Goal: Task Accomplishment & Management: Complete application form

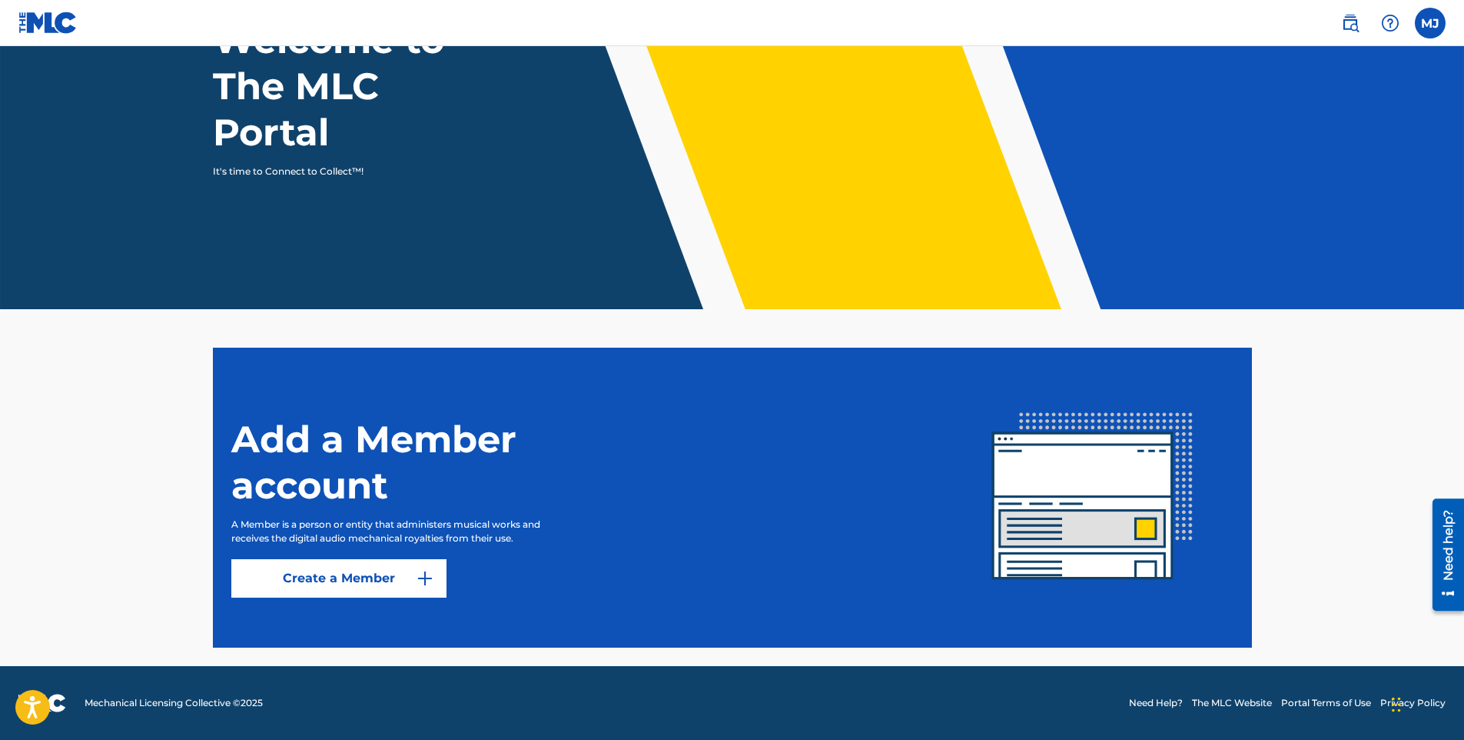
click at [334, 583] on link "Create a Member" at bounding box center [338, 578] width 215 height 38
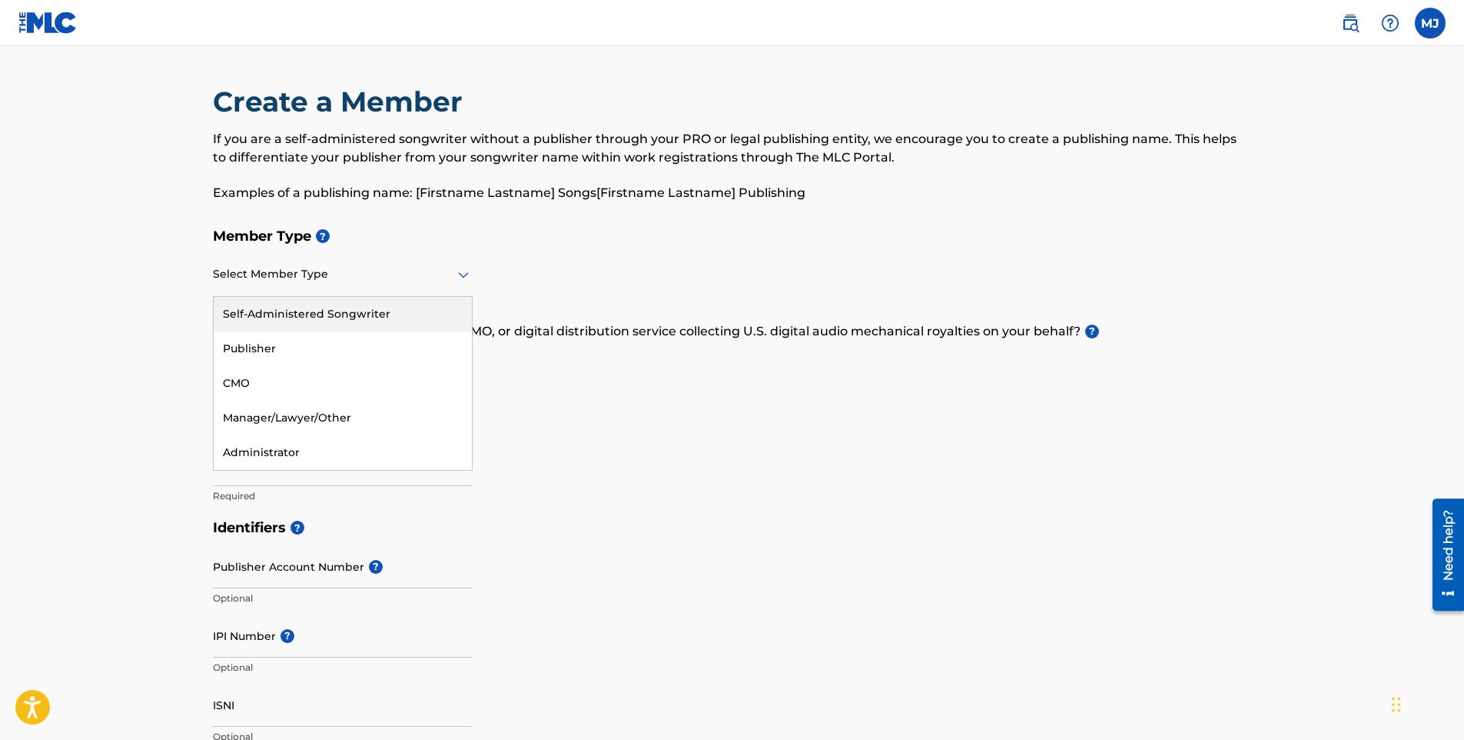
click at [462, 274] on icon at bounding box center [463, 275] width 11 height 6
click at [328, 316] on div "Self-Administered Songwriter" at bounding box center [343, 314] width 258 height 35
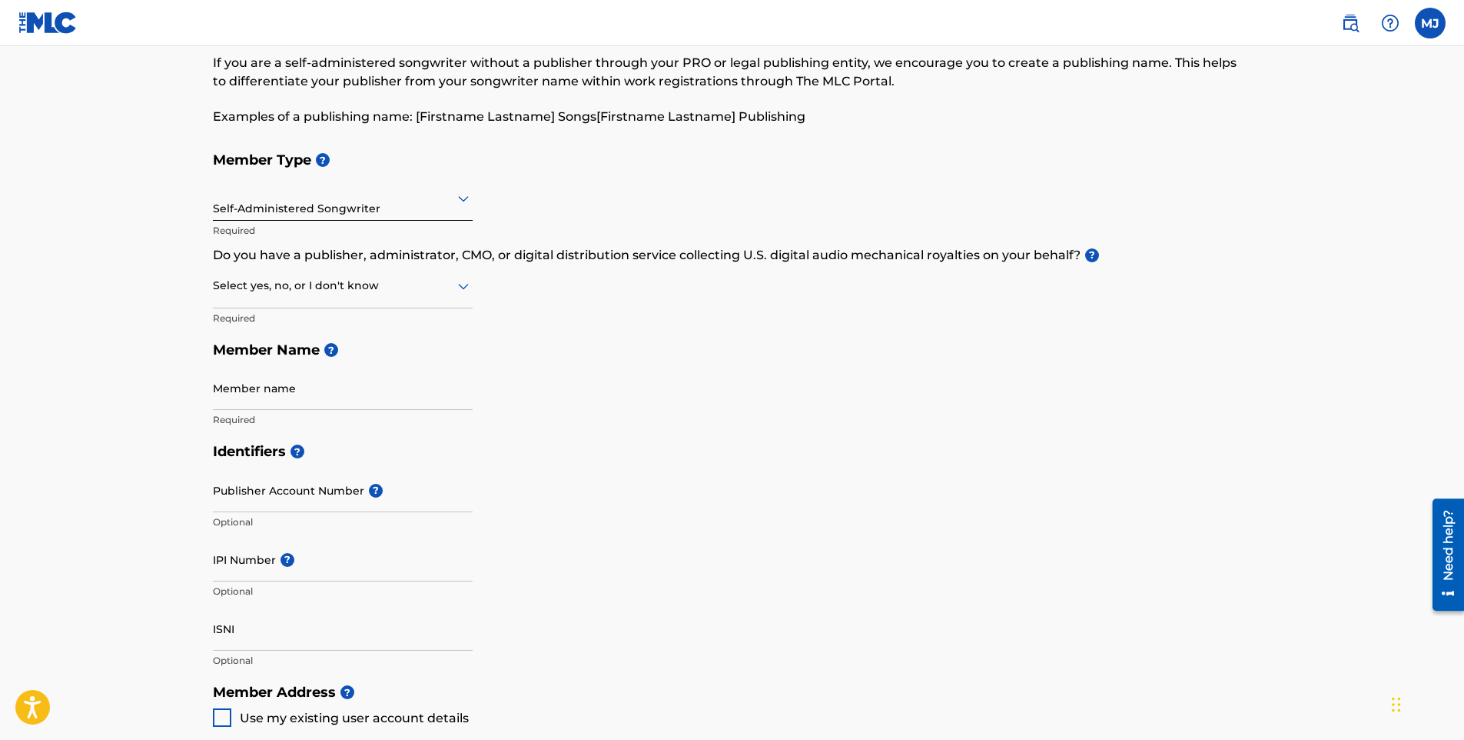
scroll to position [77, 0]
click at [294, 572] on input "IPI Number ?" at bounding box center [343, 559] width 260 height 44
paste input "#1305749355"
click at [218, 568] on input "#1305749355" at bounding box center [343, 559] width 260 height 44
type input "1305749355"
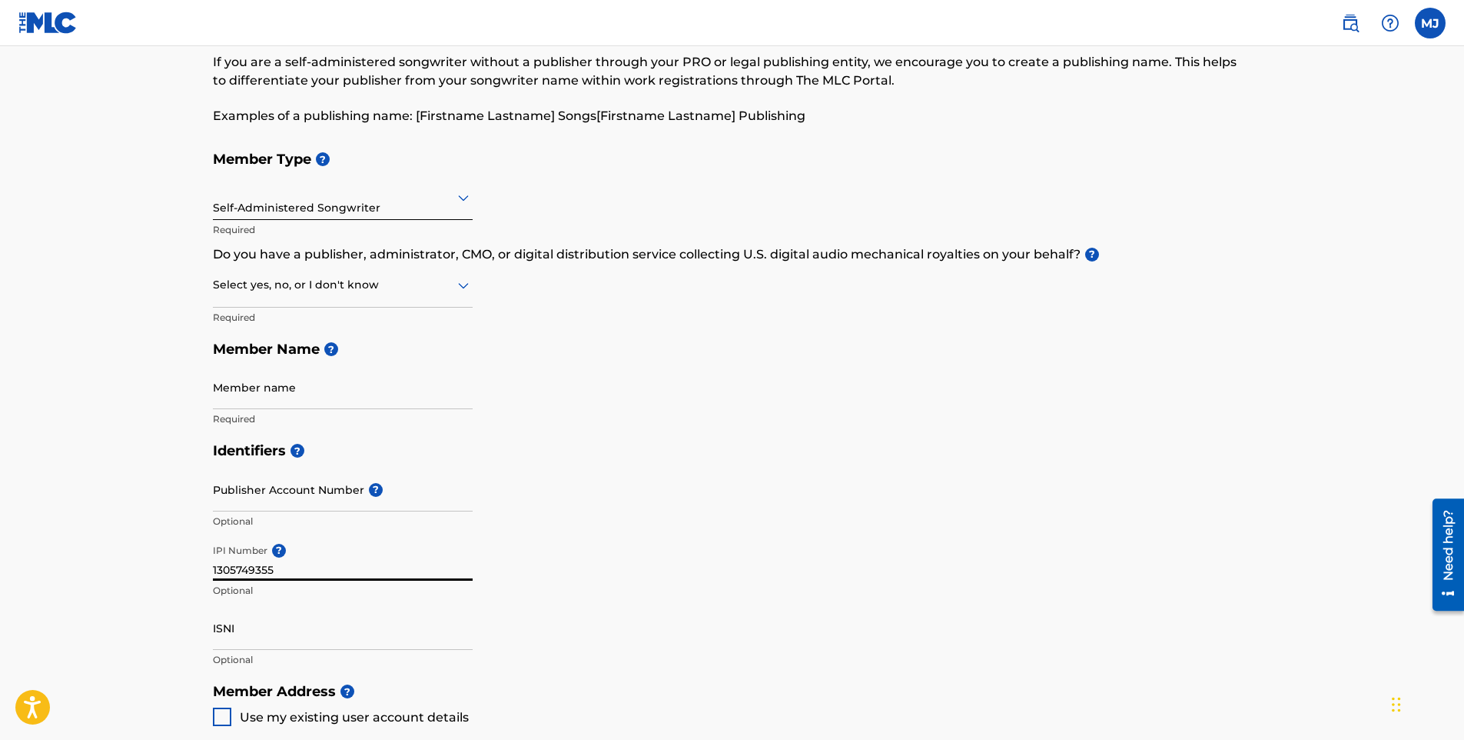
click at [463, 281] on icon at bounding box center [463, 285] width 18 height 18
click at [271, 320] on div "Yes" at bounding box center [343, 324] width 258 height 35
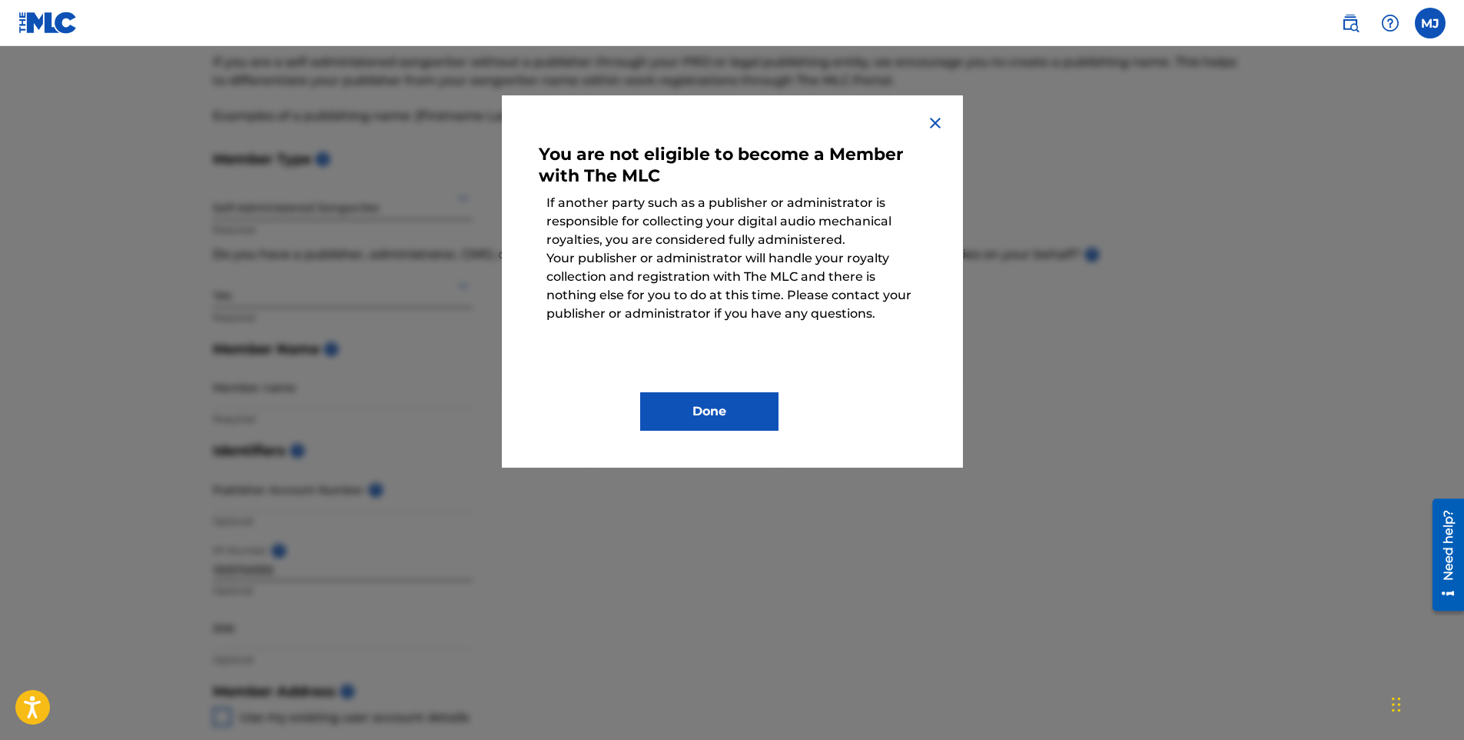
click at [932, 127] on img at bounding box center [935, 123] width 18 height 18
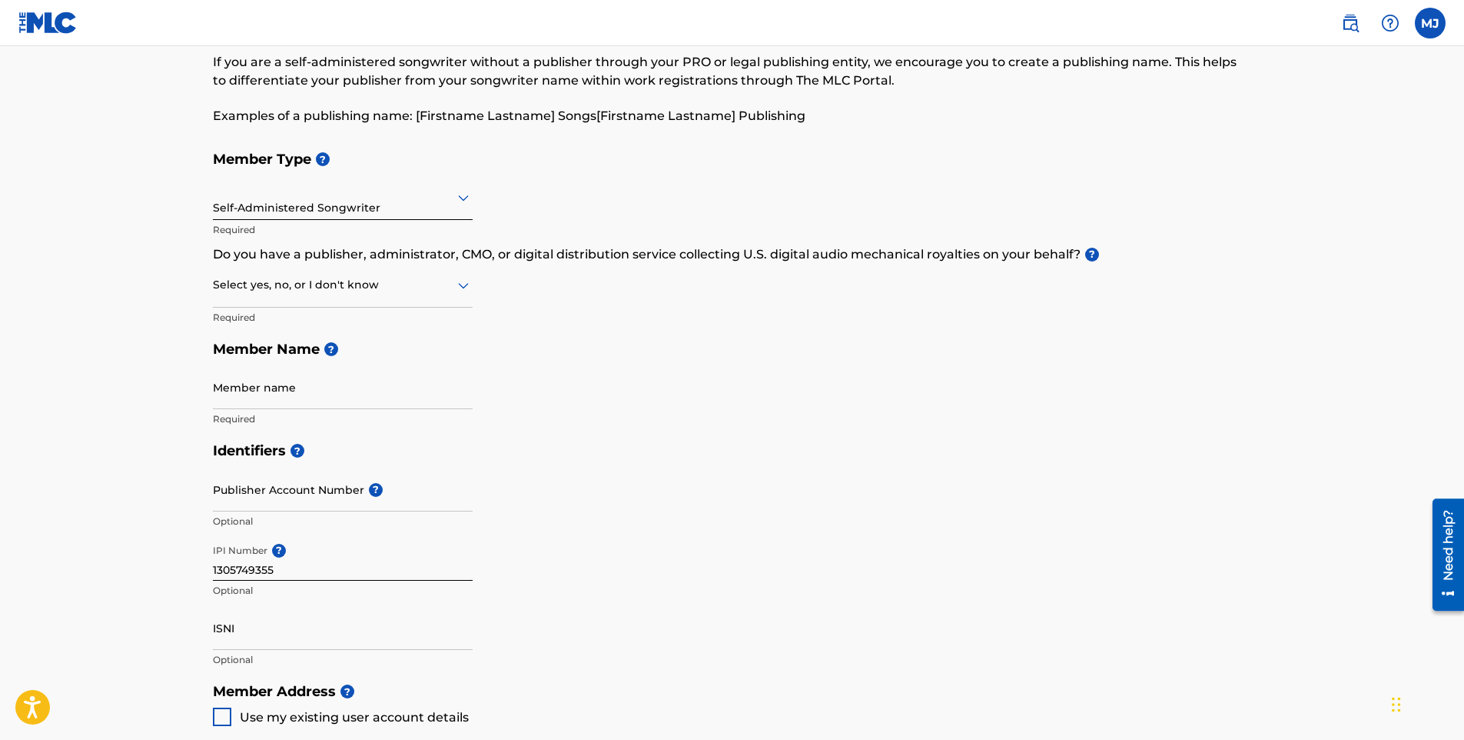
click at [384, 294] on div "Select yes, no, or I don't know" at bounding box center [343, 286] width 260 height 44
click at [292, 357] on div "No" at bounding box center [343, 359] width 258 height 35
click at [358, 397] on input "Member name" at bounding box center [343, 387] width 260 height 44
type input "[PERSON_NAME] [PERSON_NAME]"
type input "[STREET_ADDRESS][PERSON_NAME]"
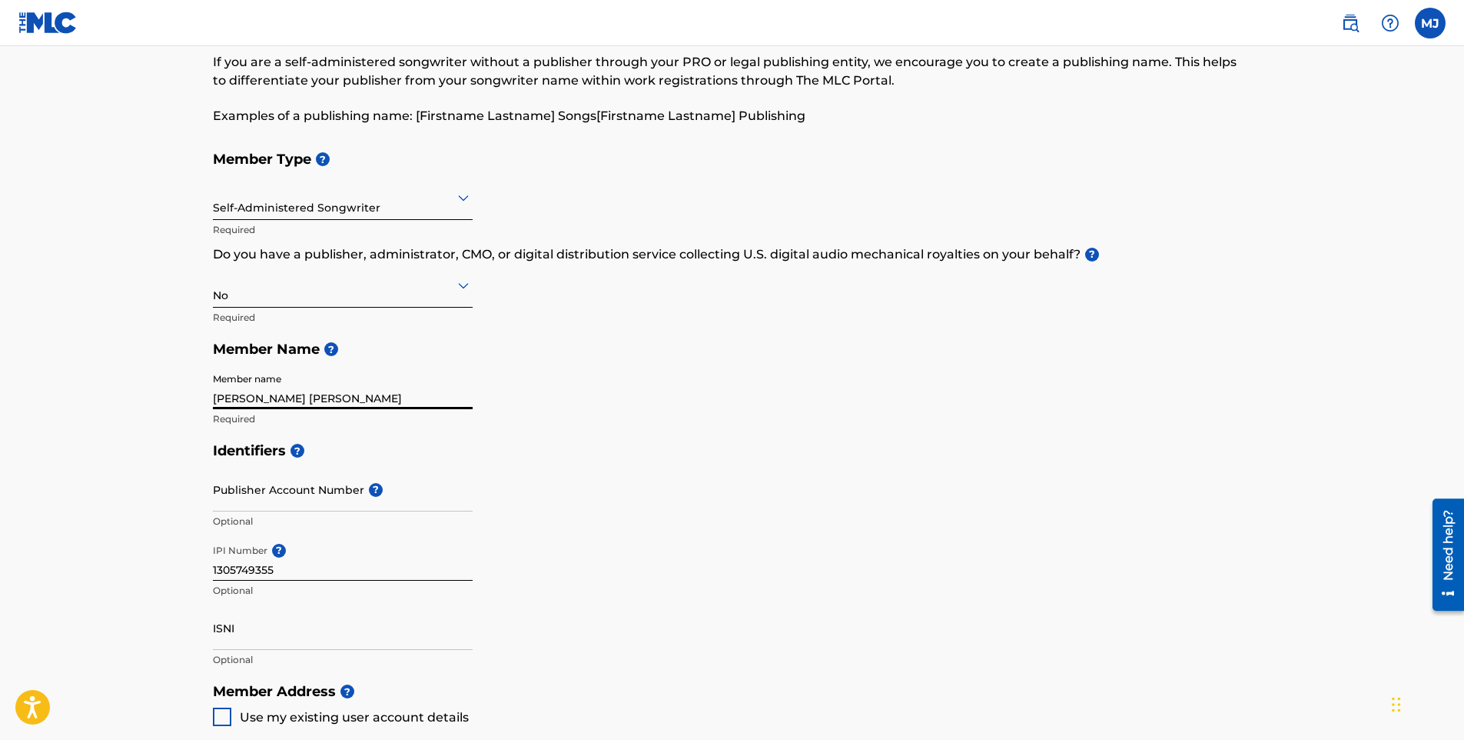
type input "Apt 2"
type input "modesto"
type input "[GEOGRAPHIC_DATA]"
type input "[US_STATE]"
type input "95350"
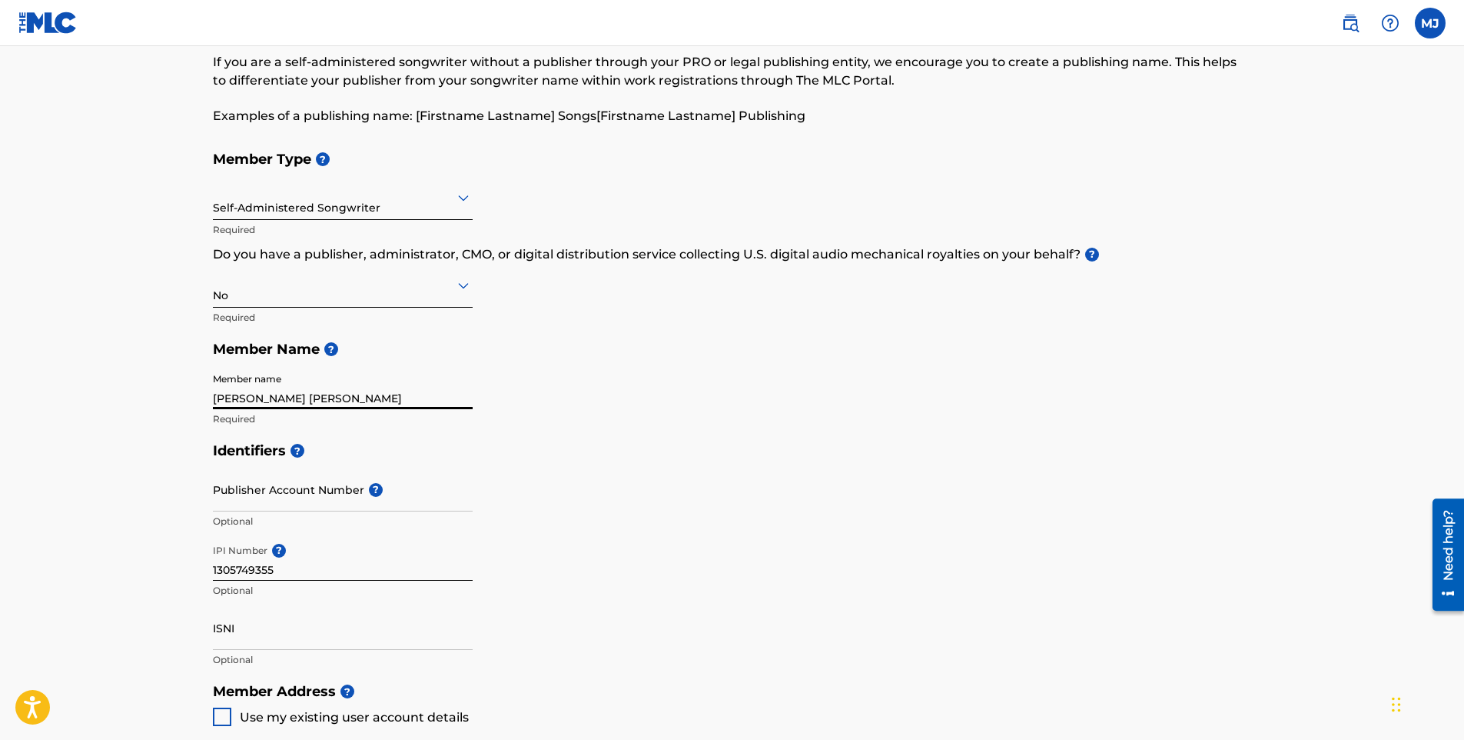
type input "[EMAIL_ADDRESS][DOMAIN_NAME]"
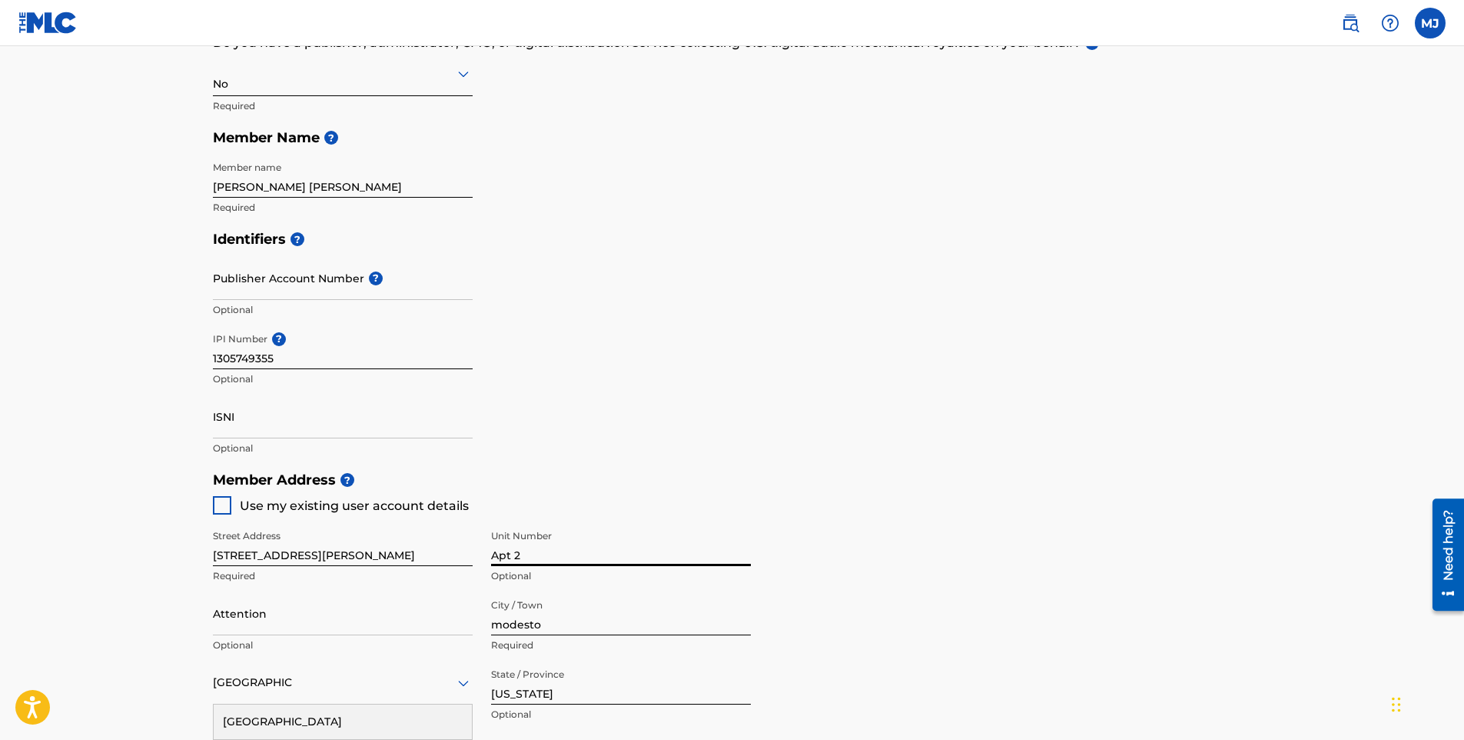
drag, startPoint x: 525, startPoint y: 555, endPoint x: 484, endPoint y: 557, distance: 41.6
click at [484, 557] on div "Street Address [STREET_ADDRESS][PERSON_NAME] Required Unit Number Apt 2 Optiona…" at bounding box center [482, 660] width 538 height 292
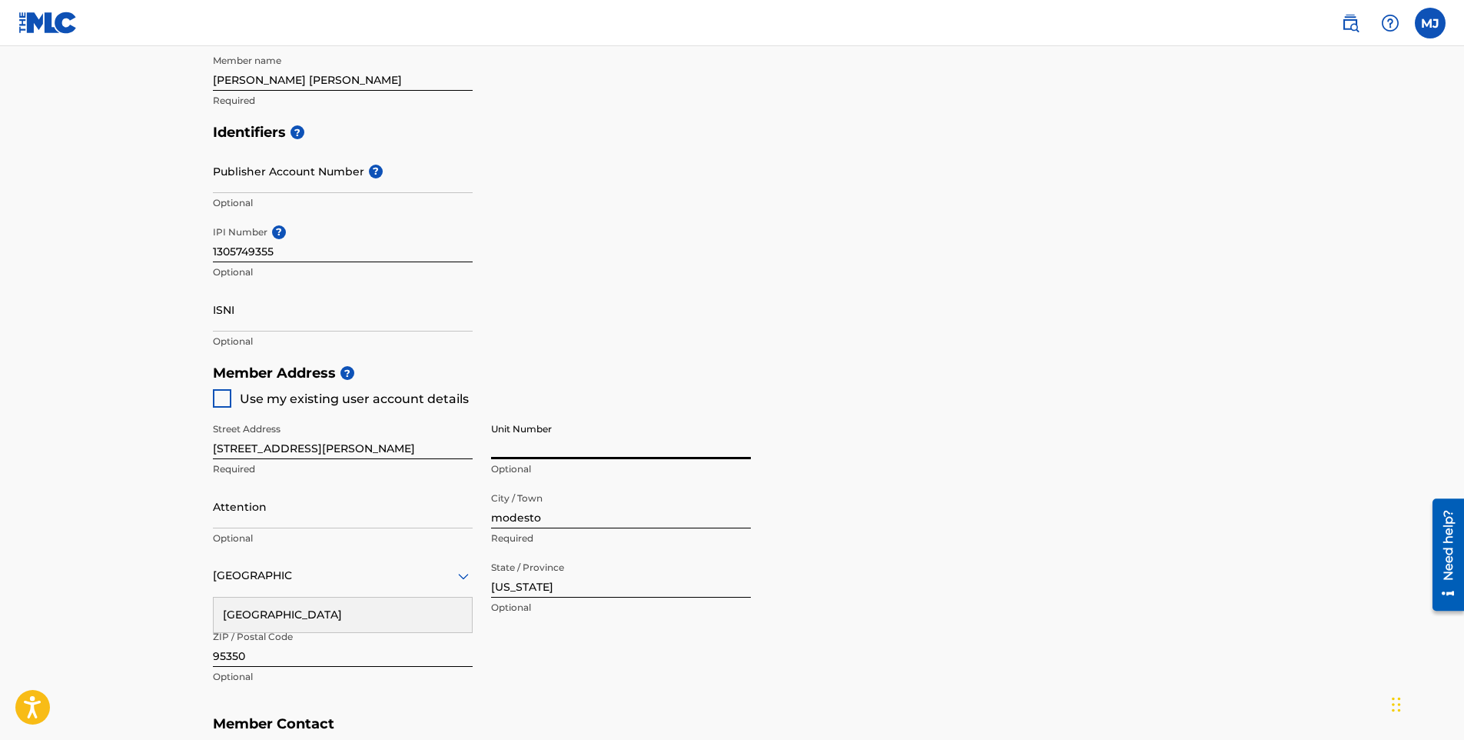
scroll to position [442, 0]
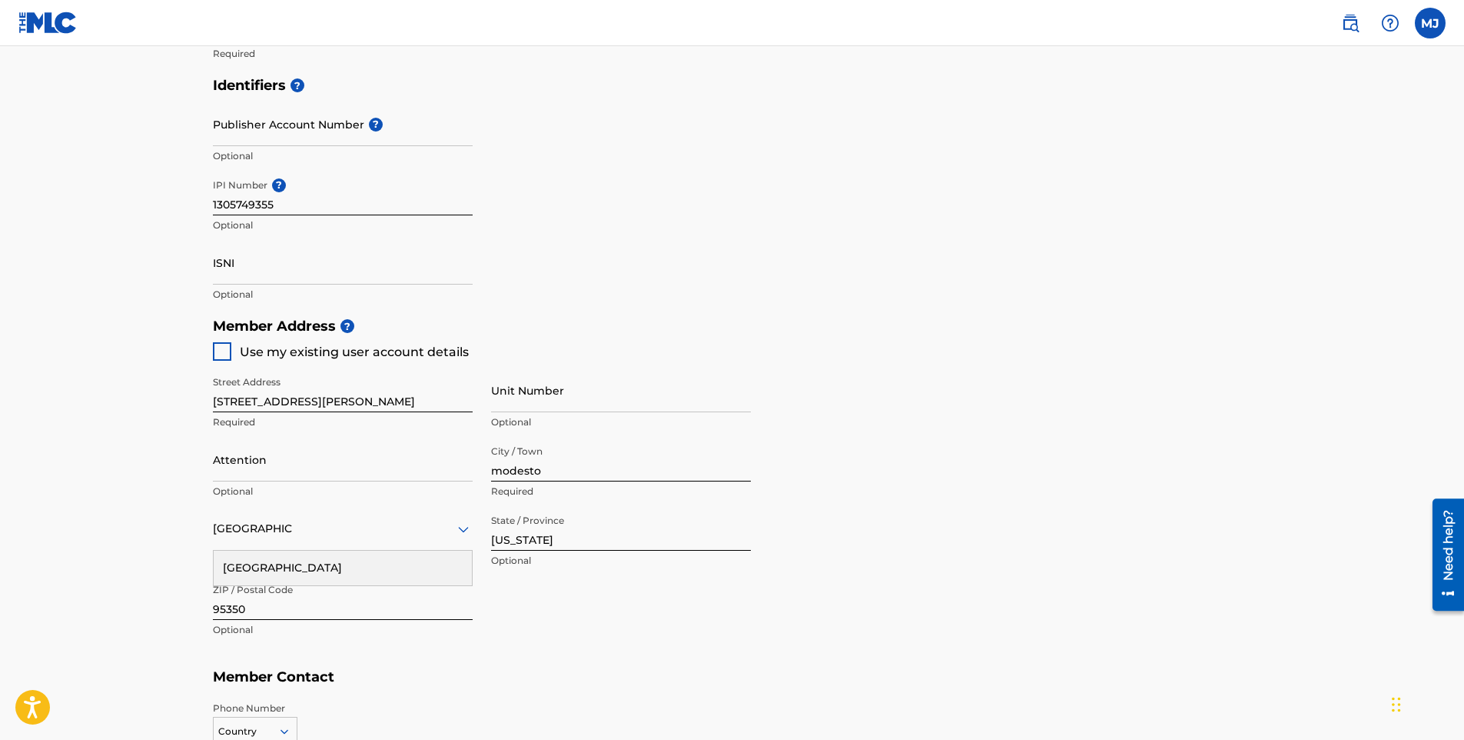
click at [274, 524] on input "[GEOGRAPHIC_DATA]" at bounding box center [252, 528] width 79 height 16
click at [461, 525] on icon at bounding box center [463, 529] width 18 height 18
click at [461, 528] on div "Country" at bounding box center [343, 529] width 260 height 44
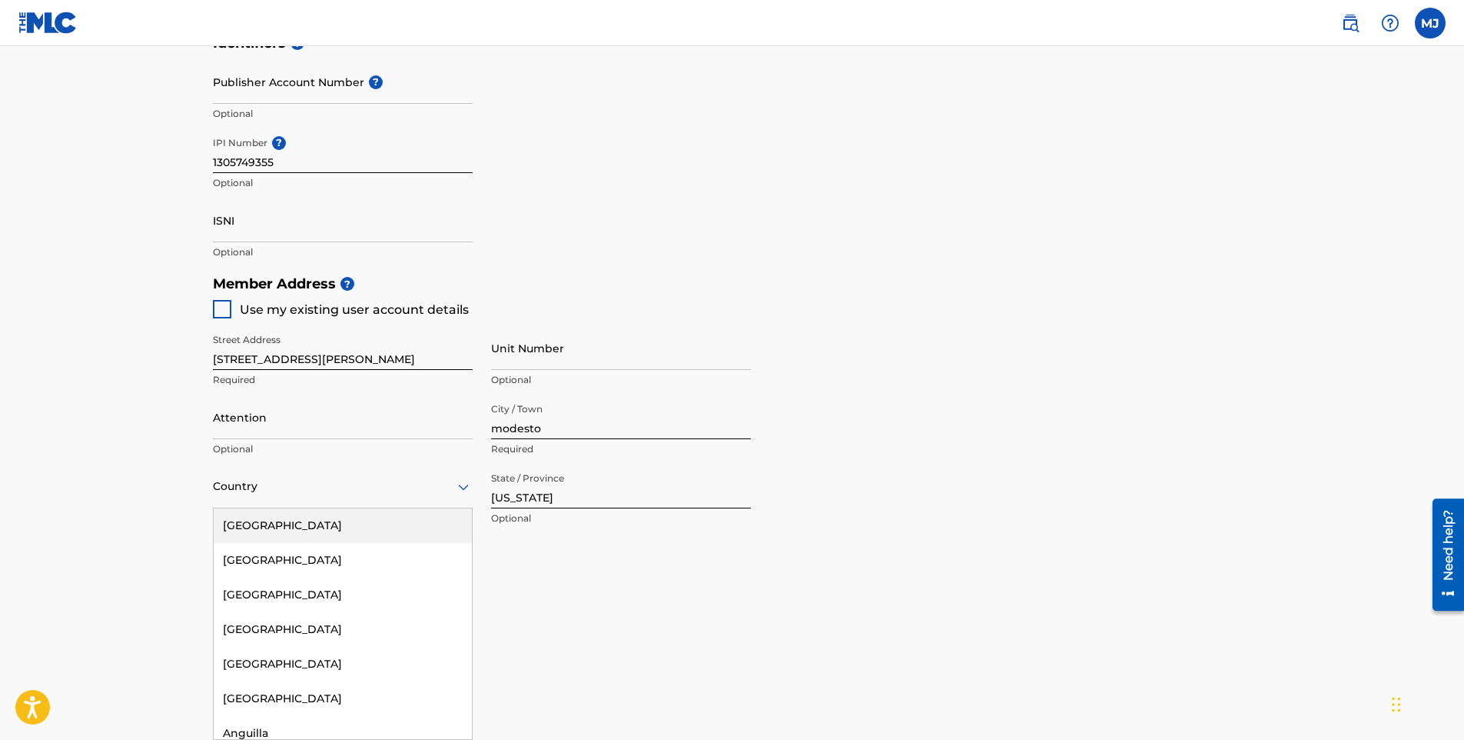
click at [284, 522] on div "[GEOGRAPHIC_DATA]" at bounding box center [343, 525] width 258 height 35
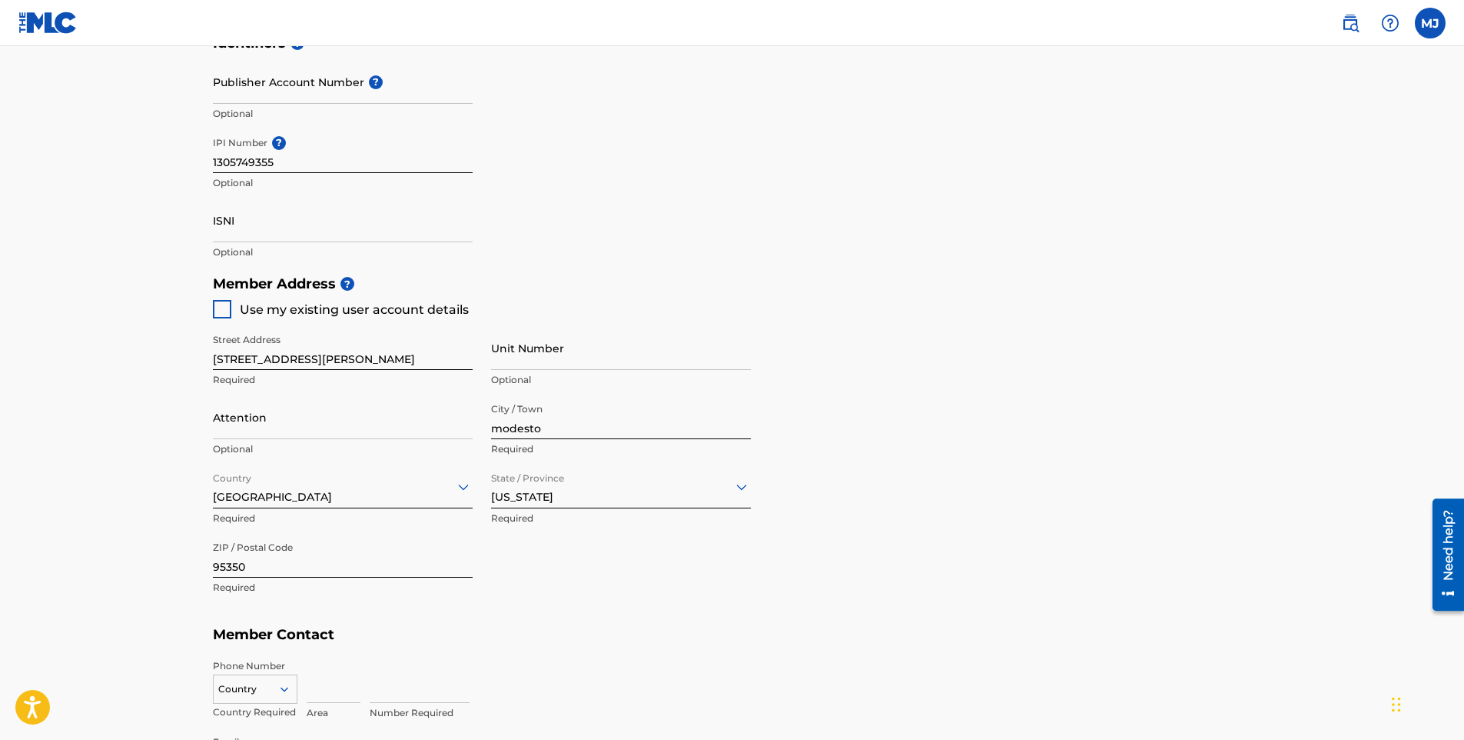
click at [740, 486] on icon at bounding box center [741, 487] width 11 height 6
click at [535, 700] on div "[US_STATE]" at bounding box center [621, 698] width 258 height 35
click at [539, 427] on input "modesto" at bounding box center [621, 417] width 260 height 44
drag, startPoint x: 542, startPoint y: 427, endPoint x: 486, endPoint y: 434, distance: 56.6
click at [486, 434] on div "Street Address [STREET_ADDRESS][PERSON_NAME] Required Unit Number Optional Atte…" at bounding box center [482, 464] width 538 height 292
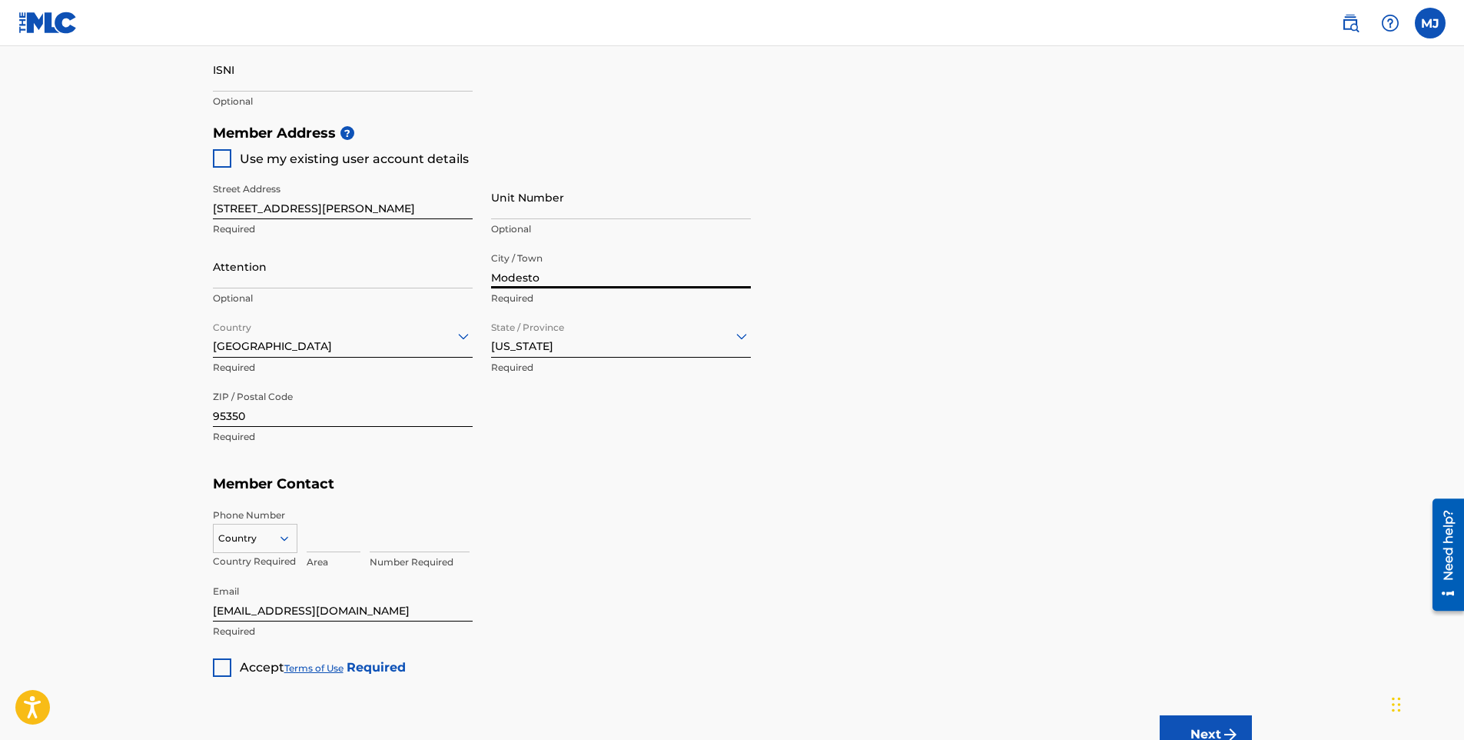
scroll to position [638, 0]
type input "Modesto"
click at [282, 535] on div "Country" at bounding box center [255, 531] width 85 height 23
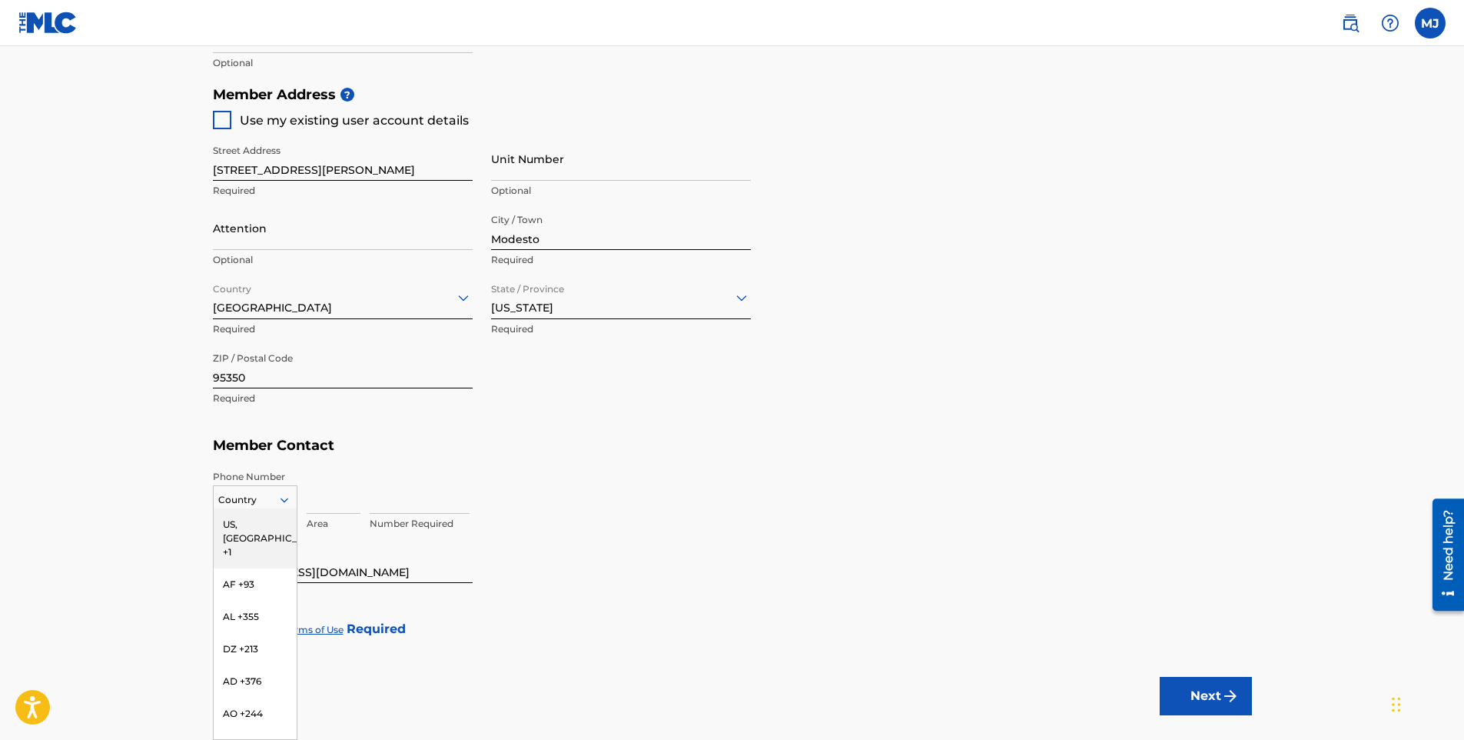
click at [248, 524] on div "US, [GEOGRAPHIC_DATA] +1" at bounding box center [255, 538] width 83 height 60
click at [322, 507] on input at bounding box center [334, 492] width 54 height 44
type input "951"
click at [371, 499] on input at bounding box center [420, 492] width 100 height 44
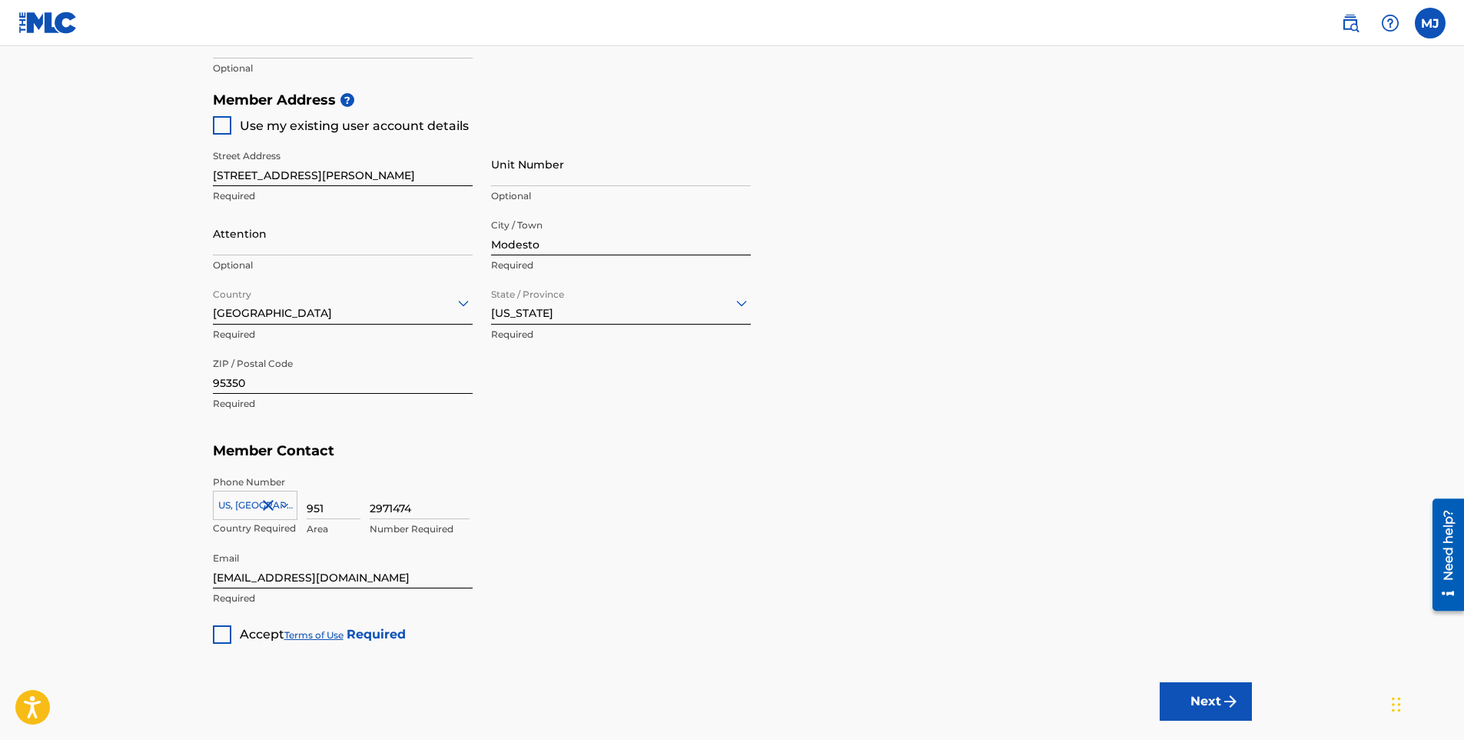
scroll to position [692, 0]
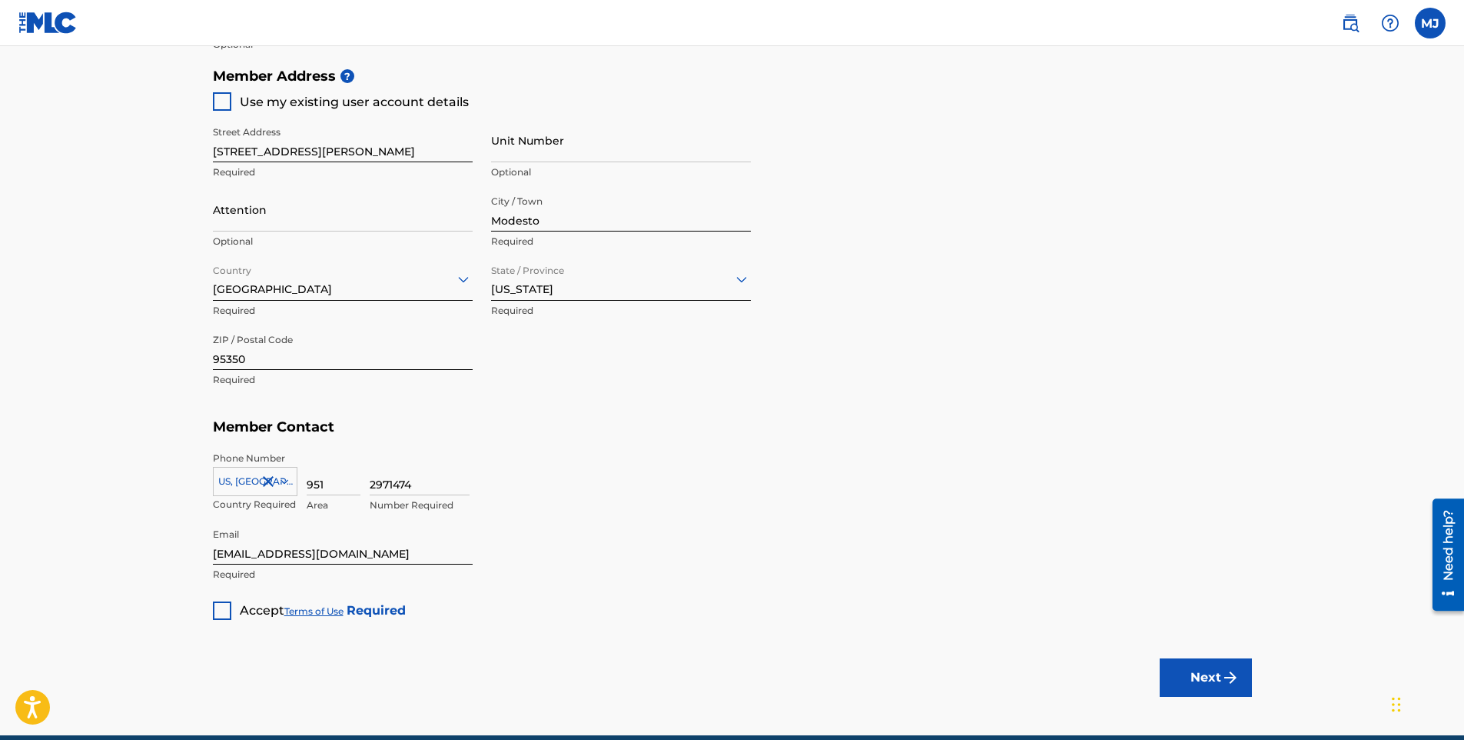
type input "2971474"
click at [222, 612] on div at bounding box center [222, 610] width 18 height 18
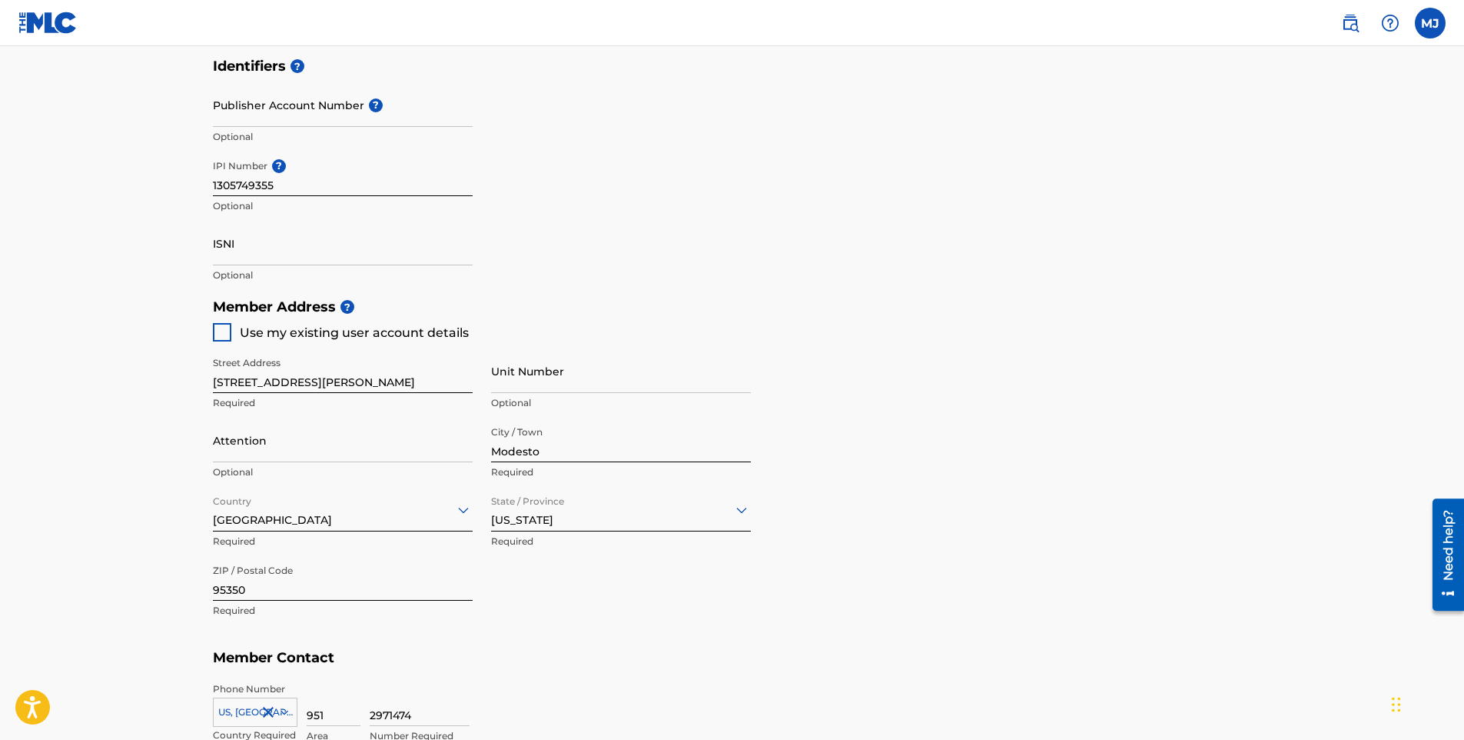
scroll to position [761, 0]
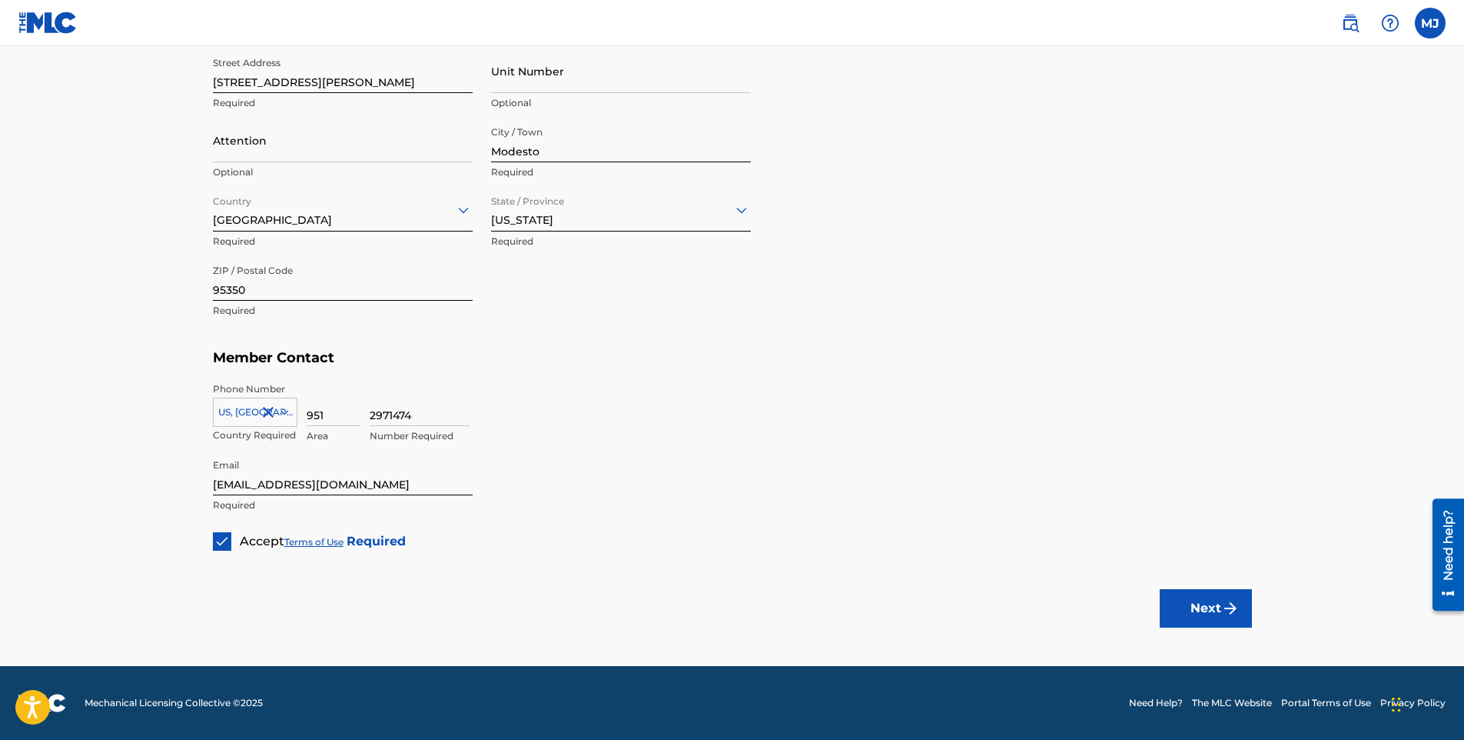
click at [1211, 606] on button "Next" at bounding box center [1206, 608] width 92 height 38
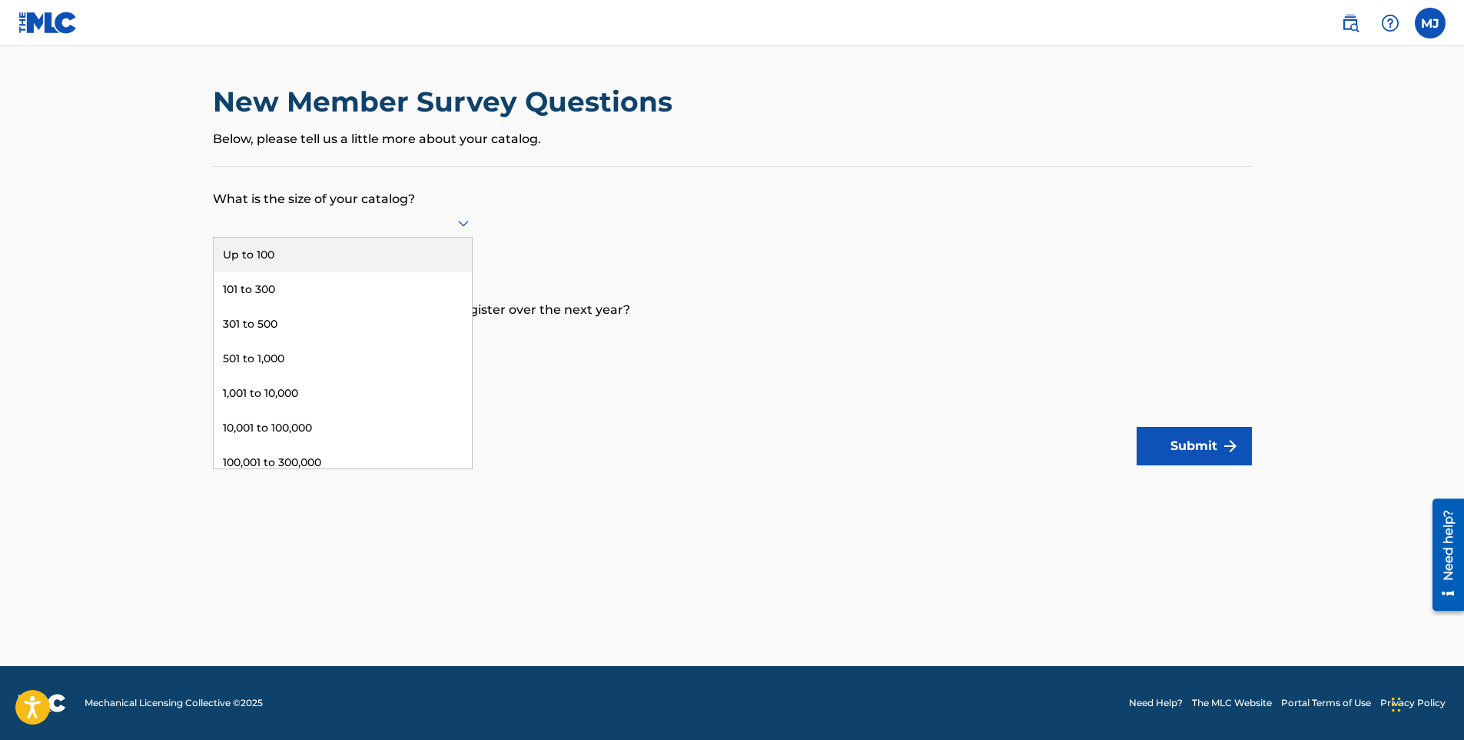
click at [460, 222] on icon at bounding box center [463, 224] width 11 height 6
click at [264, 248] on div "Up to 100" at bounding box center [343, 255] width 258 height 35
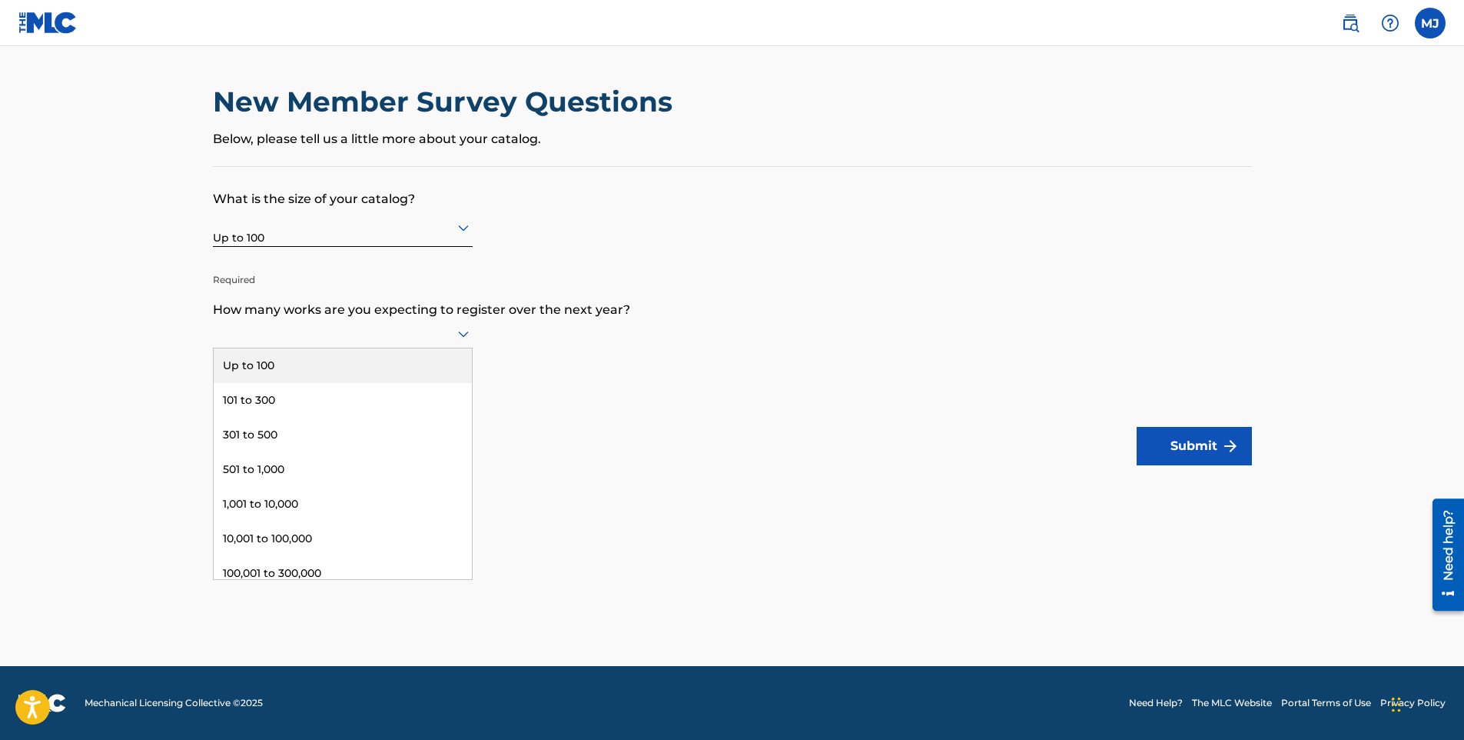
click at [462, 334] on icon at bounding box center [463, 334] width 11 height 6
click at [271, 364] on div "Up to 100" at bounding box center [343, 365] width 258 height 35
click at [1181, 444] on button "Submit" at bounding box center [1194, 446] width 115 height 38
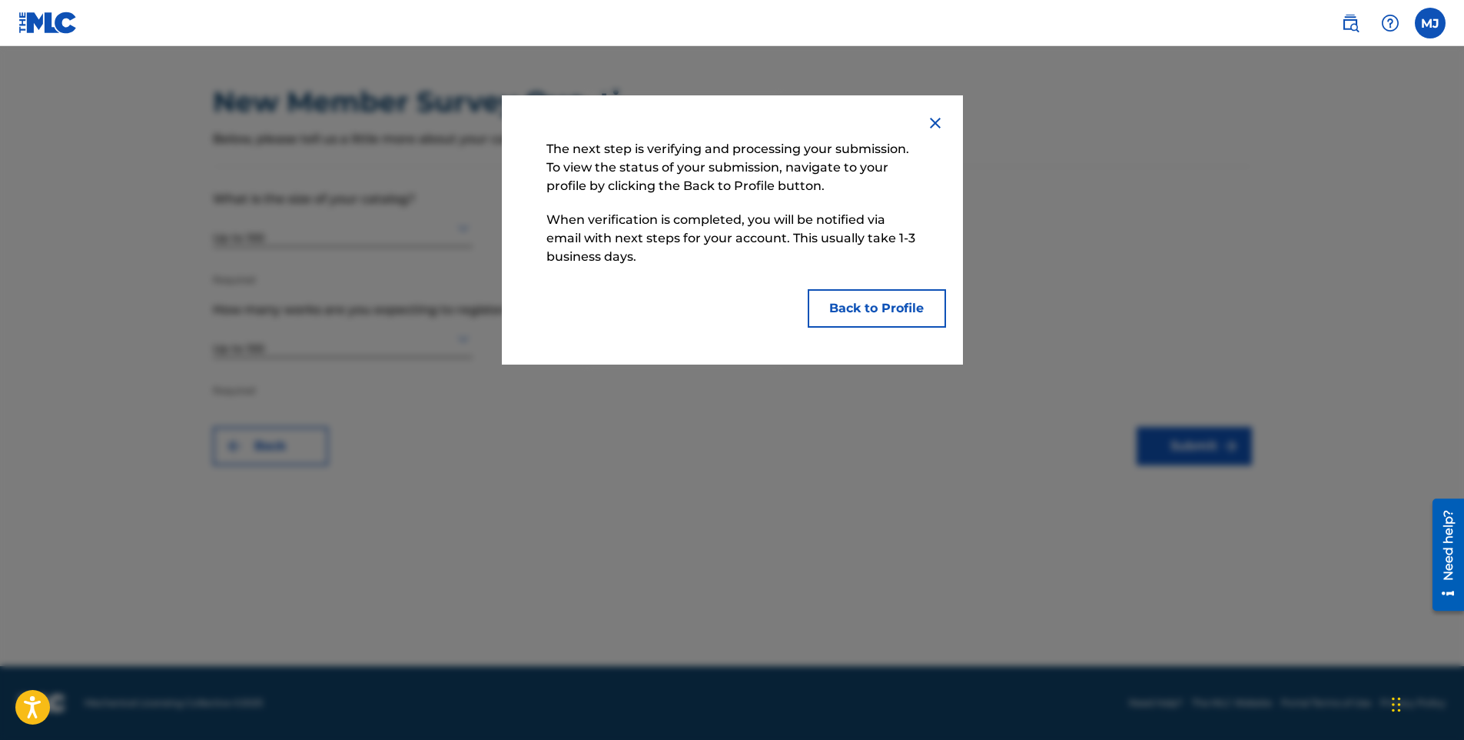
click at [876, 307] on button "Back to Profile" at bounding box center [877, 308] width 138 height 38
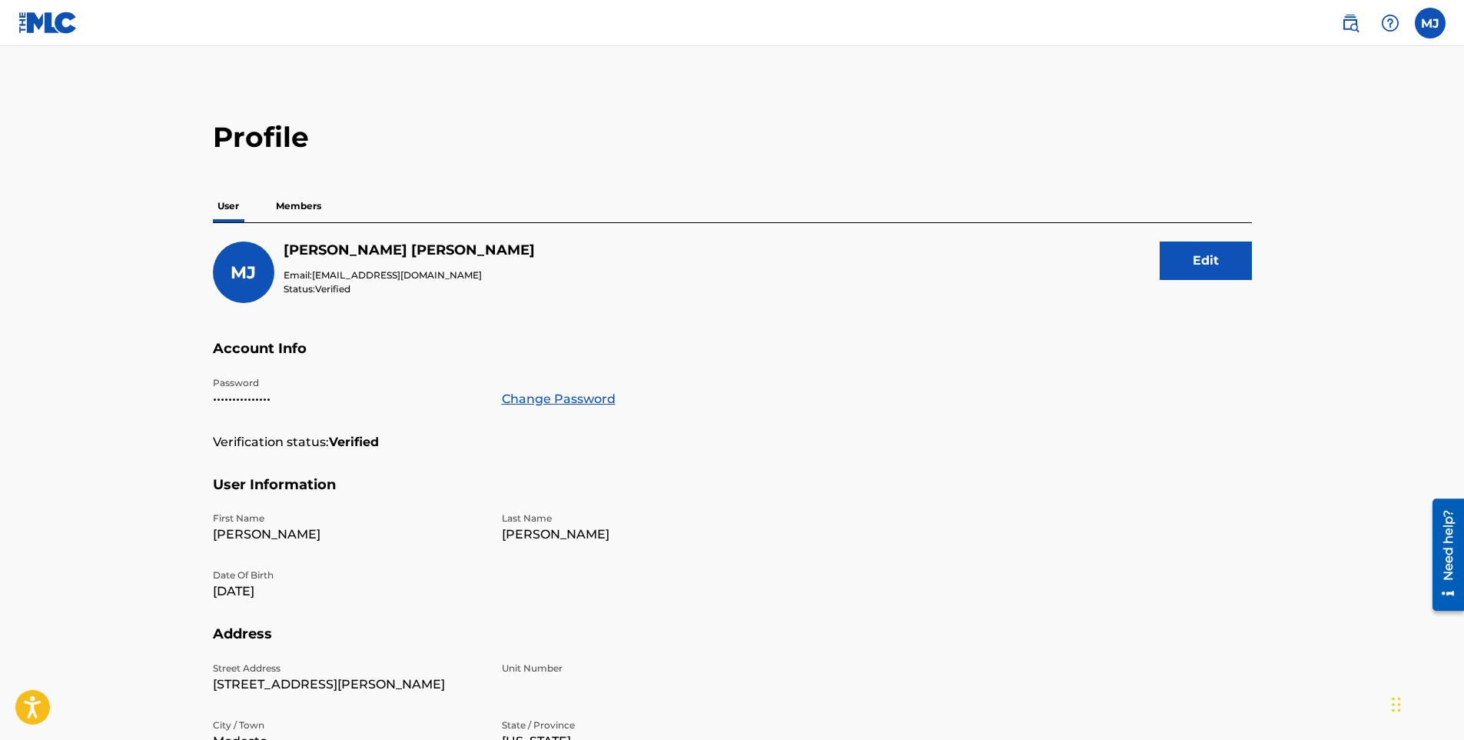
click at [306, 201] on p "Members" at bounding box center [298, 206] width 55 height 32
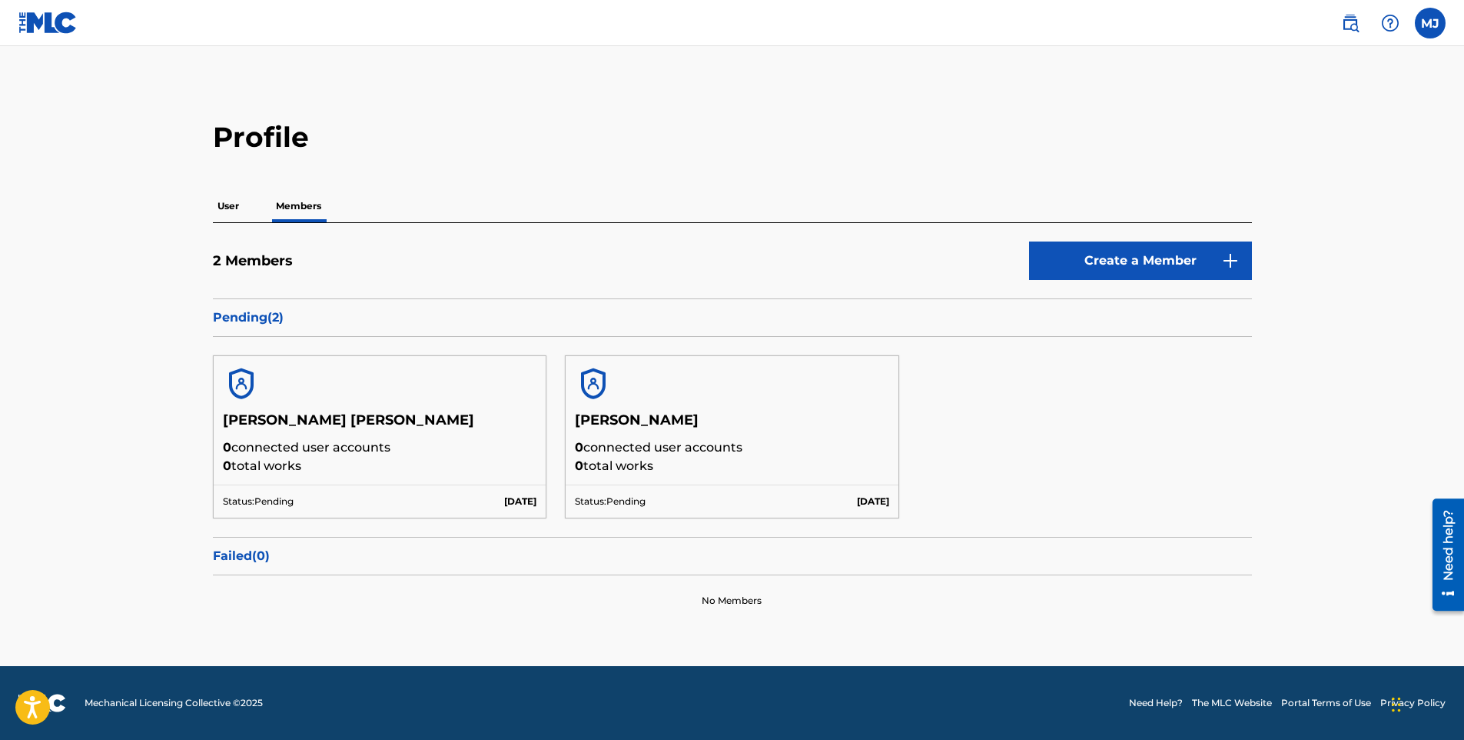
click at [1428, 22] on label at bounding box center [1430, 23] width 31 height 31
click at [1431, 23] on input "[PERSON_NAME] [PERSON_NAME] [EMAIL_ADDRESS][DOMAIN_NAME] Notification Preferenc…" at bounding box center [1431, 23] width 0 height 0
click at [1346, 21] on img at bounding box center [1350, 23] width 18 height 18
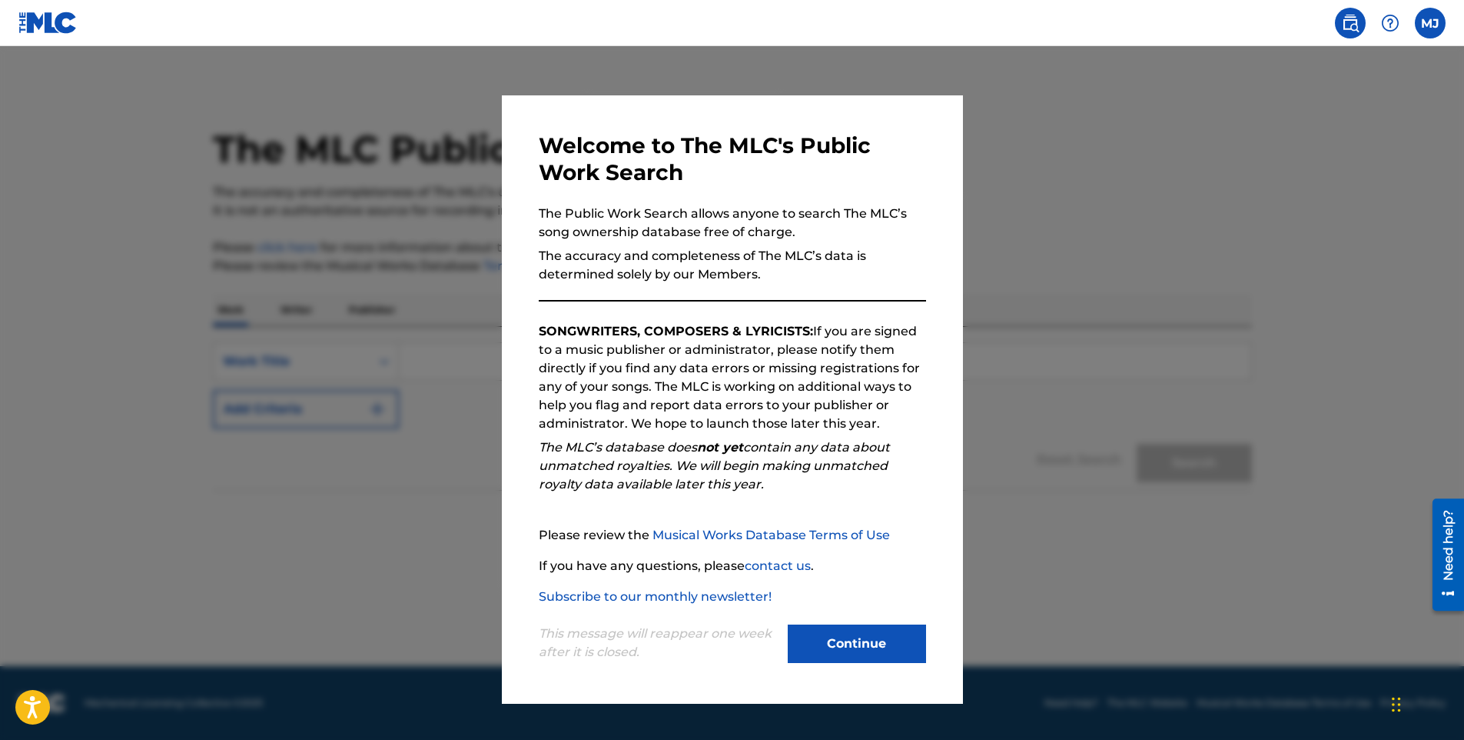
click at [858, 642] on button "Continue" at bounding box center [857, 643] width 138 height 38
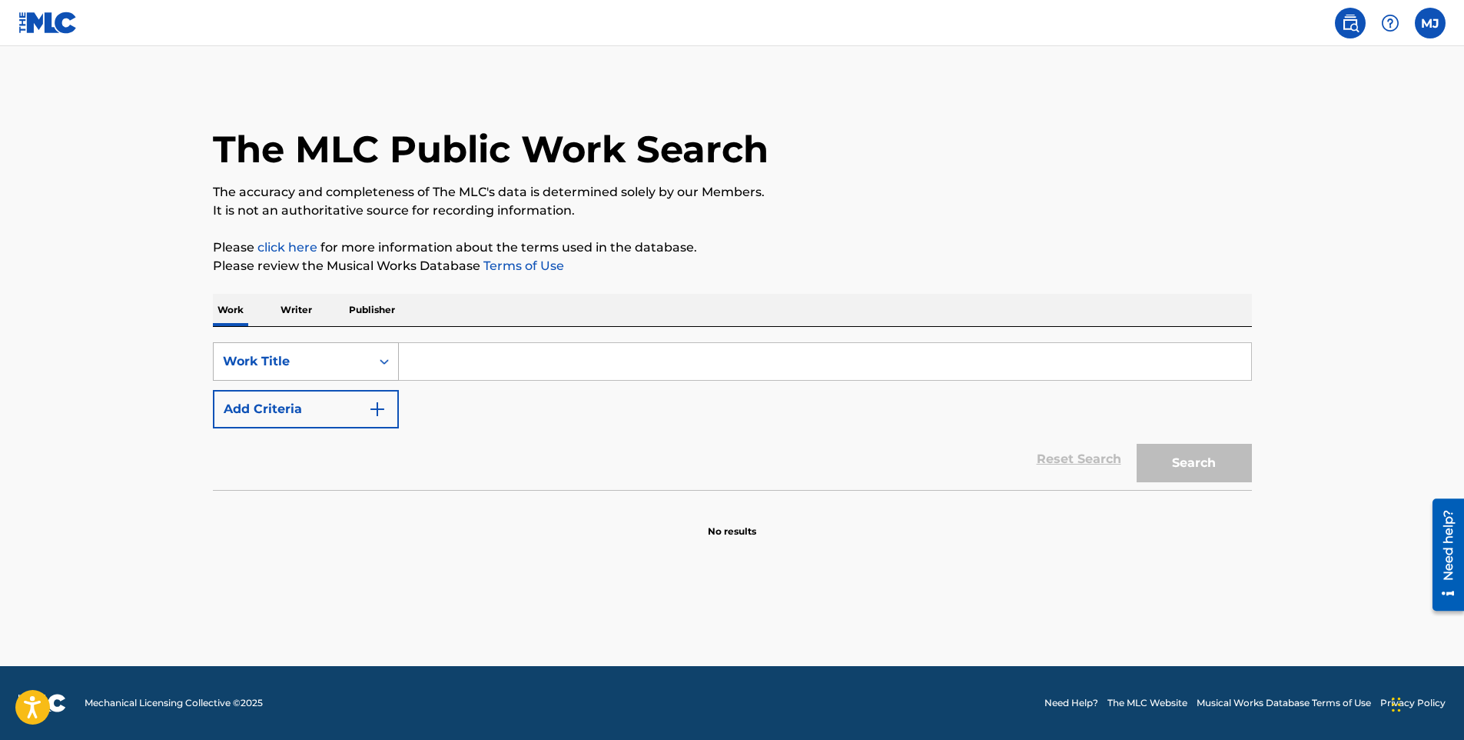
click at [381, 357] on icon "Search Form" at bounding box center [384, 361] width 15 height 15
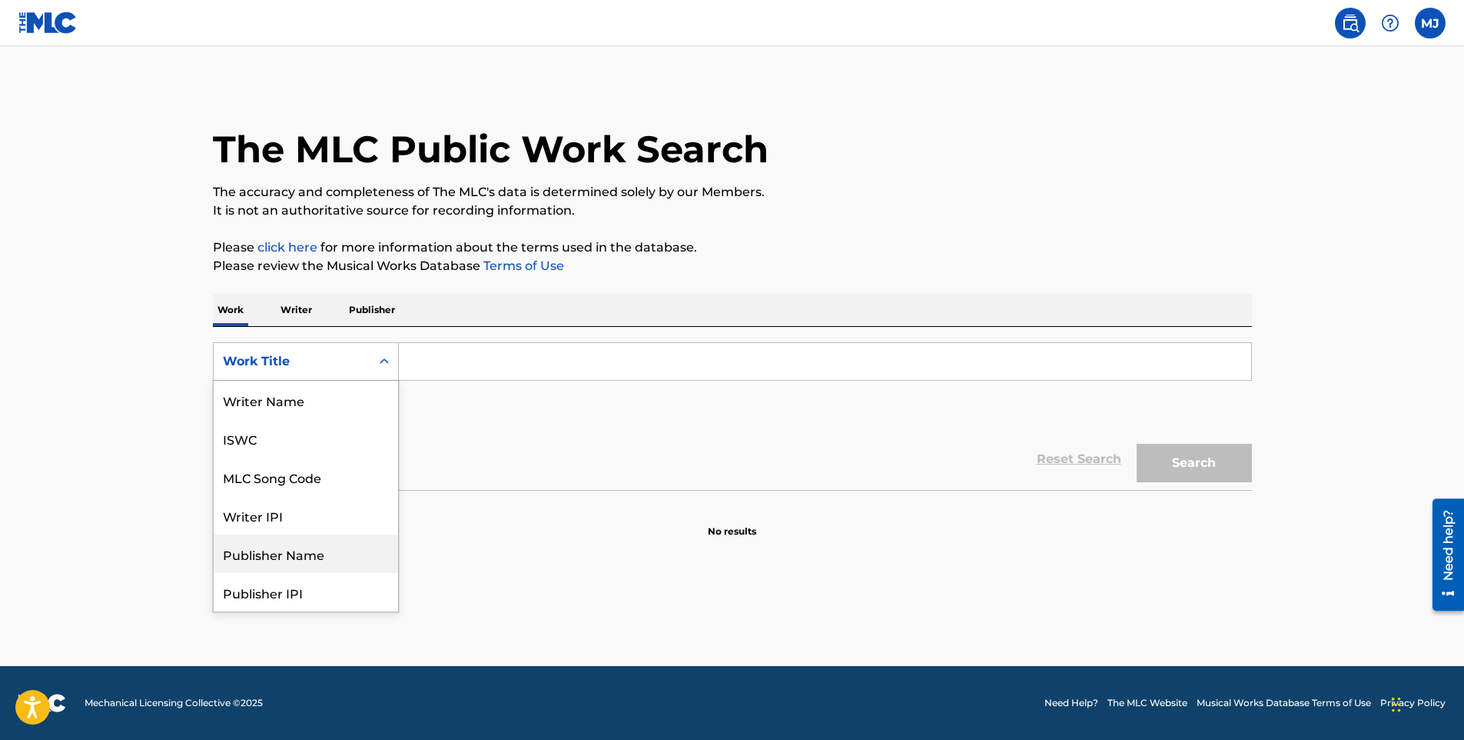
scroll to position [77, 0]
click at [301, 307] on p "Writer" at bounding box center [296, 310] width 41 height 32
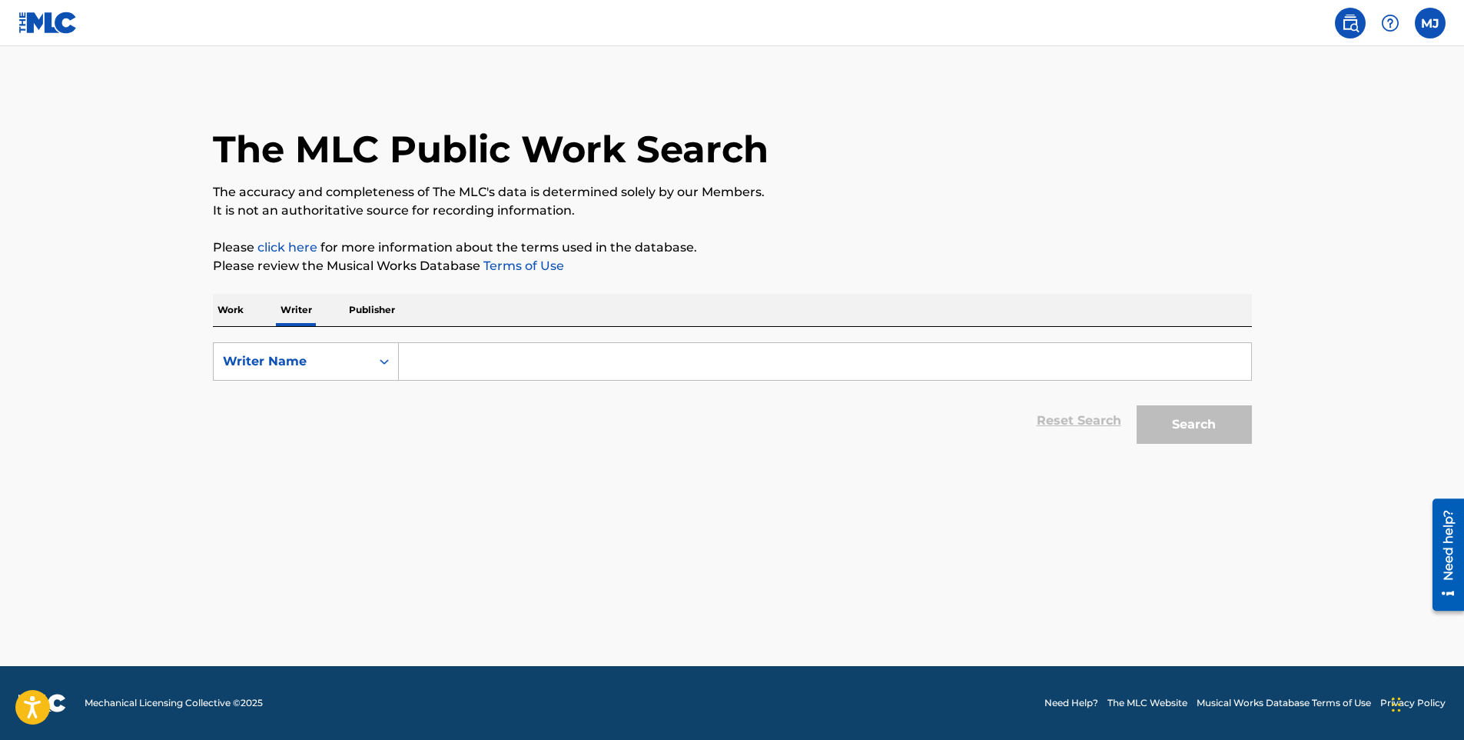
click at [460, 361] on input "Search Form" at bounding box center [825, 361] width 853 height 37
type input "[PERSON_NAME] [PERSON_NAME]"
click at [1210, 419] on button "Search" at bounding box center [1194, 424] width 115 height 38
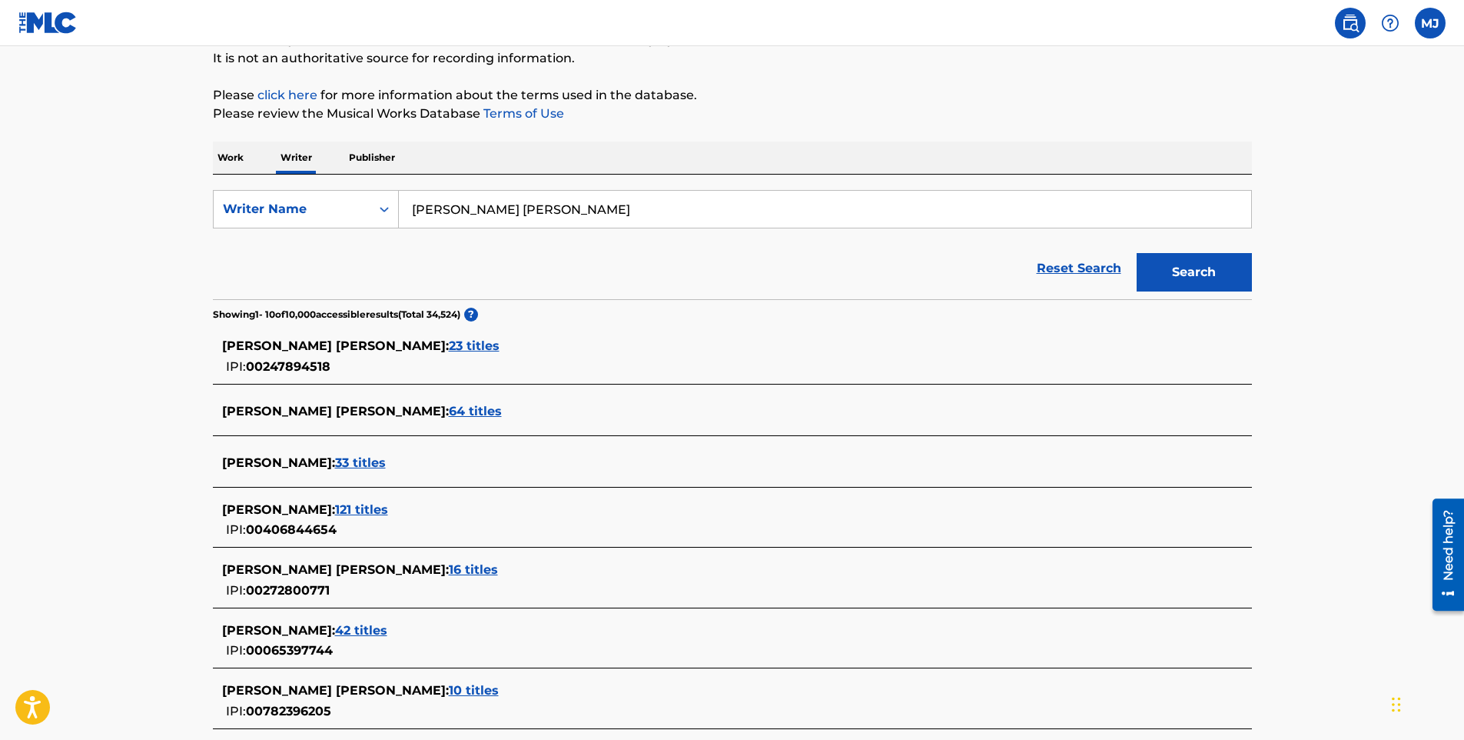
scroll to position [154, 0]
click at [367, 460] on span "33 titles" at bounding box center [360, 461] width 51 height 15
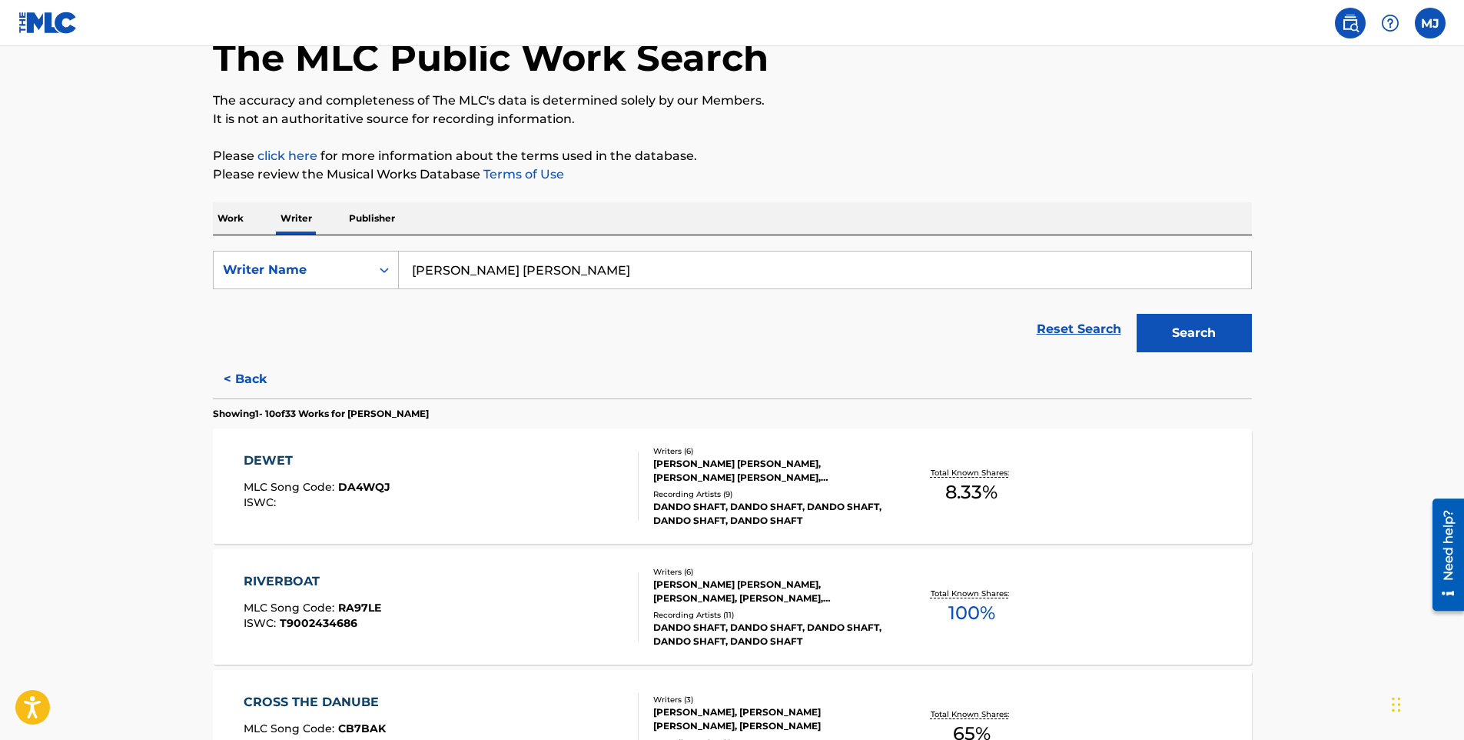
scroll to position [0, 0]
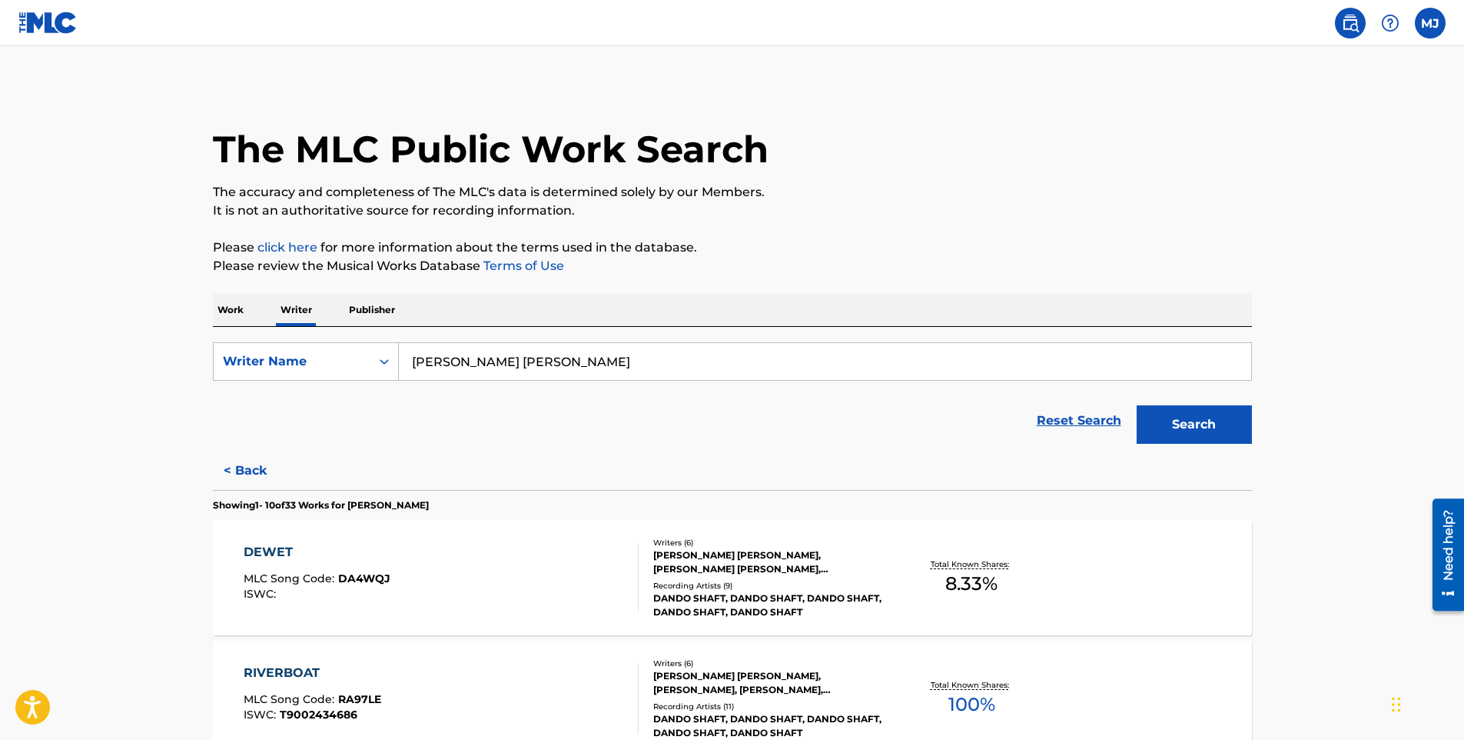
click at [1201, 417] on button "Search" at bounding box center [1194, 424] width 115 height 38
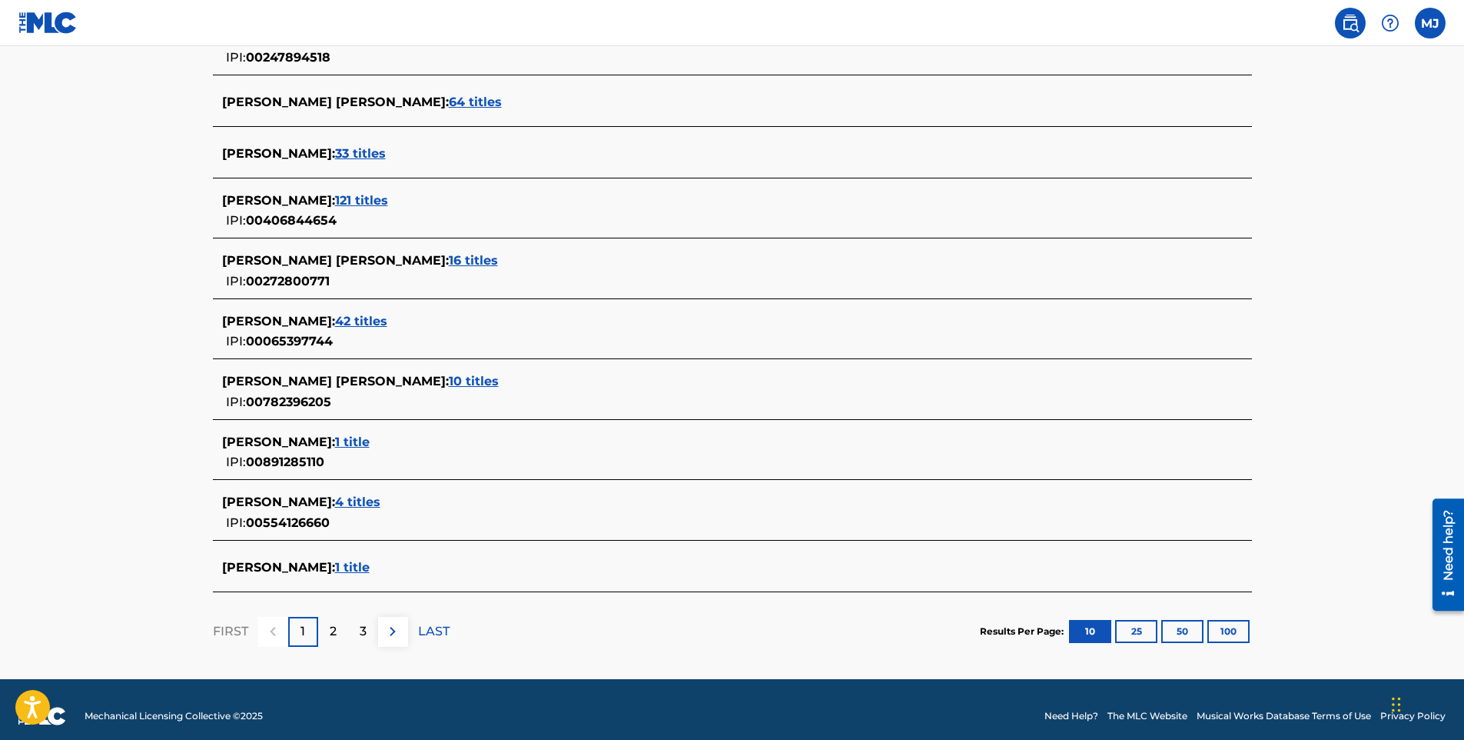
scroll to position [474, 0]
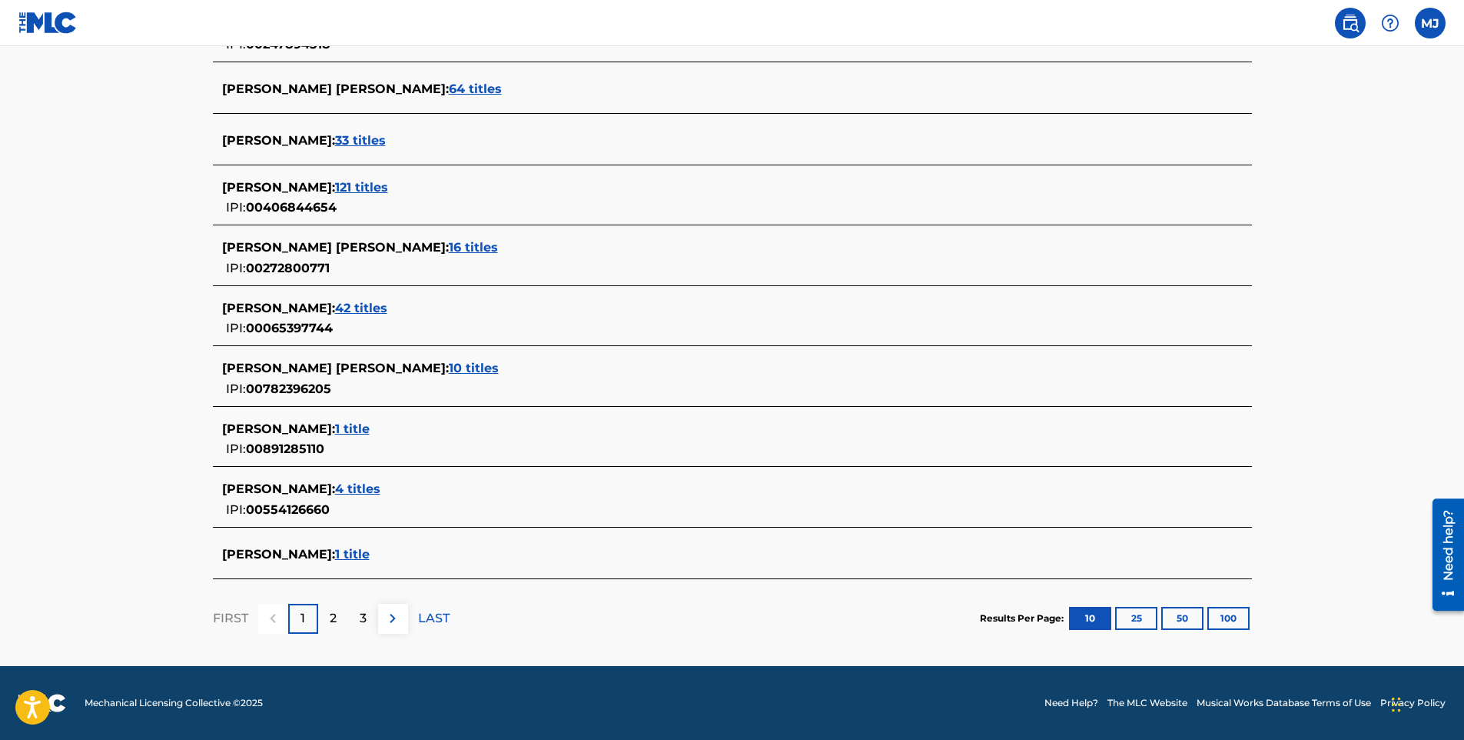
click at [370, 553] on span "1 title" at bounding box center [352, 554] width 35 height 15
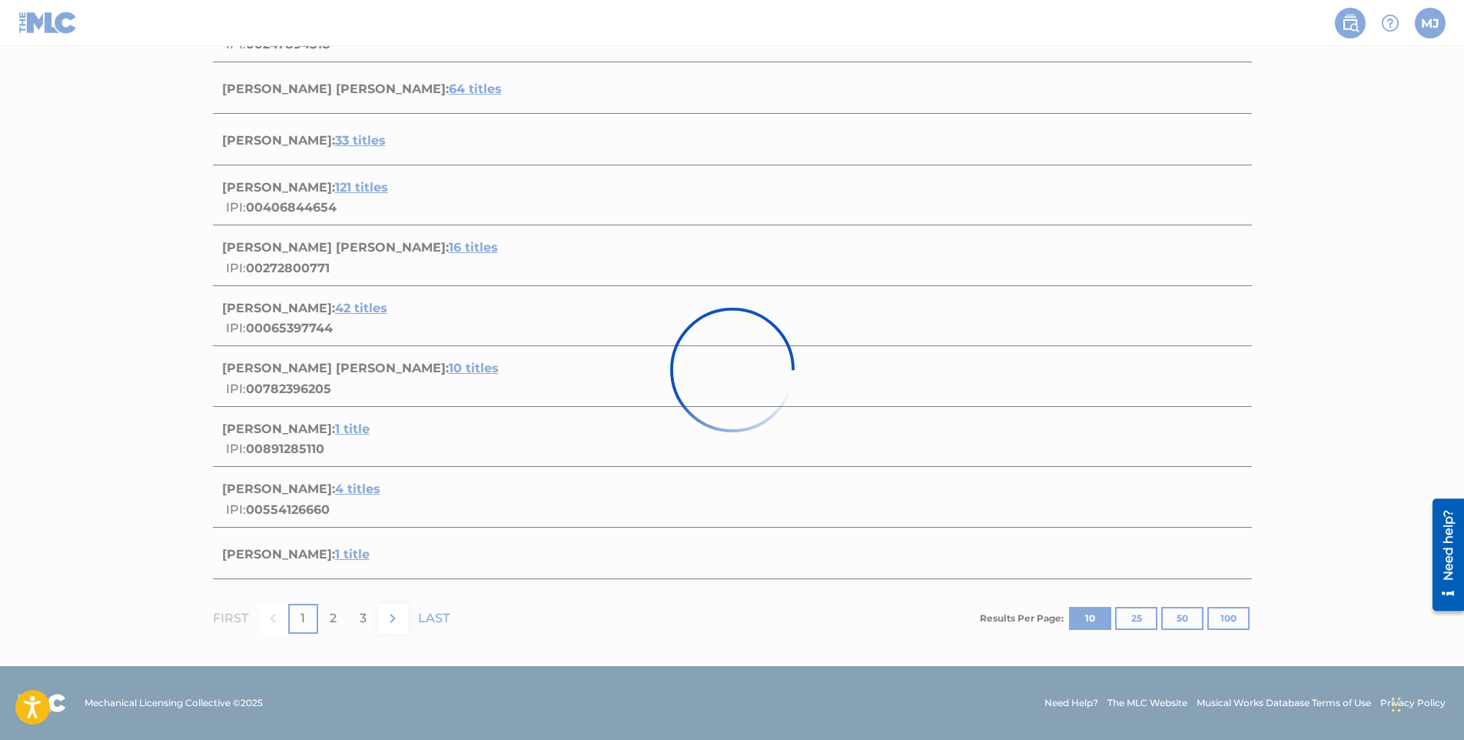
scroll to position [49, 0]
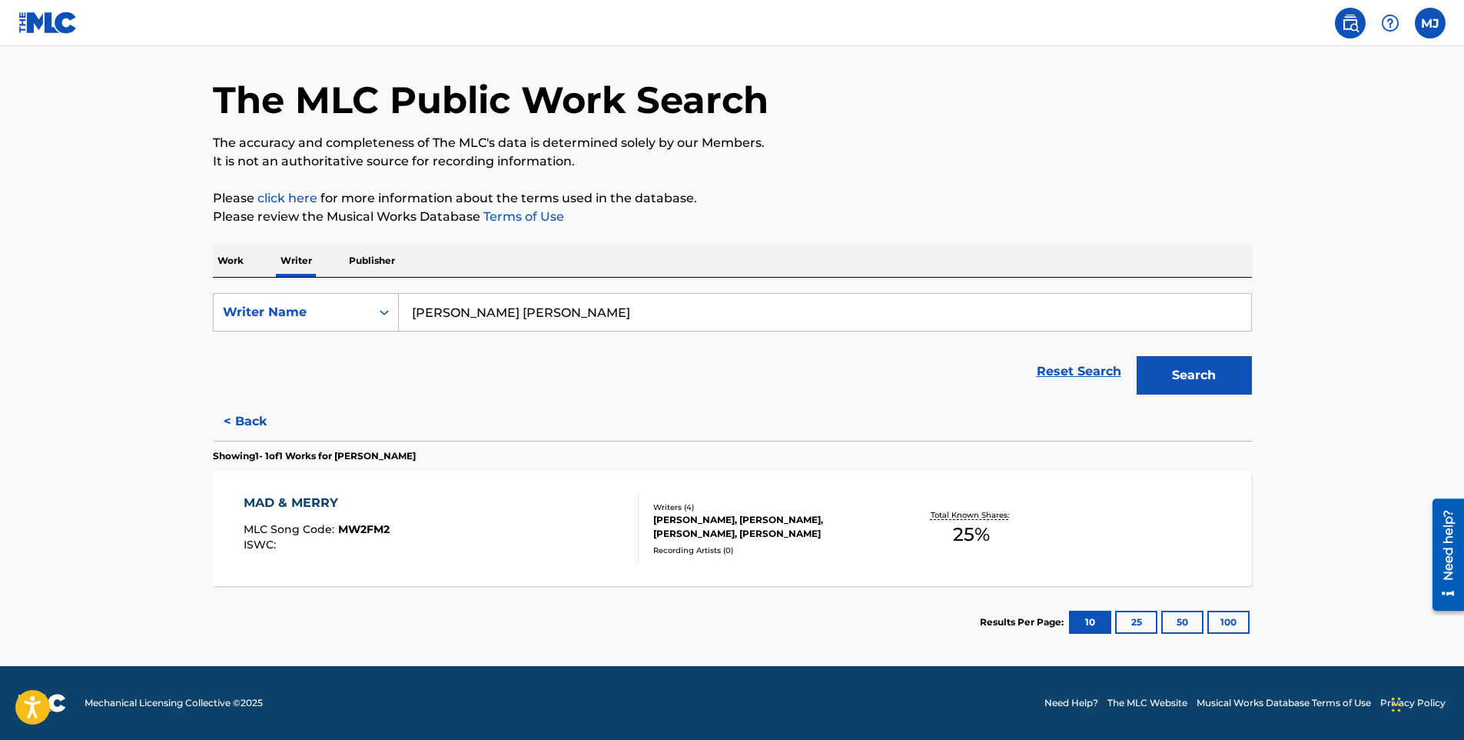
click at [1215, 374] on button "Search" at bounding box center [1194, 375] width 115 height 38
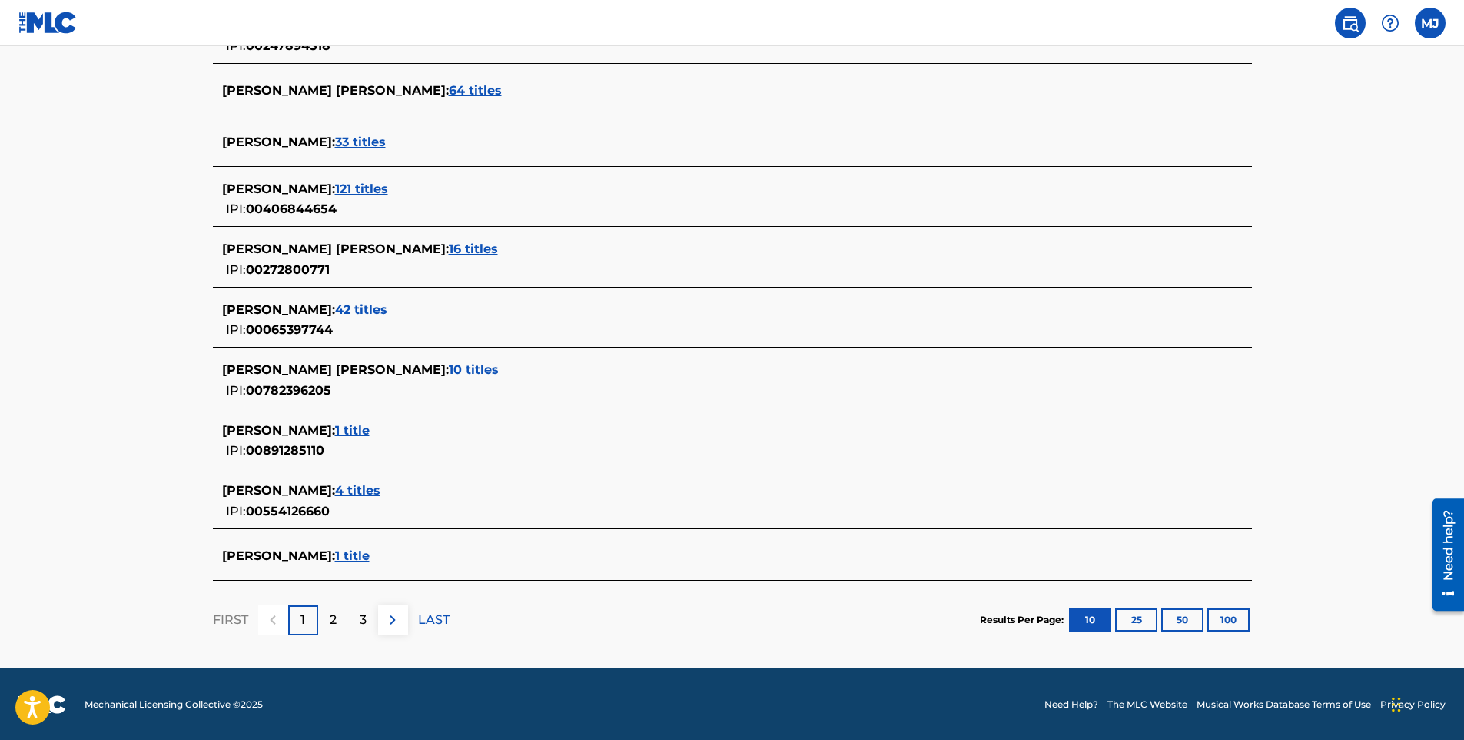
scroll to position [474, 0]
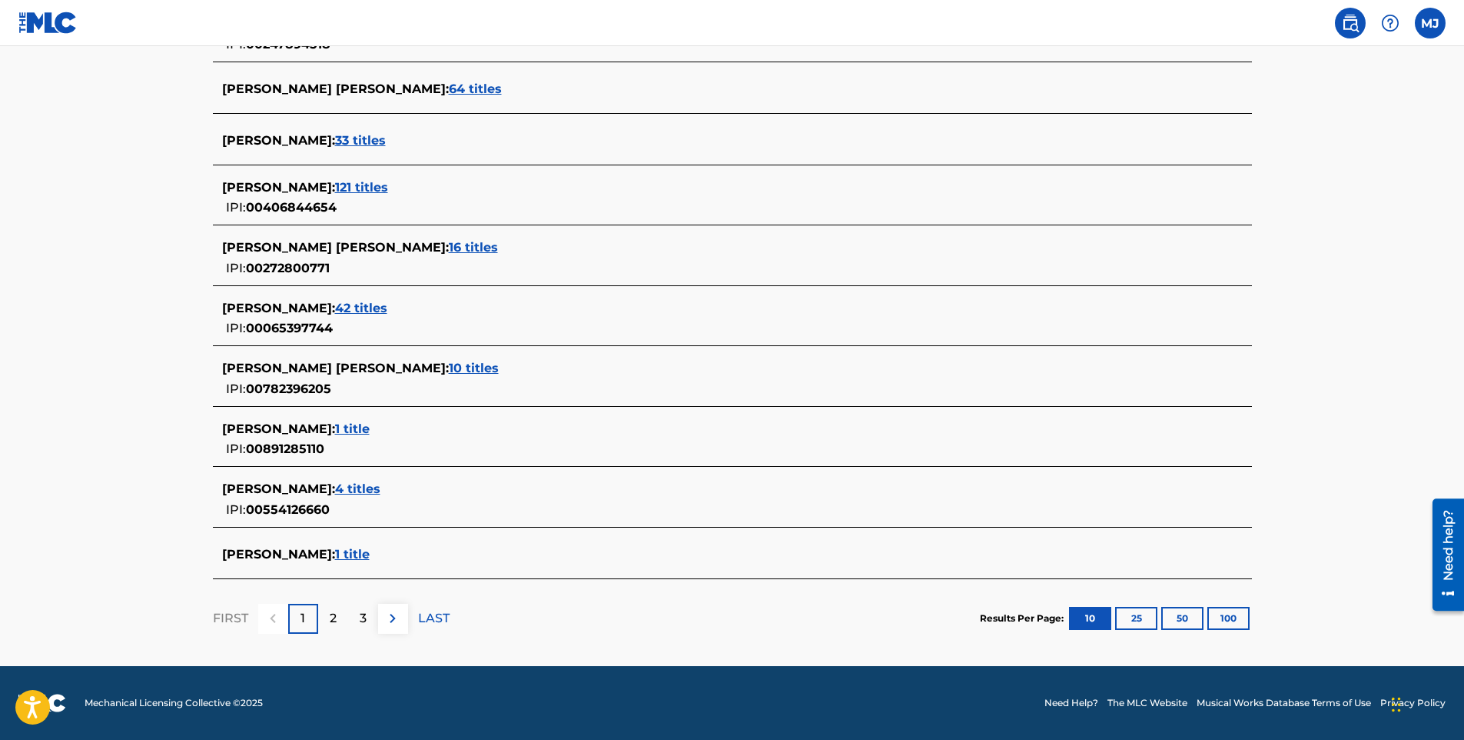
click at [391, 619] on img at bounding box center [393, 618] width 18 height 18
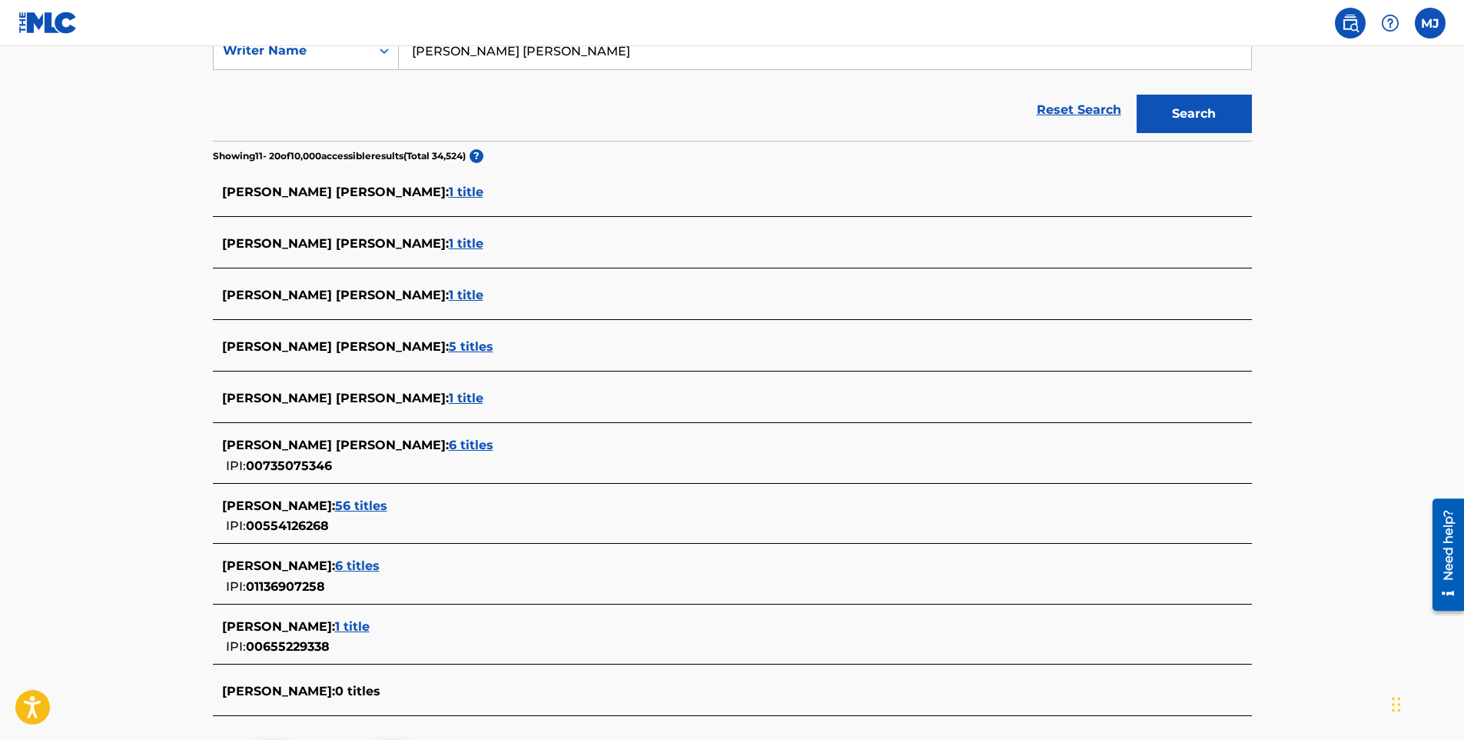
scroll to position [447, 0]
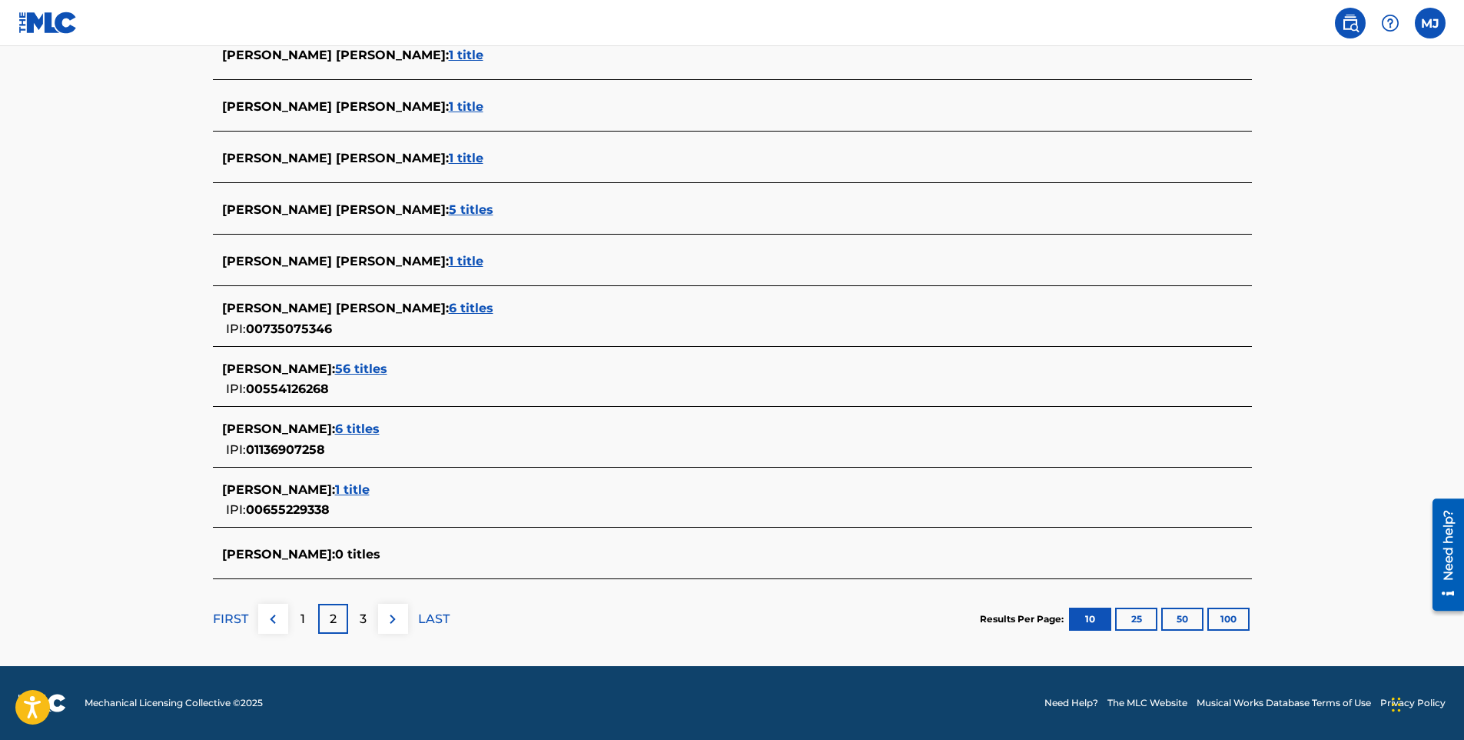
click at [388, 618] on img at bounding box center [393, 619] width 18 height 18
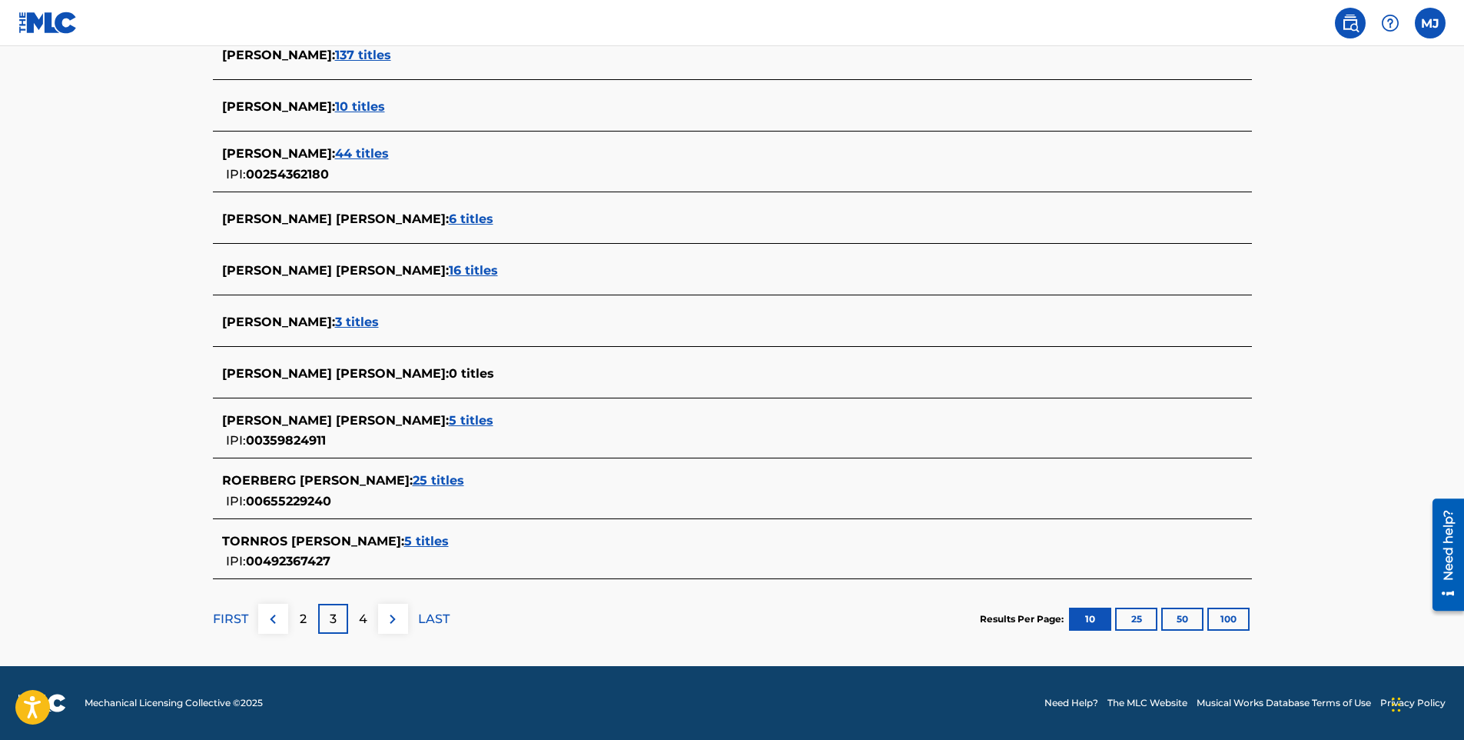
click at [389, 618] on img at bounding box center [393, 619] width 18 height 18
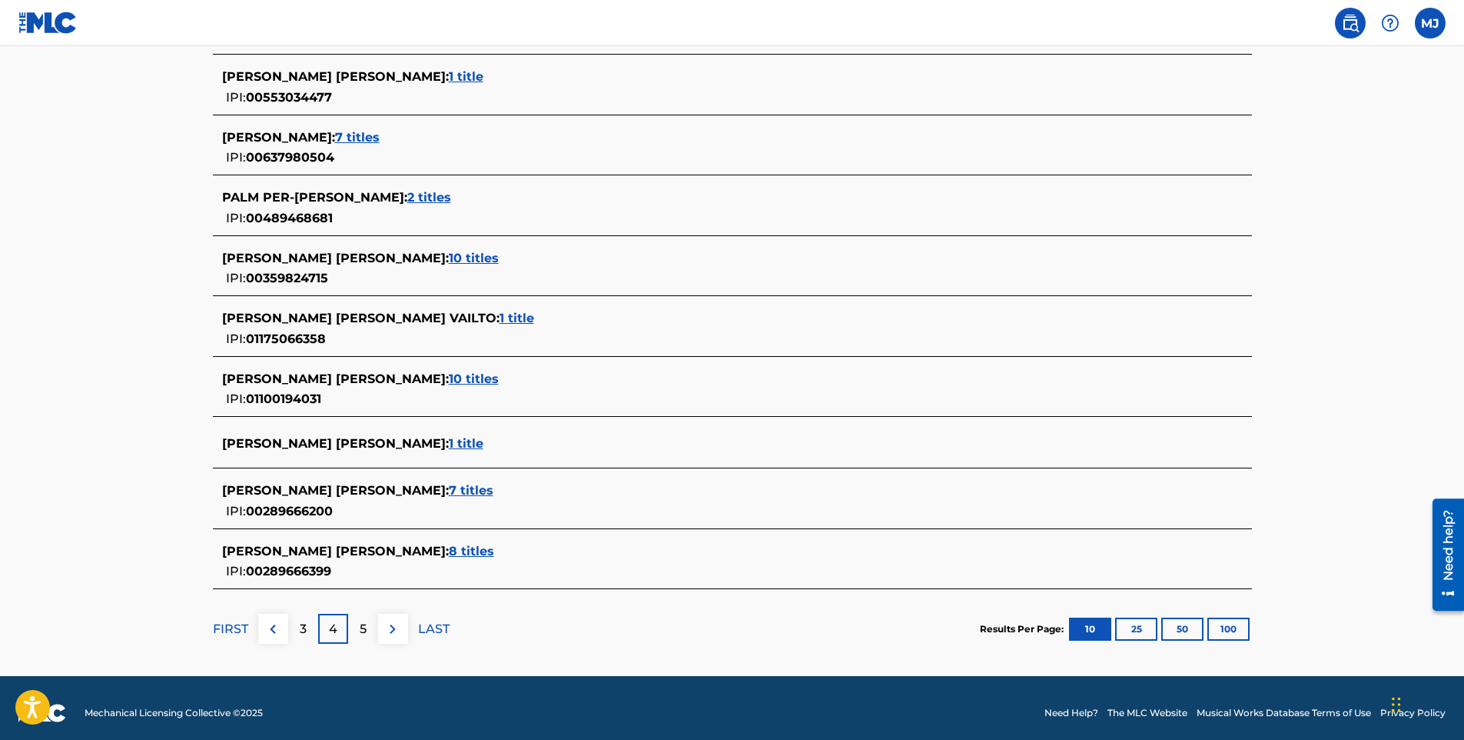
scroll to position [483, 0]
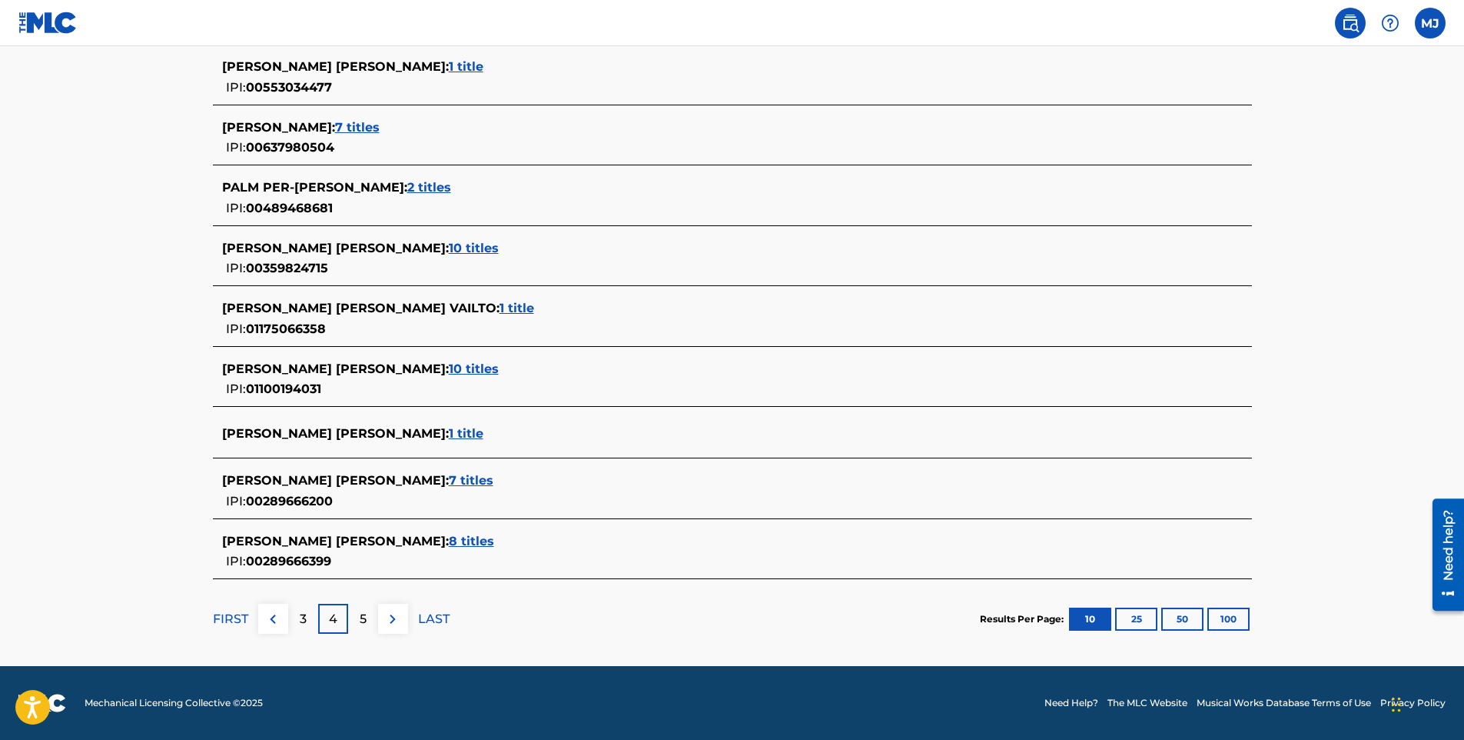
click at [1148, 621] on button "25" at bounding box center [1136, 618] width 42 height 23
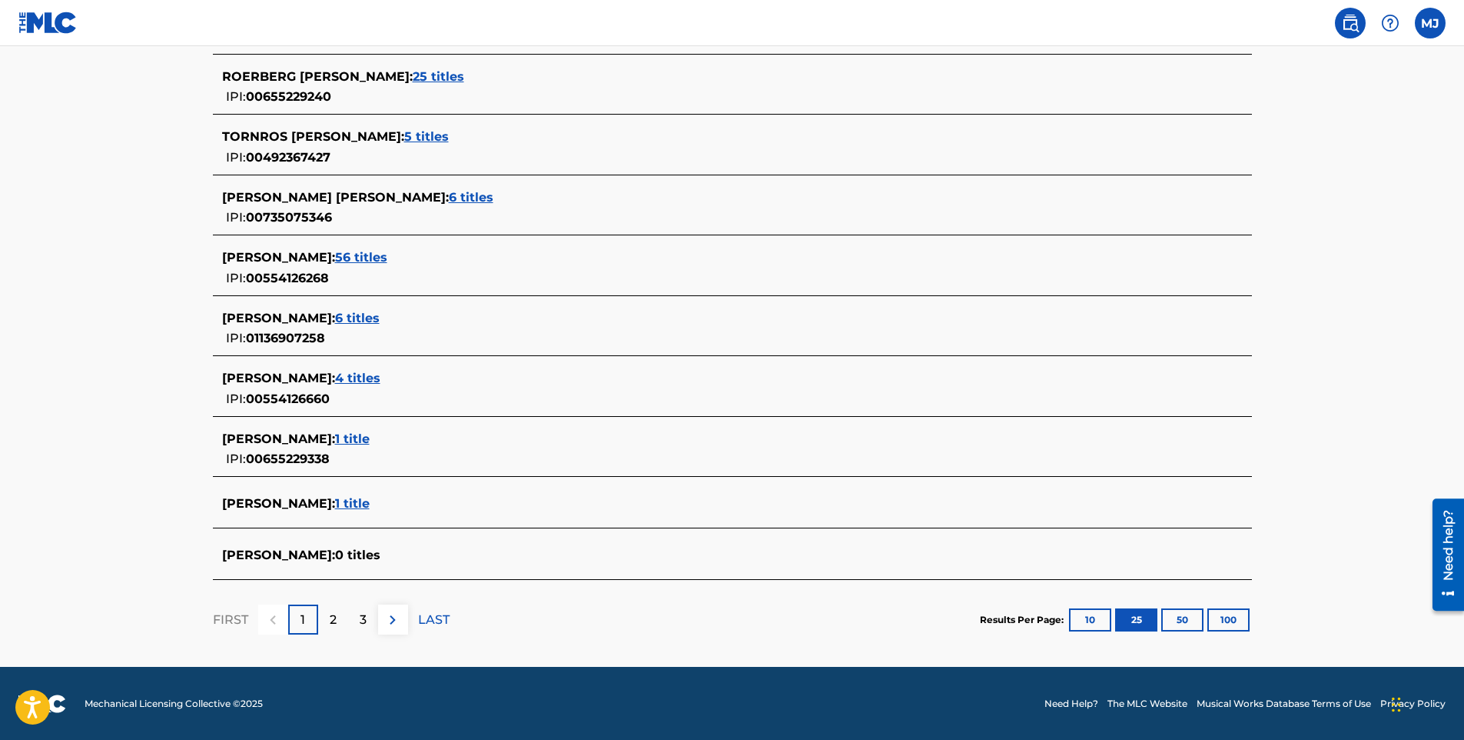
scroll to position [1308, 0]
click at [391, 617] on img at bounding box center [393, 619] width 18 height 18
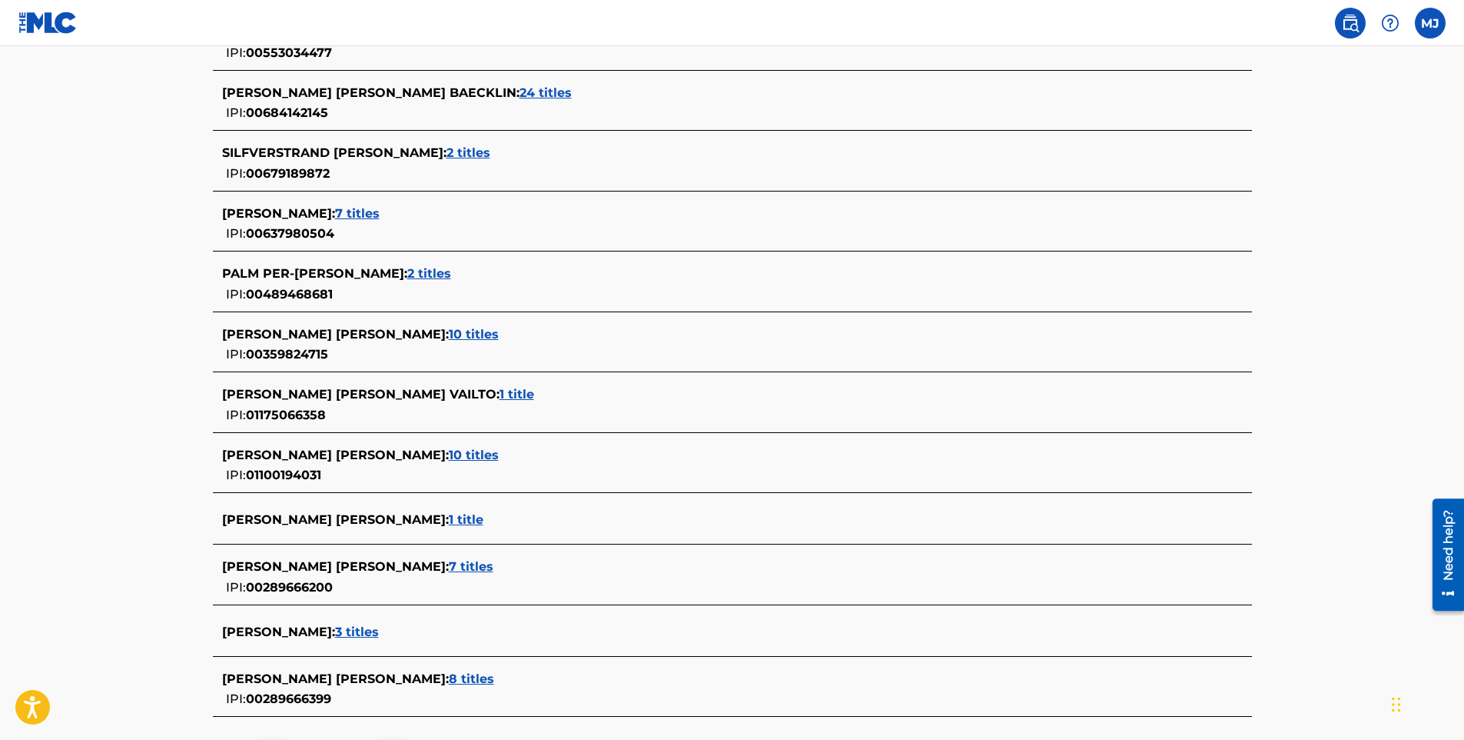
scroll to position [1291, 0]
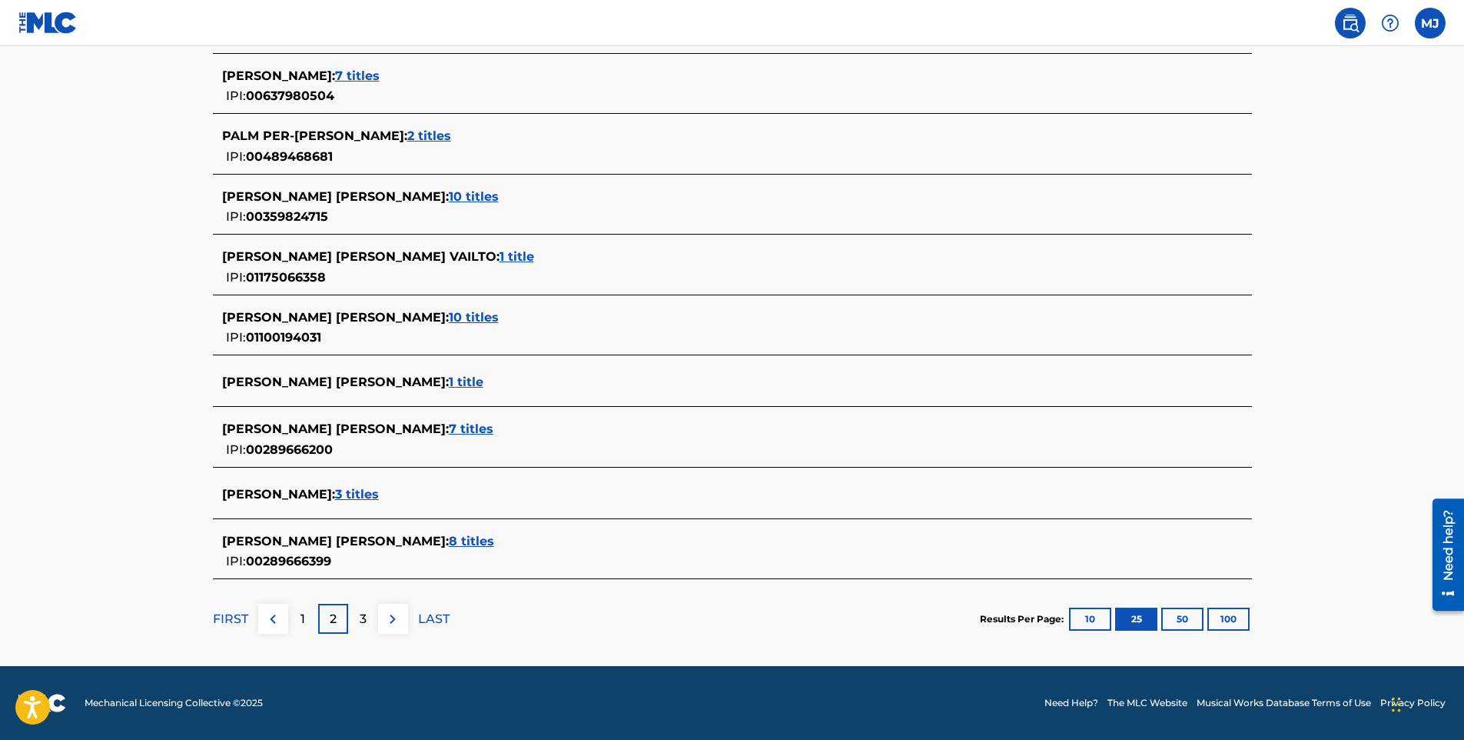
click at [363, 620] on p "3" at bounding box center [363, 619] width 7 height 18
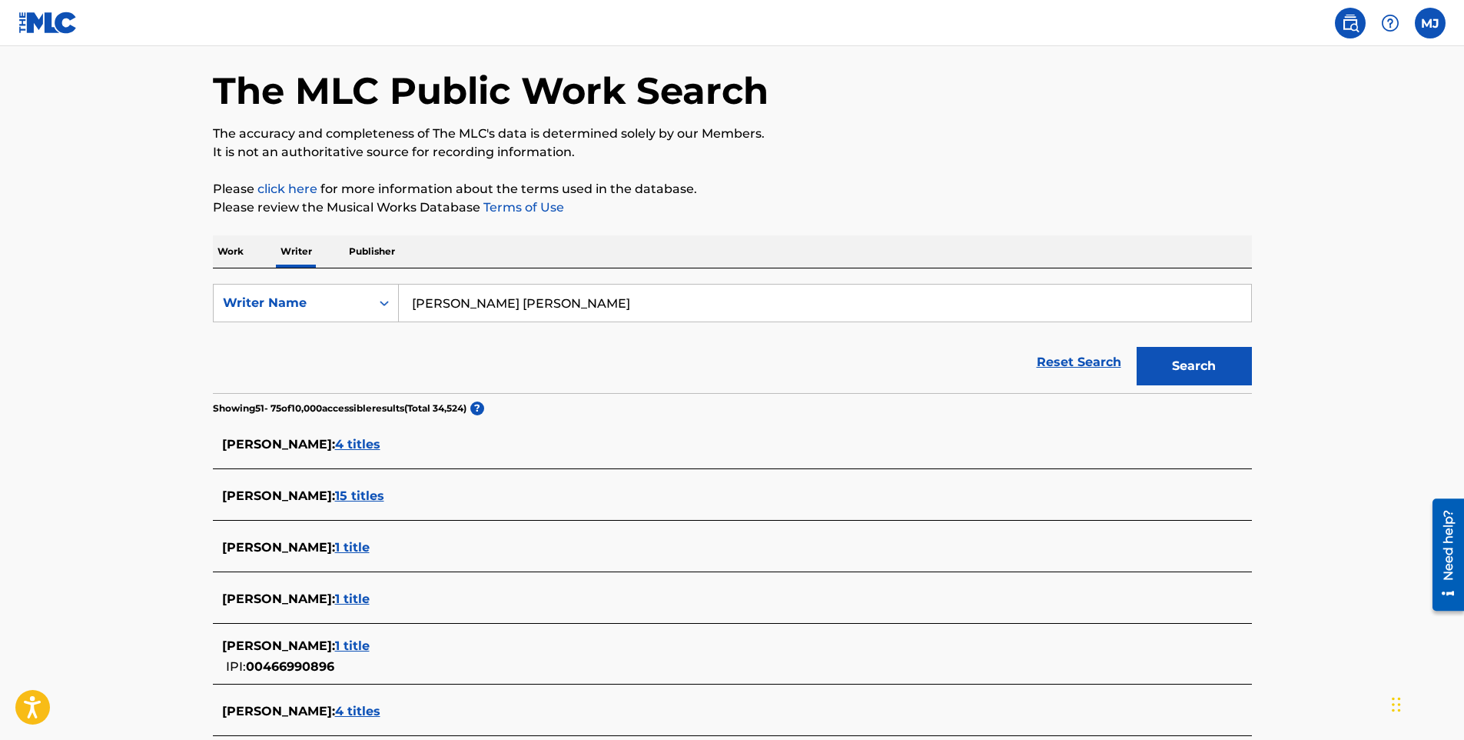
scroll to position [0, 0]
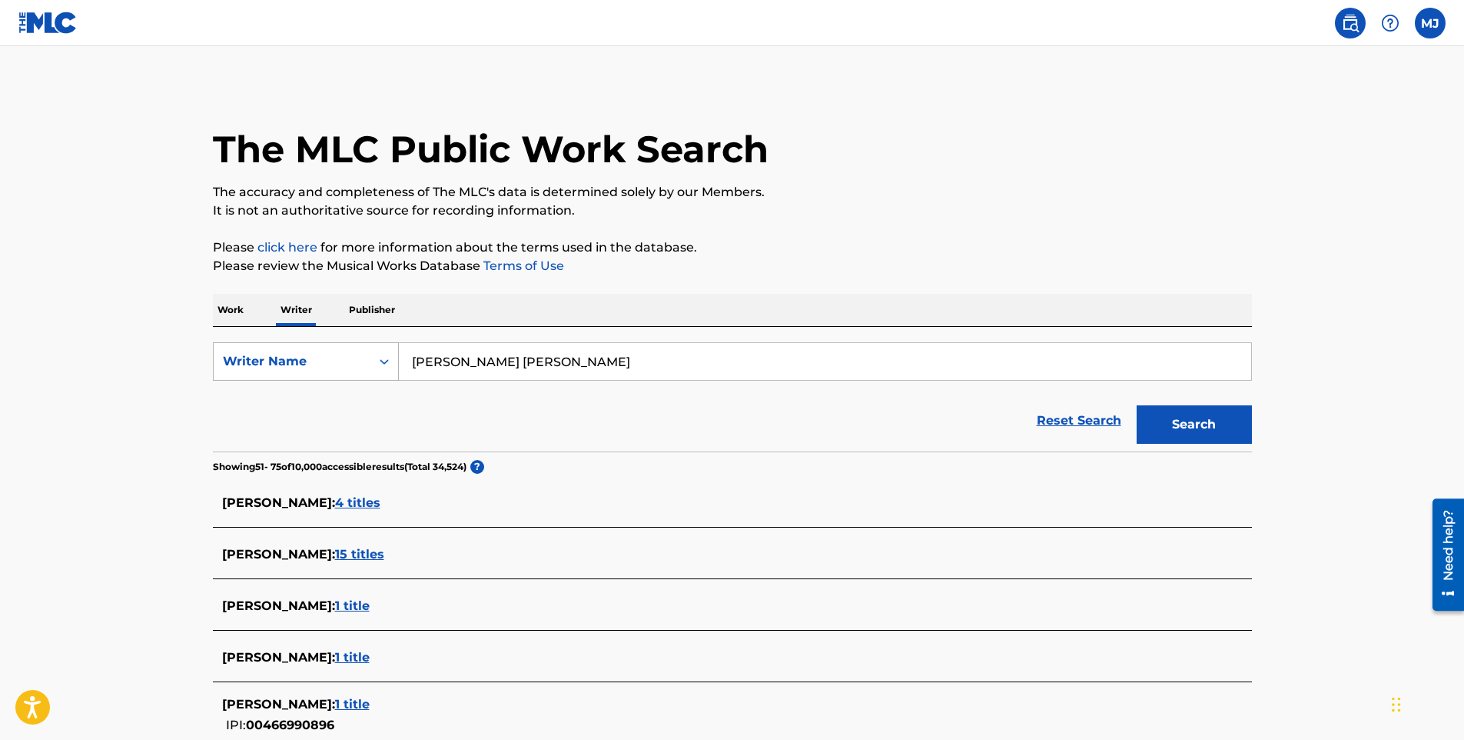
click at [383, 361] on icon "Search Form" at bounding box center [384, 361] width 15 height 15
click at [382, 306] on p "Publisher" at bounding box center [371, 310] width 55 height 32
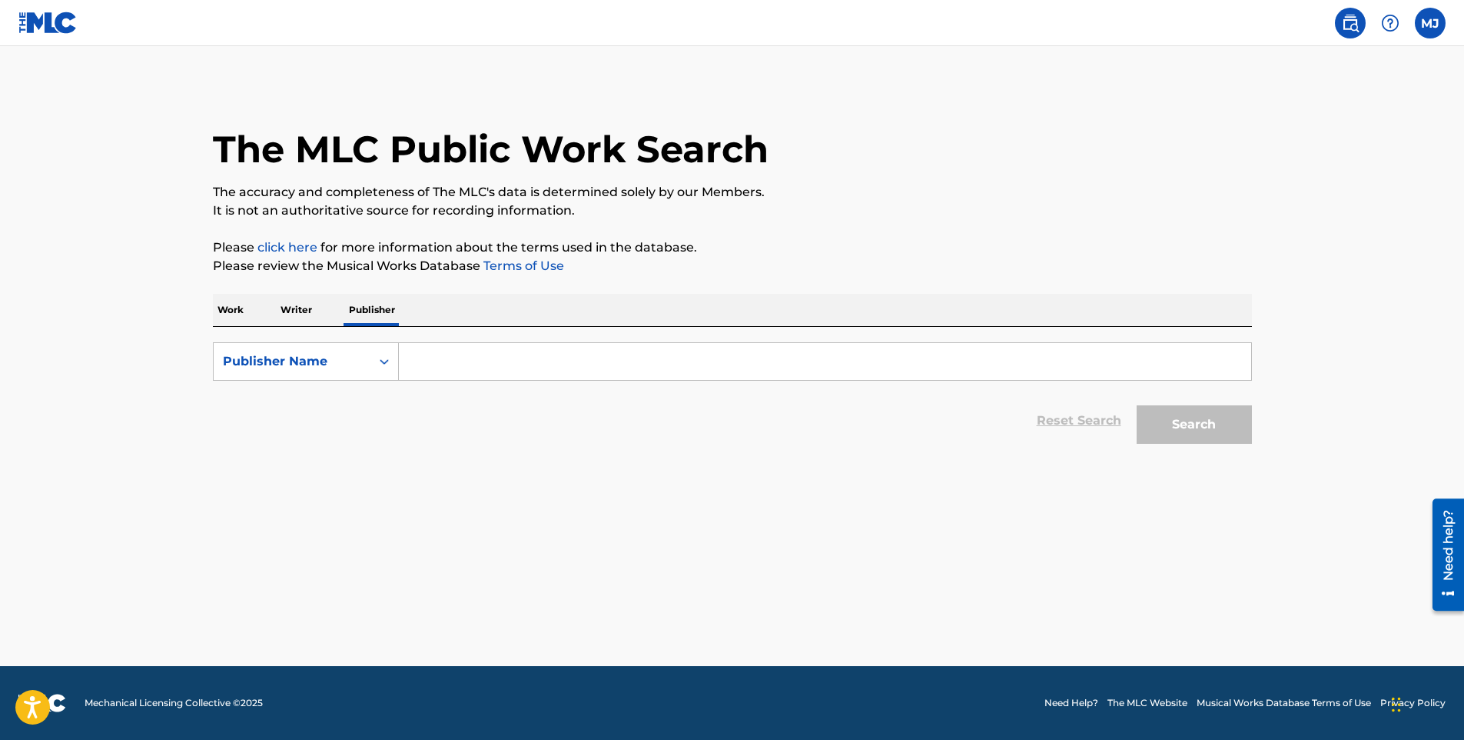
click at [525, 372] on input "Search Form" at bounding box center [825, 361] width 853 height 37
click at [1206, 423] on button "Search" at bounding box center [1194, 424] width 115 height 38
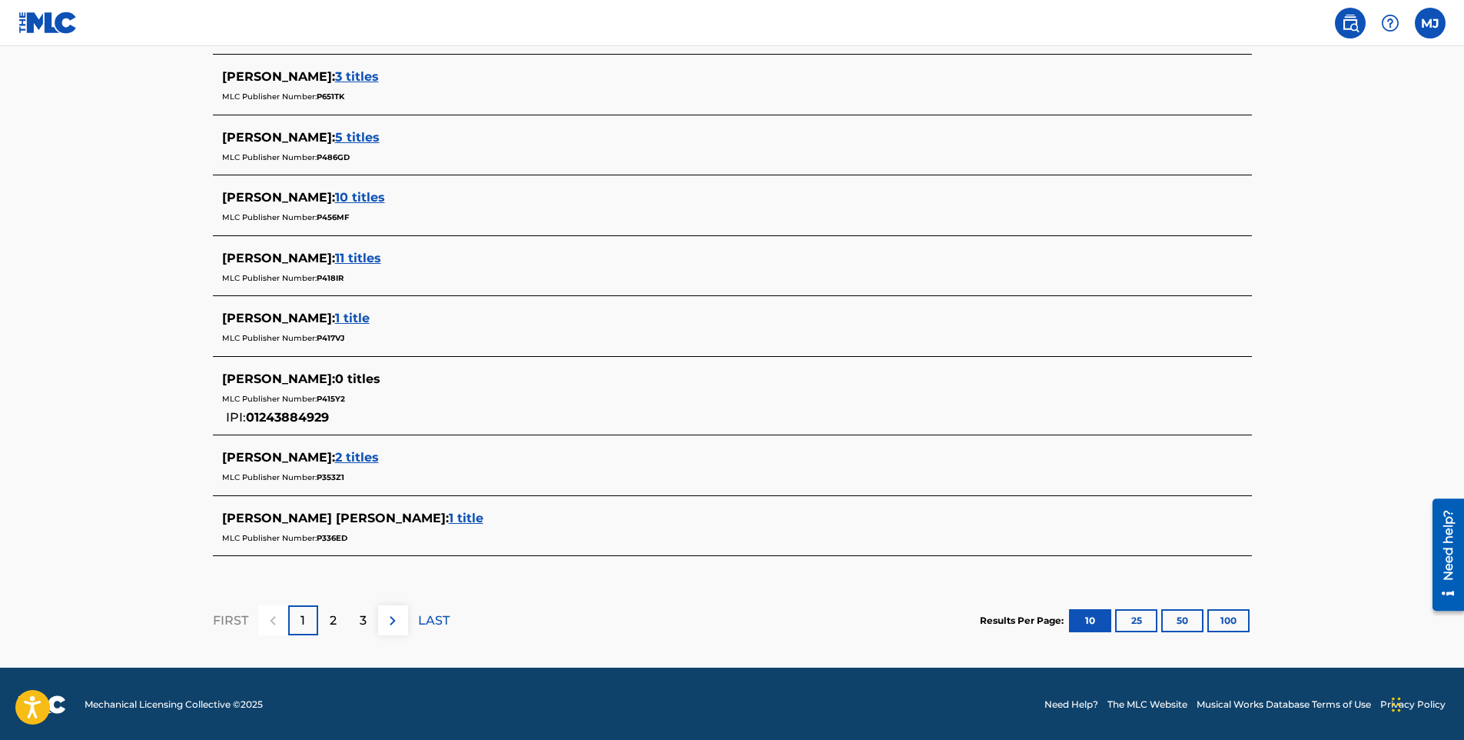
scroll to position [581, 0]
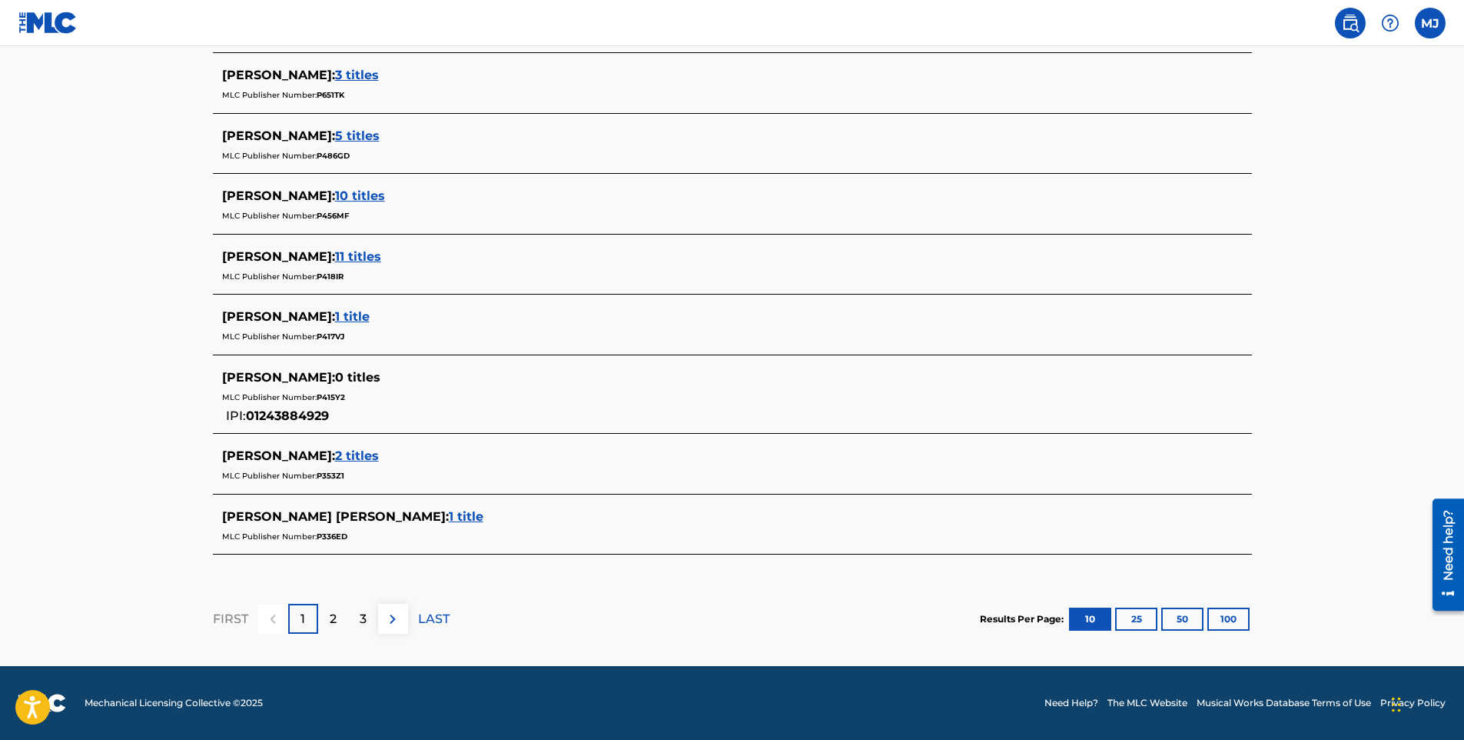
click at [388, 619] on img at bounding box center [393, 619] width 18 height 18
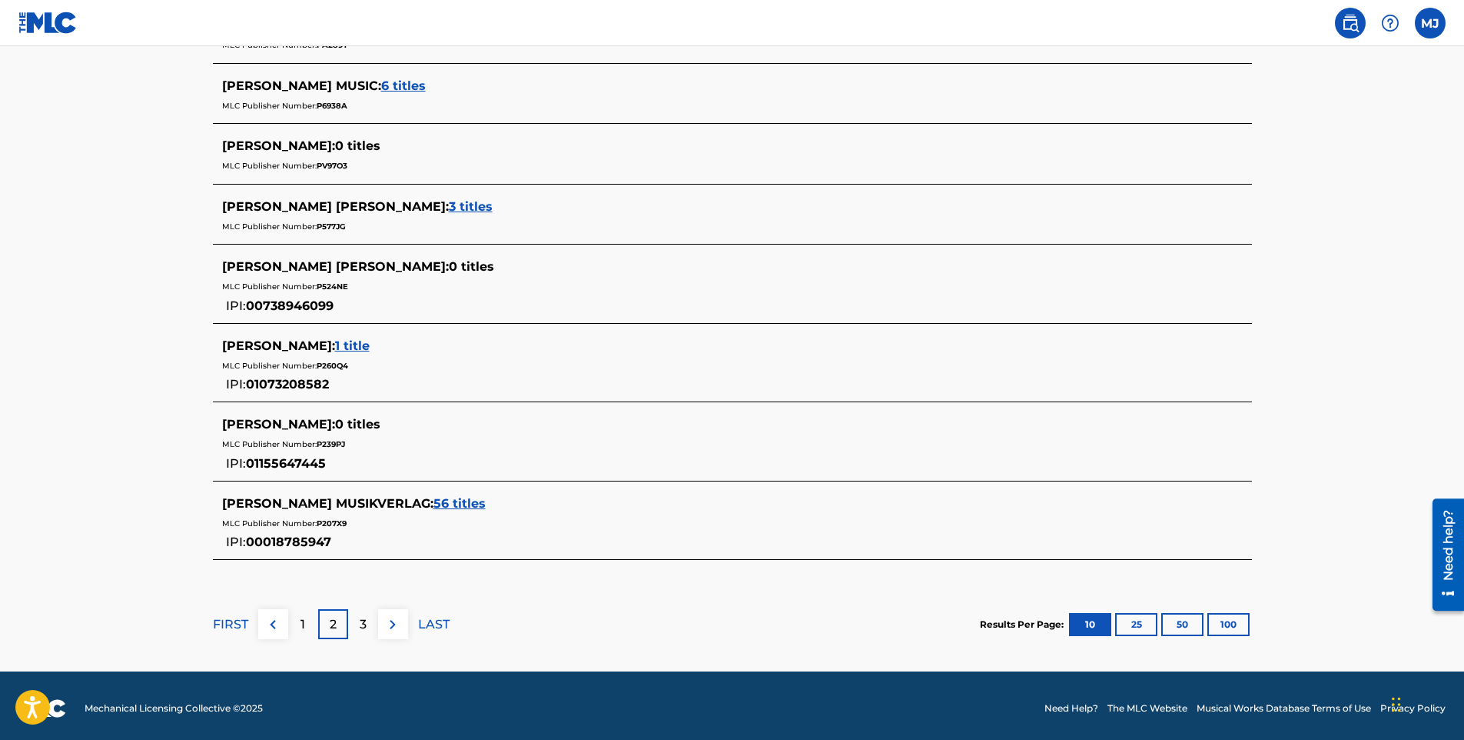
scroll to position [636, 0]
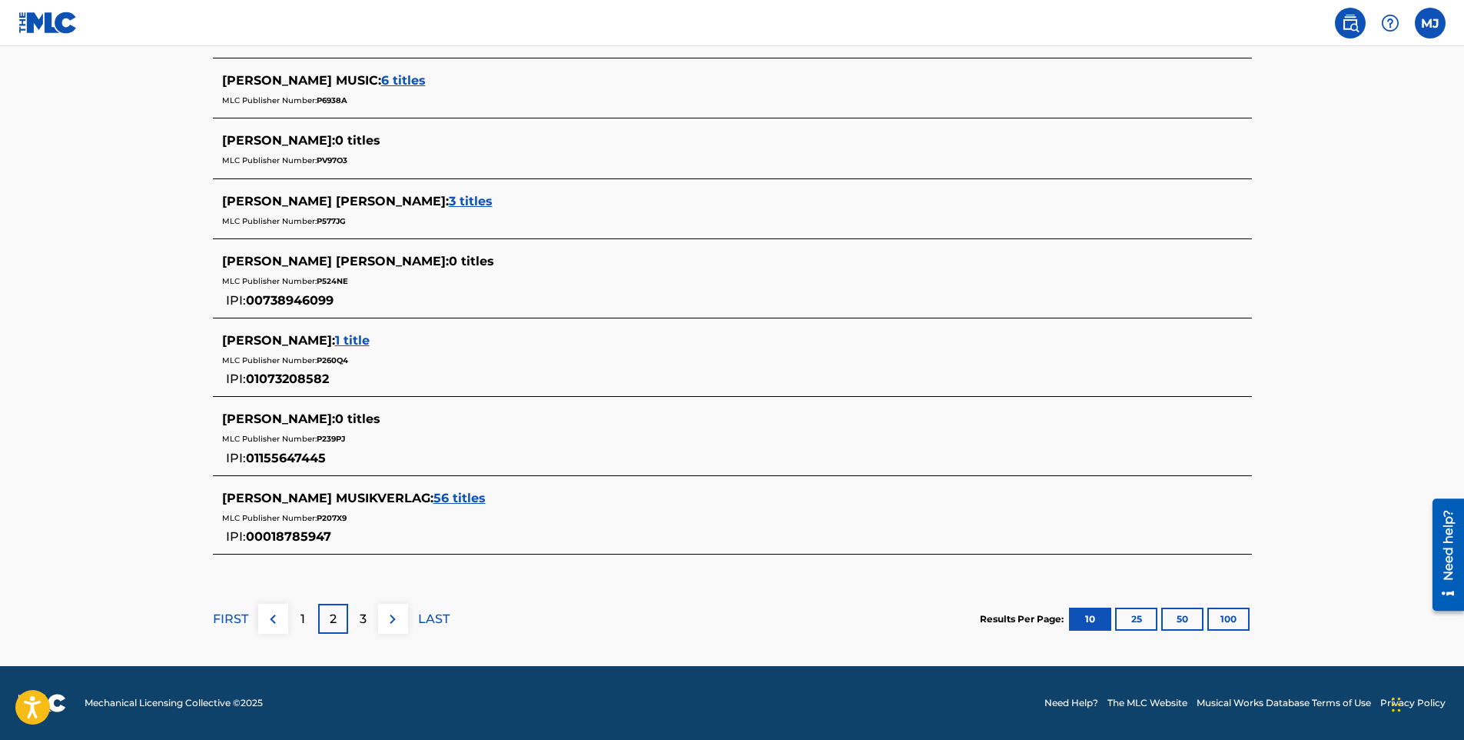
click at [390, 616] on img at bounding box center [393, 619] width 18 height 18
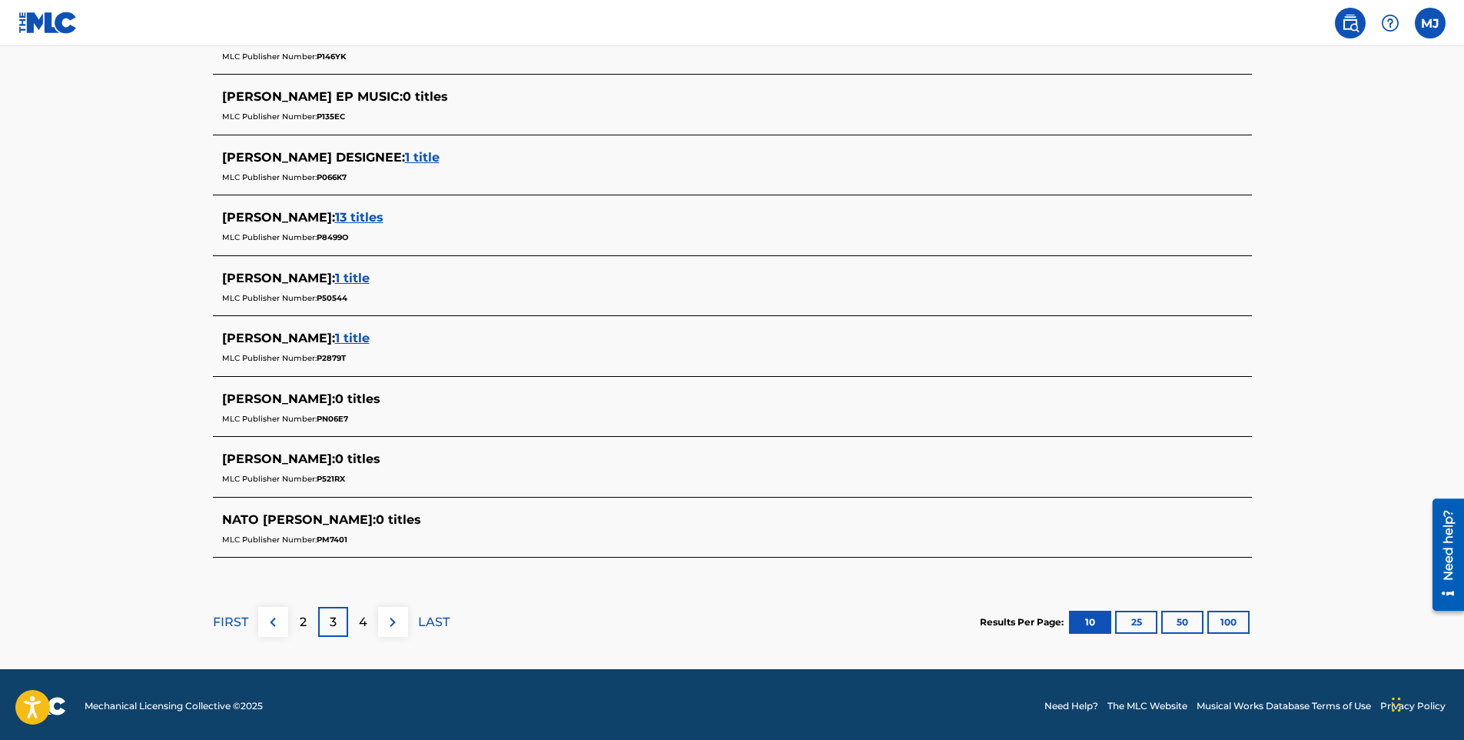
scroll to position [563, 0]
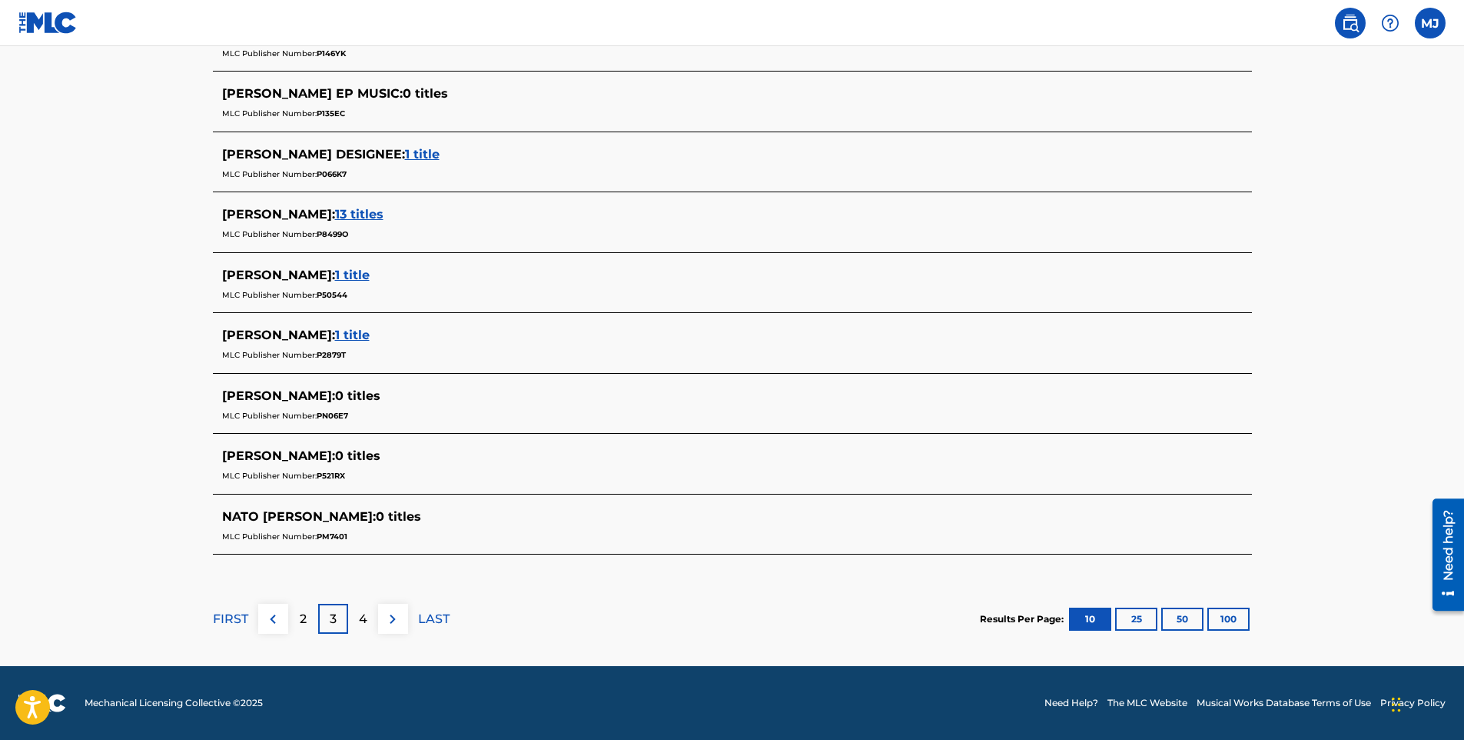
click at [390, 620] on img at bounding box center [393, 619] width 18 height 18
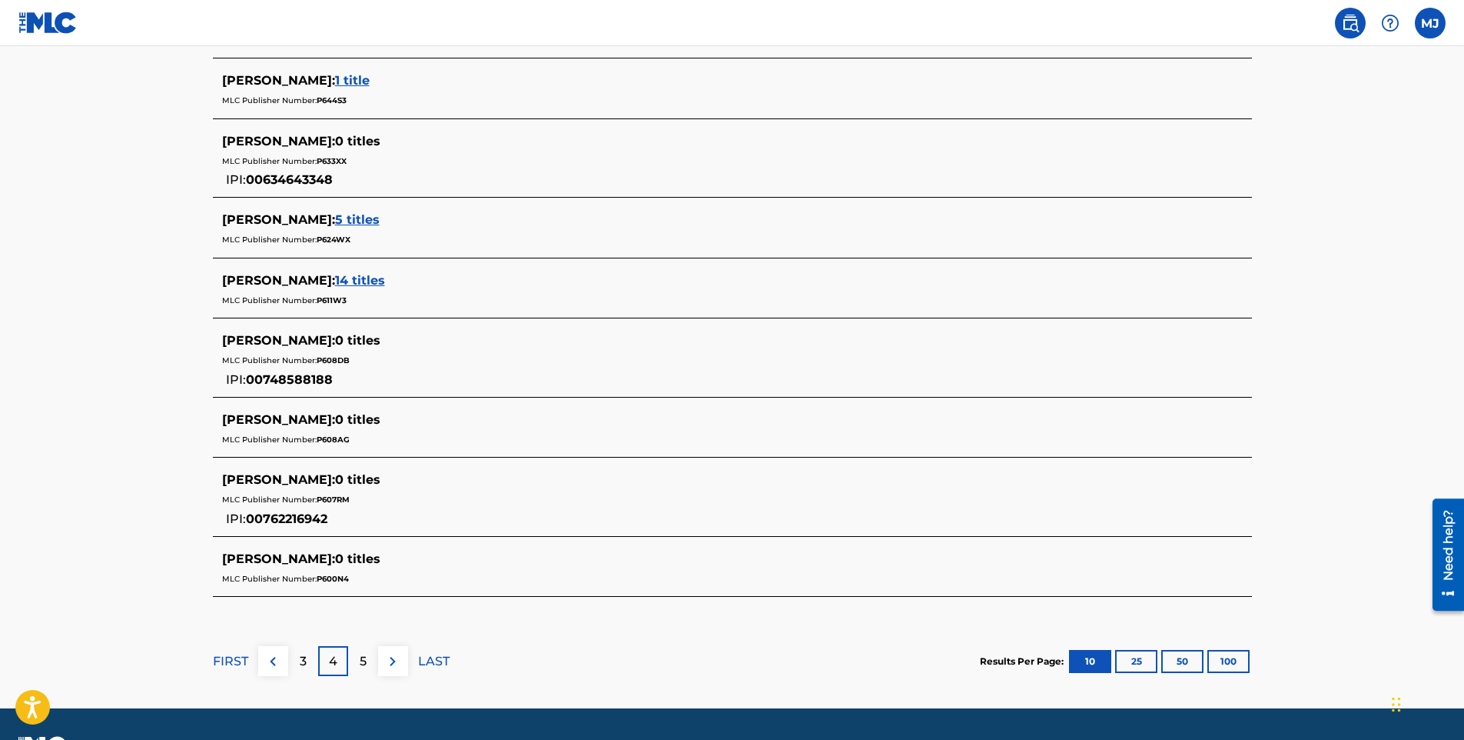
scroll to position [636, 0]
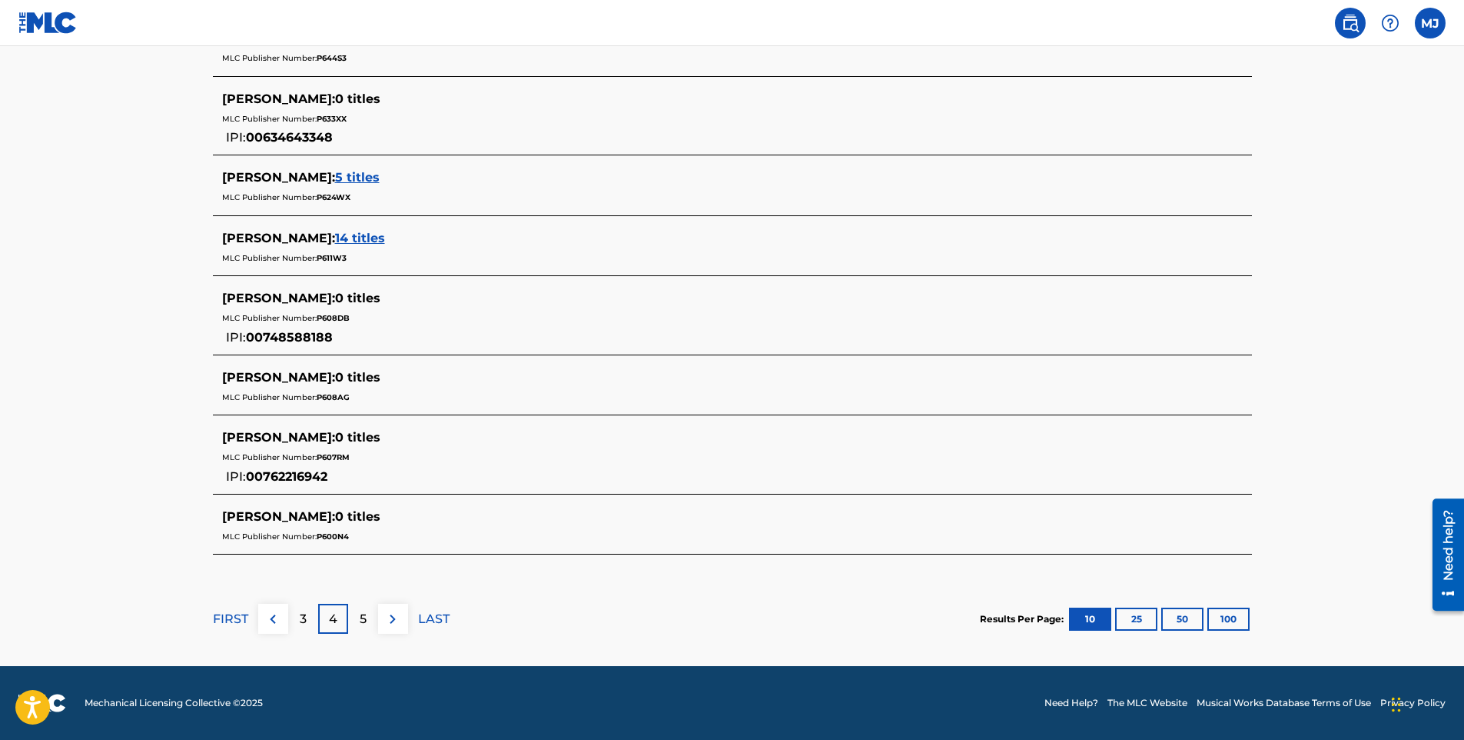
click at [397, 618] on img at bounding box center [393, 619] width 18 height 18
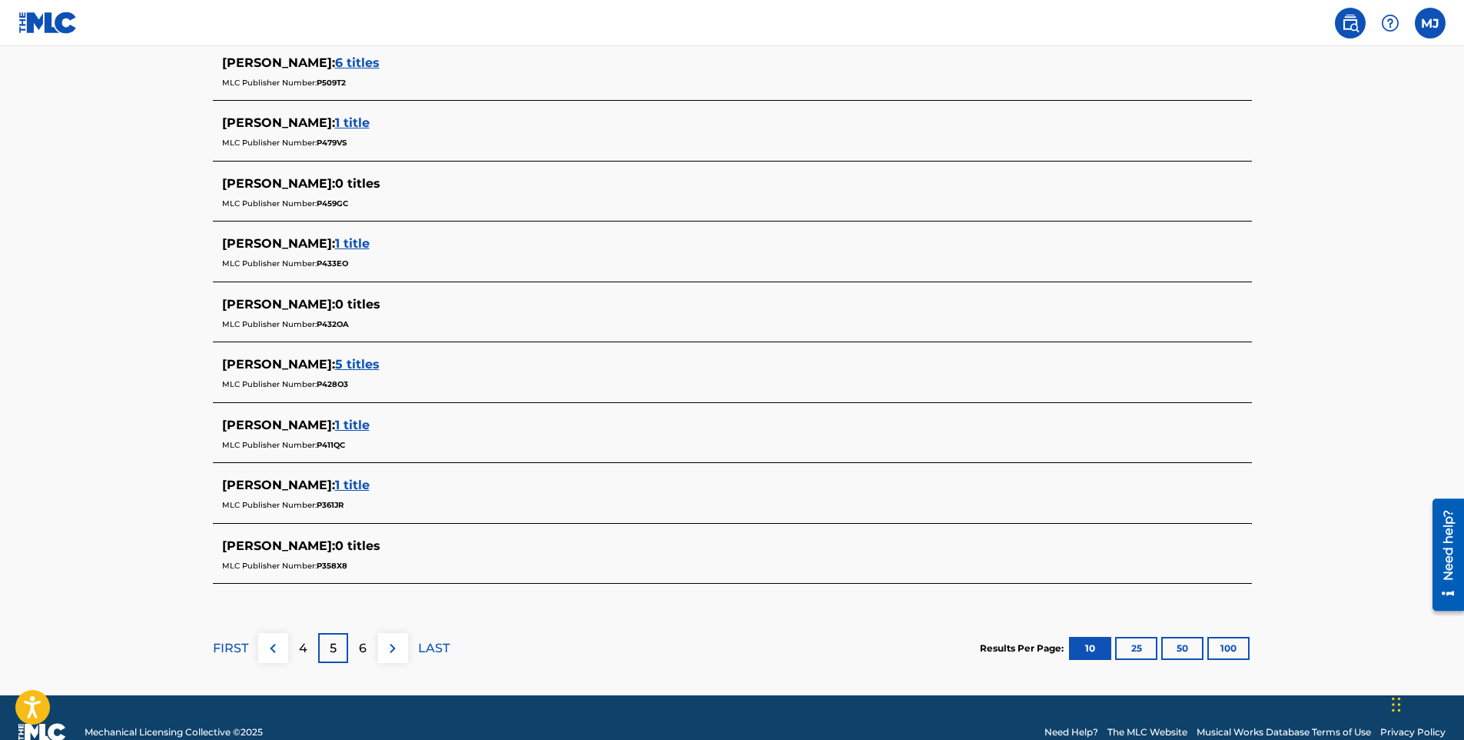
scroll to position [563, 0]
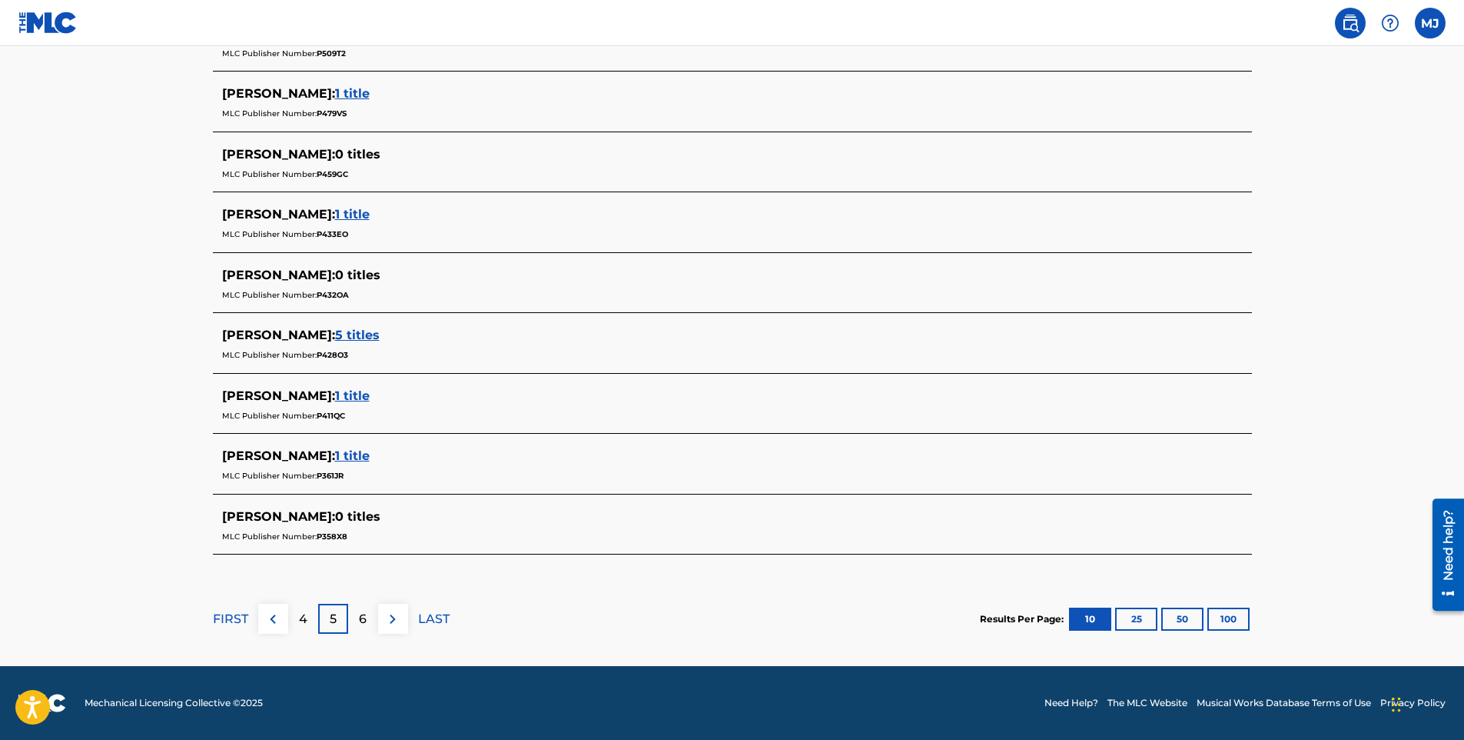
click at [1179, 617] on button "50" at bounding box center [1183, 618] width 42 height 23
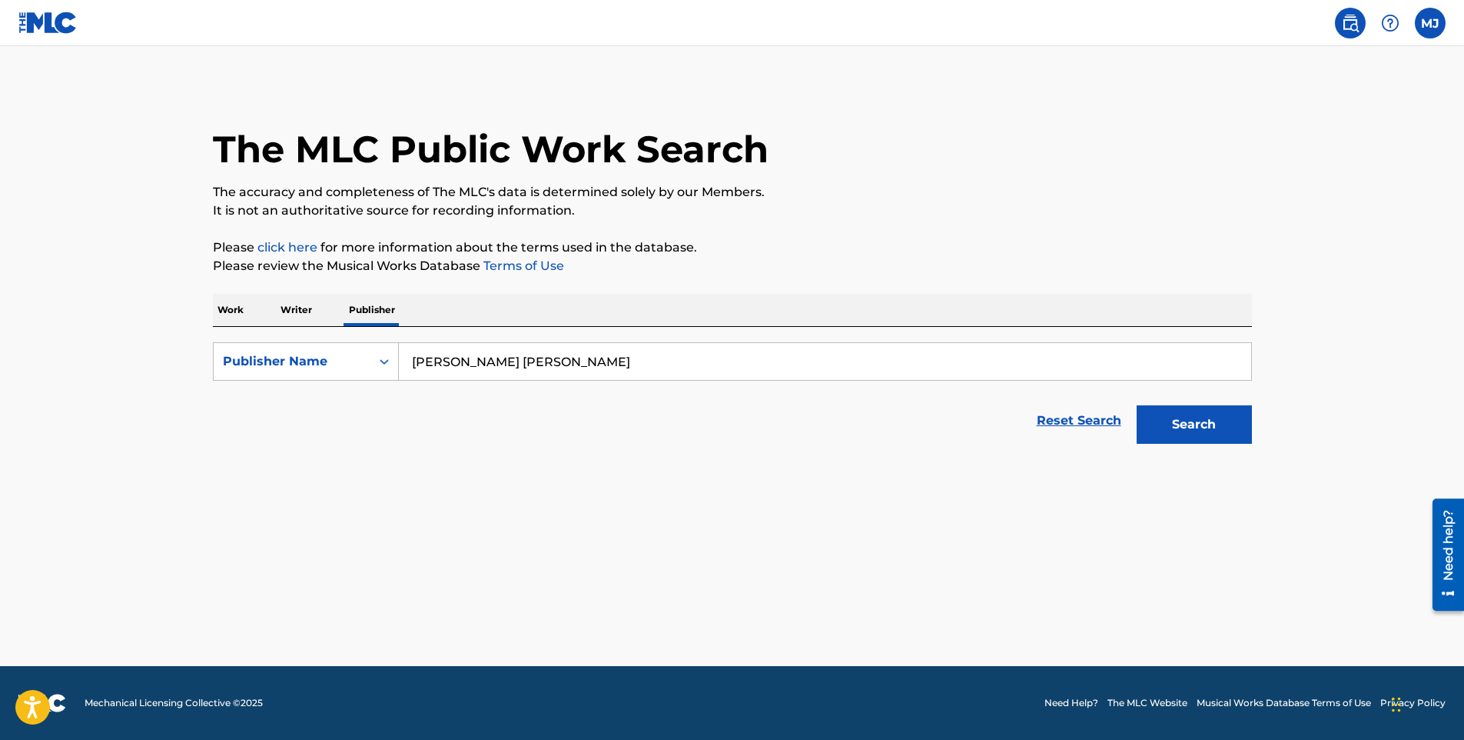
click at [1217, 422] on button "Search" at bounding box center [1194, 424] width 115 height 38
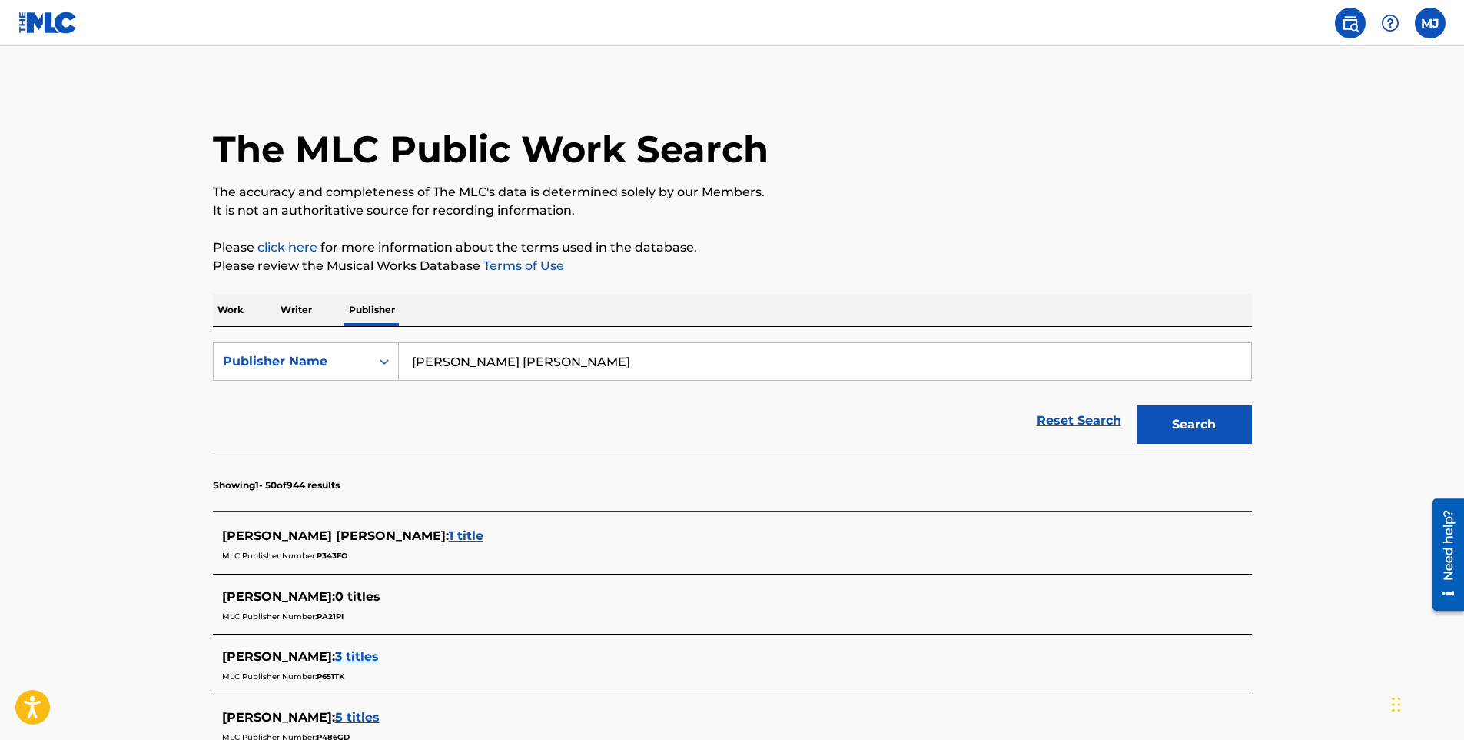
click at [537, 362] on input "[PERSON_NAME] [PERSON_NAME]" at bounding box center [825, 361] width 853 height 37
type input "slvrback publishing"
click at [1072, 416] on link "Reset Search" at bounding box center [1079, 421] width 100 height 34
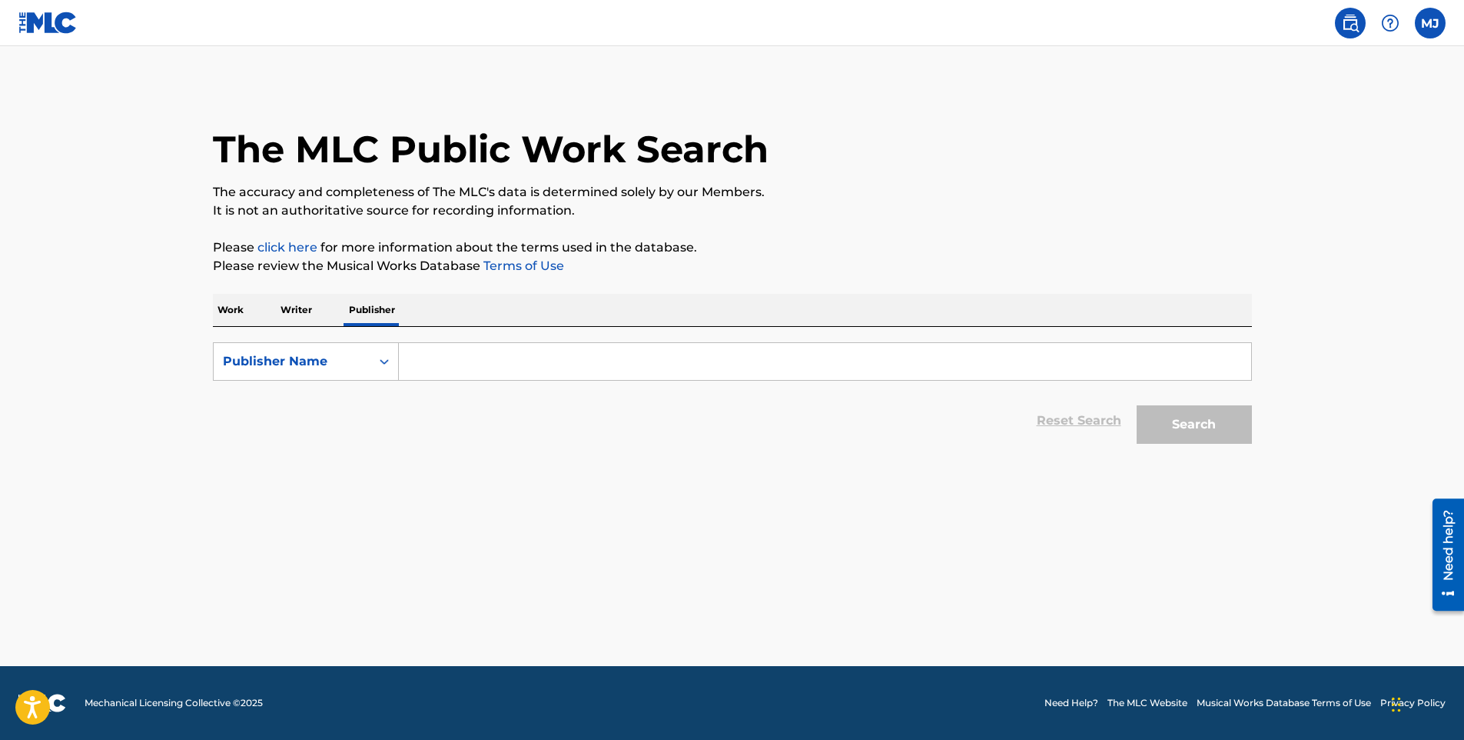
click at [1423, 28] on label at bounding box center [1430, 23] width 31 height 31
click at [1431, 23] on input "[PERSON_NAME] [PERSON_NAME] [EMAIL_ADDRESS][DOMAIN_NAME] Notification Preferenc…" at bounding box center [1431, 23] width 0 height 0
click at [1281, 105] on h3 "MJ" at bounding box center [1287, 98] width 32 height 27
click at [1431, 23] on input "[PERSON_NAME] [PERSON_NAME] [EMAIL_ADDRESS][DOMAIN_NAME] Notification Preferenc…" at bounding box center [1431, 23] width 0 height 0
click at [39, 26] on img at bounding box center [47, 23] width 59 height 22
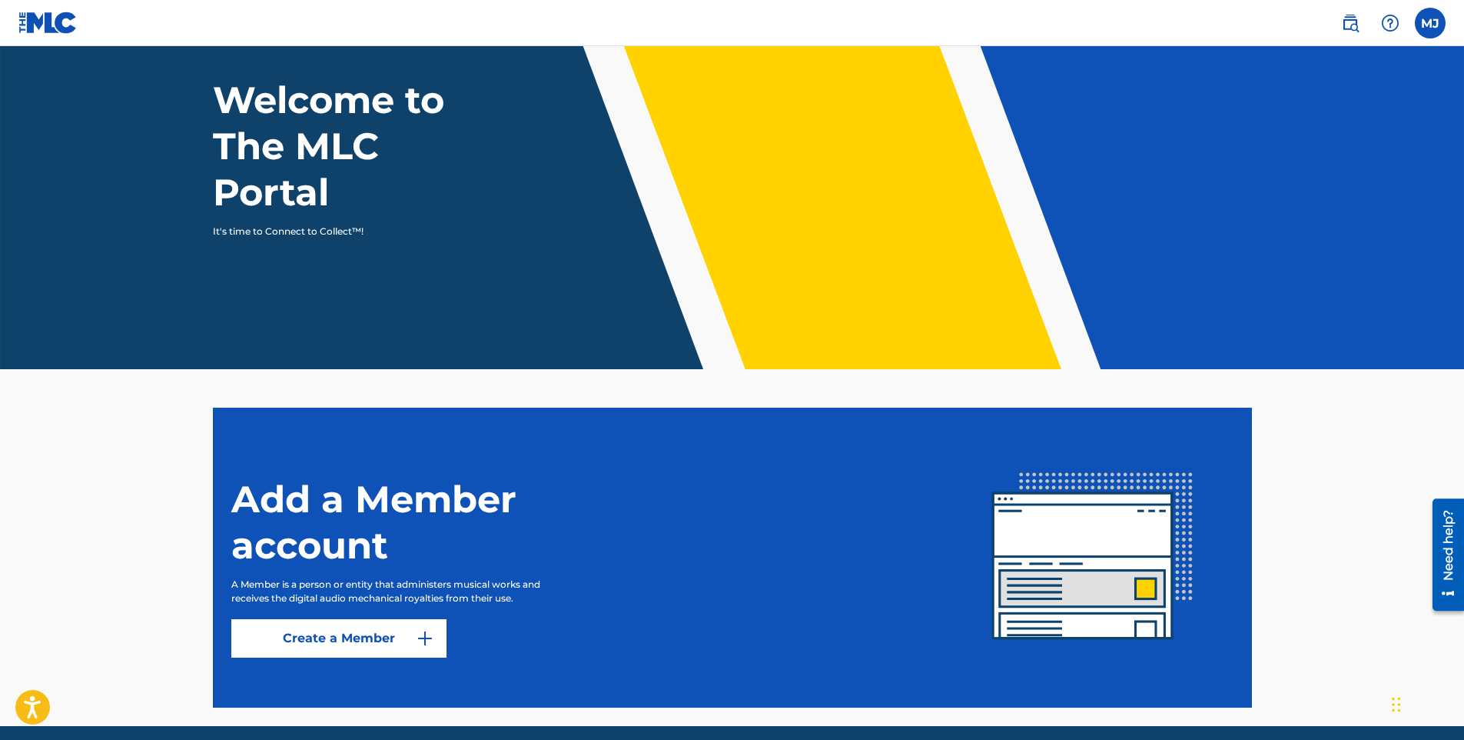
scroll to position [141, 0]
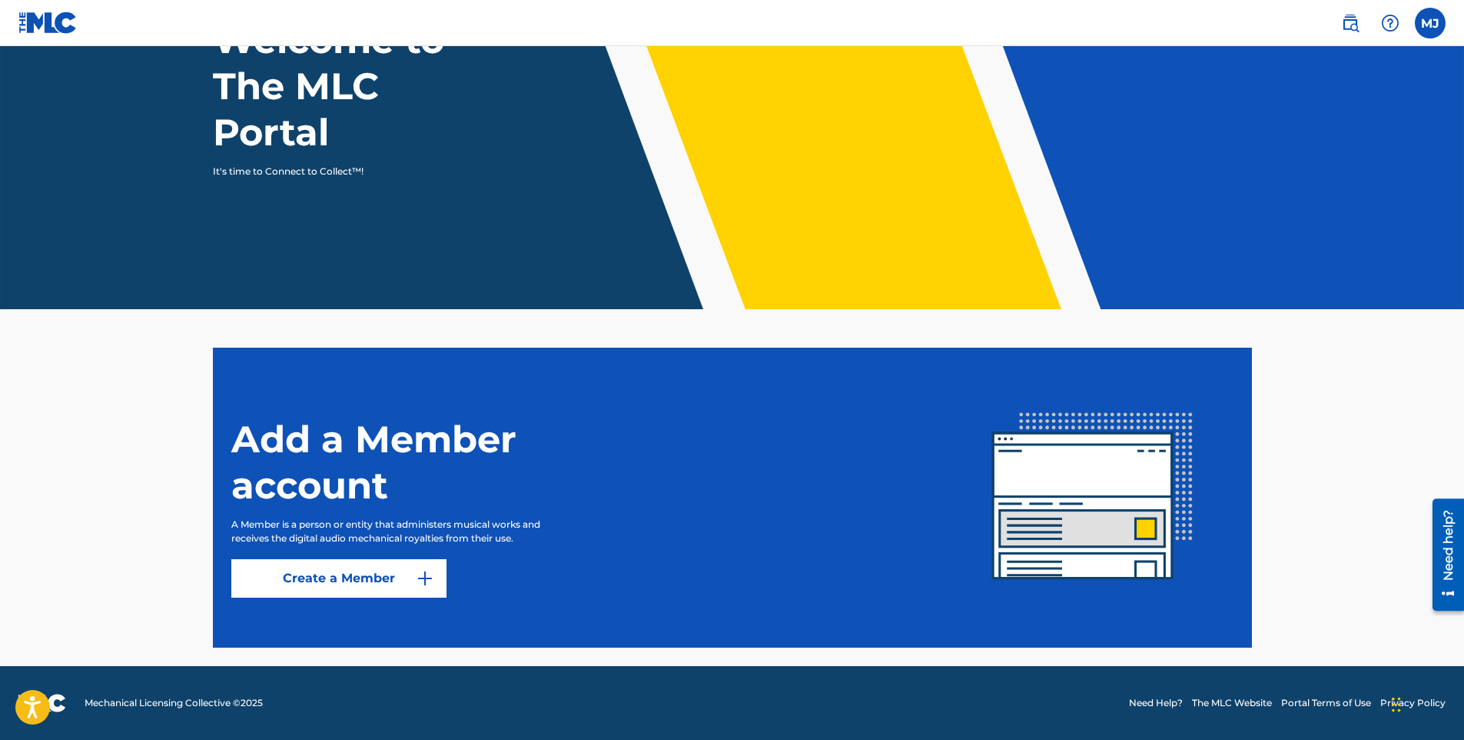
click at [1424, 25] on label at bounding box center [1430, 23] width 31 height 31
click at [1431, 23] on input "[PERSON_NAME] [PERSON_NAME] [EMAIL_ADDRESS][DOMAIN_NAME] Notification Preferenc…" at bounding box center [1431, 23] width 0 height 0
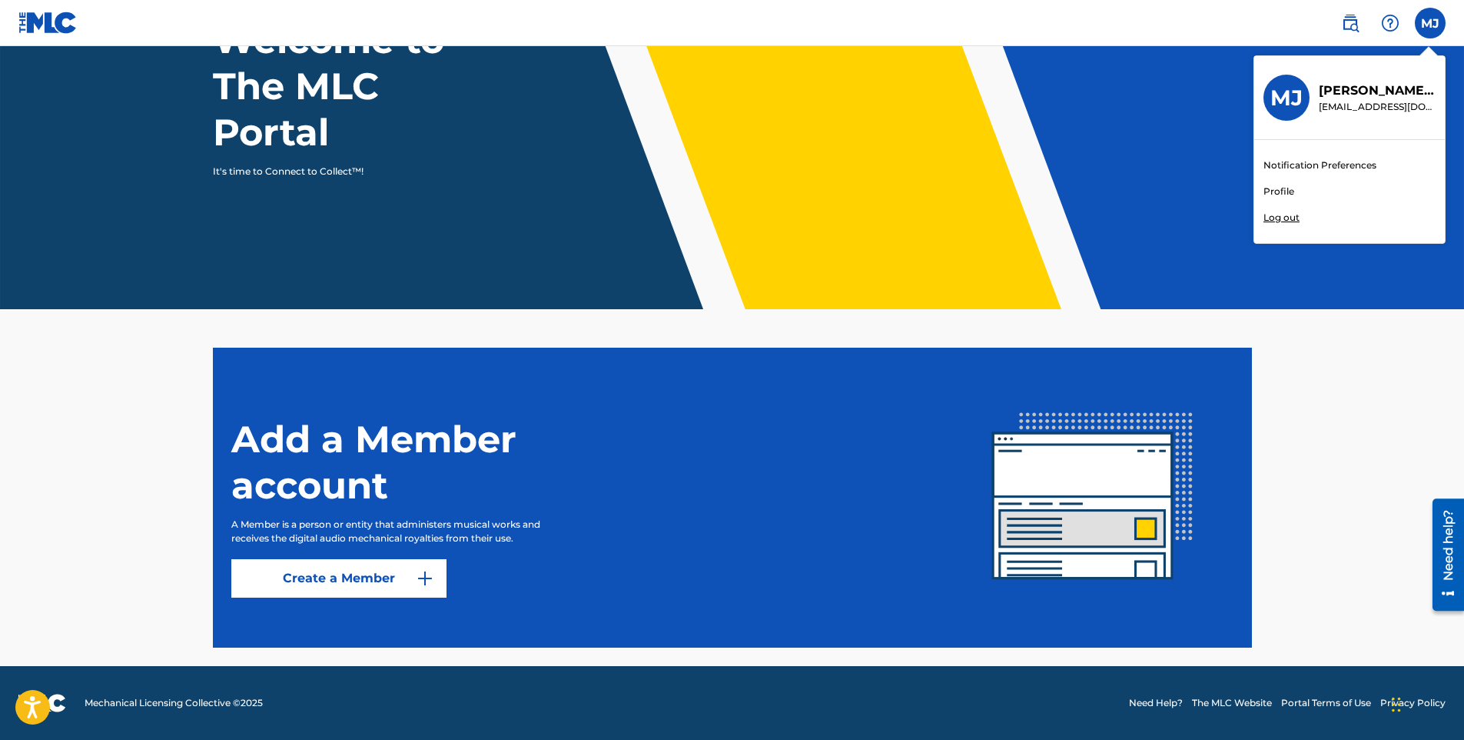
click at [1285, 190] on link "Profile" at bounding box center [1279, 191] width 31 height 14
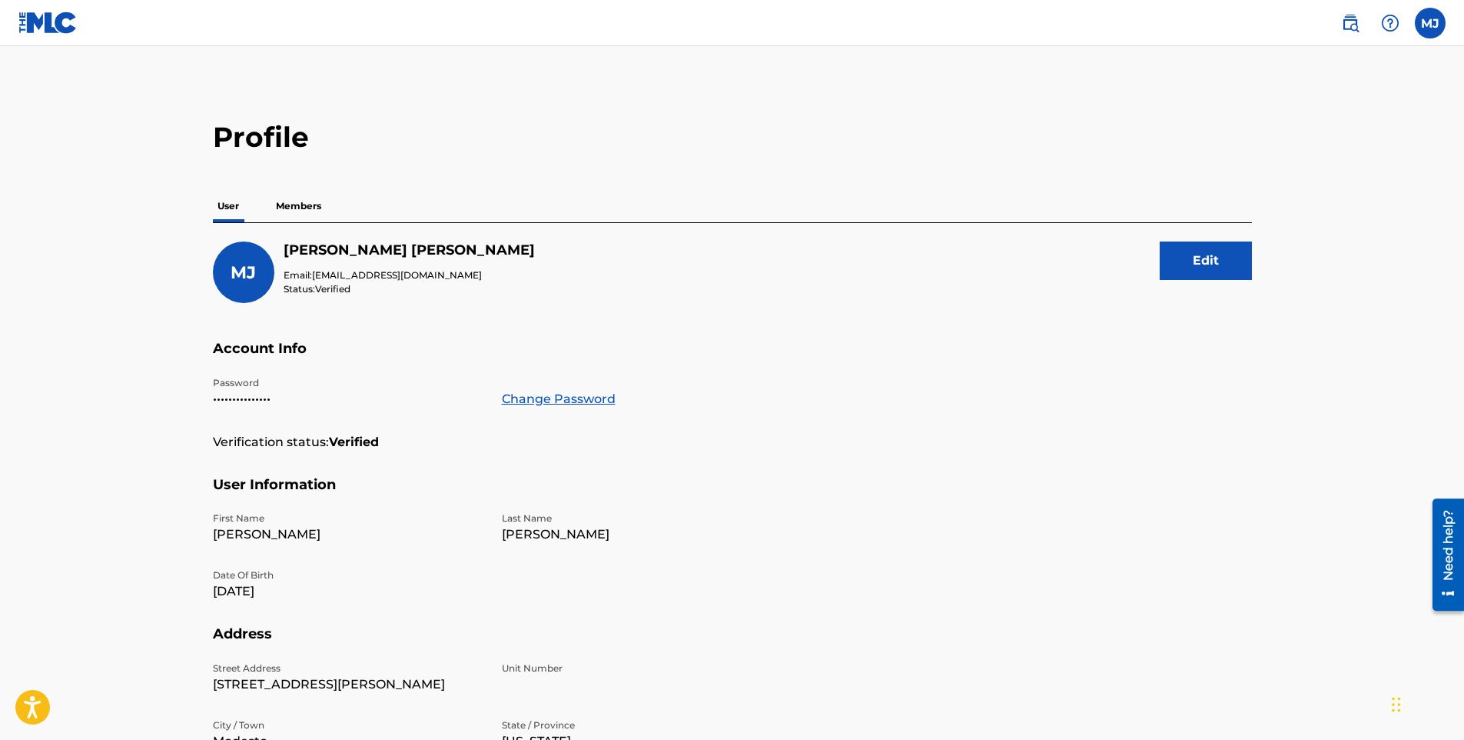
click at [301, 206] on p "Members" at bounding box center [298, 206] width 55 height 32
